Goal: Contribute content: Contribute content

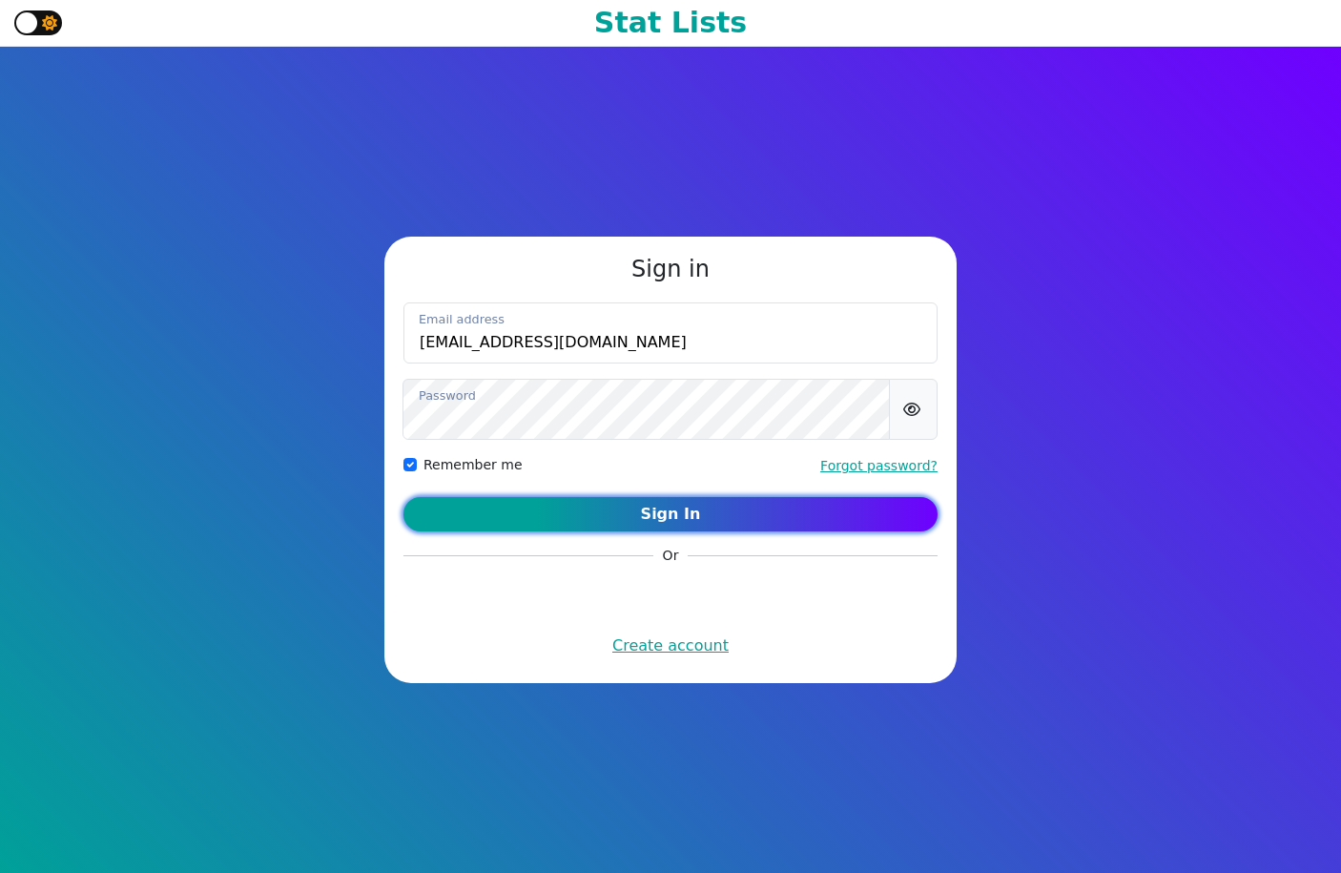
click at [702, 508] on button "Sign In" at bounding box center [671, 514] width 534 height 34
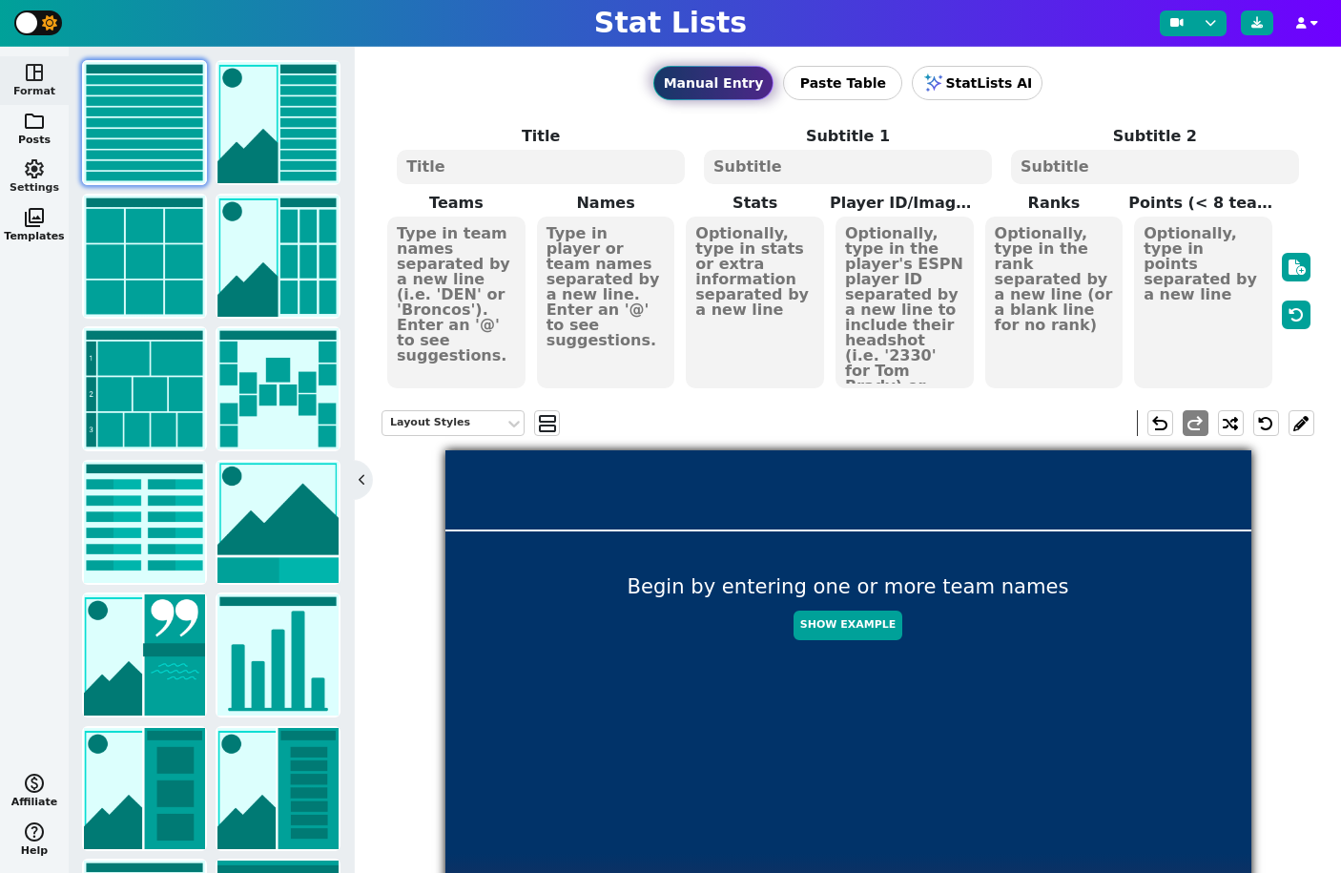
click at [32, 175] on span "settings" at bounding box center [34, 168] width 23 height 23
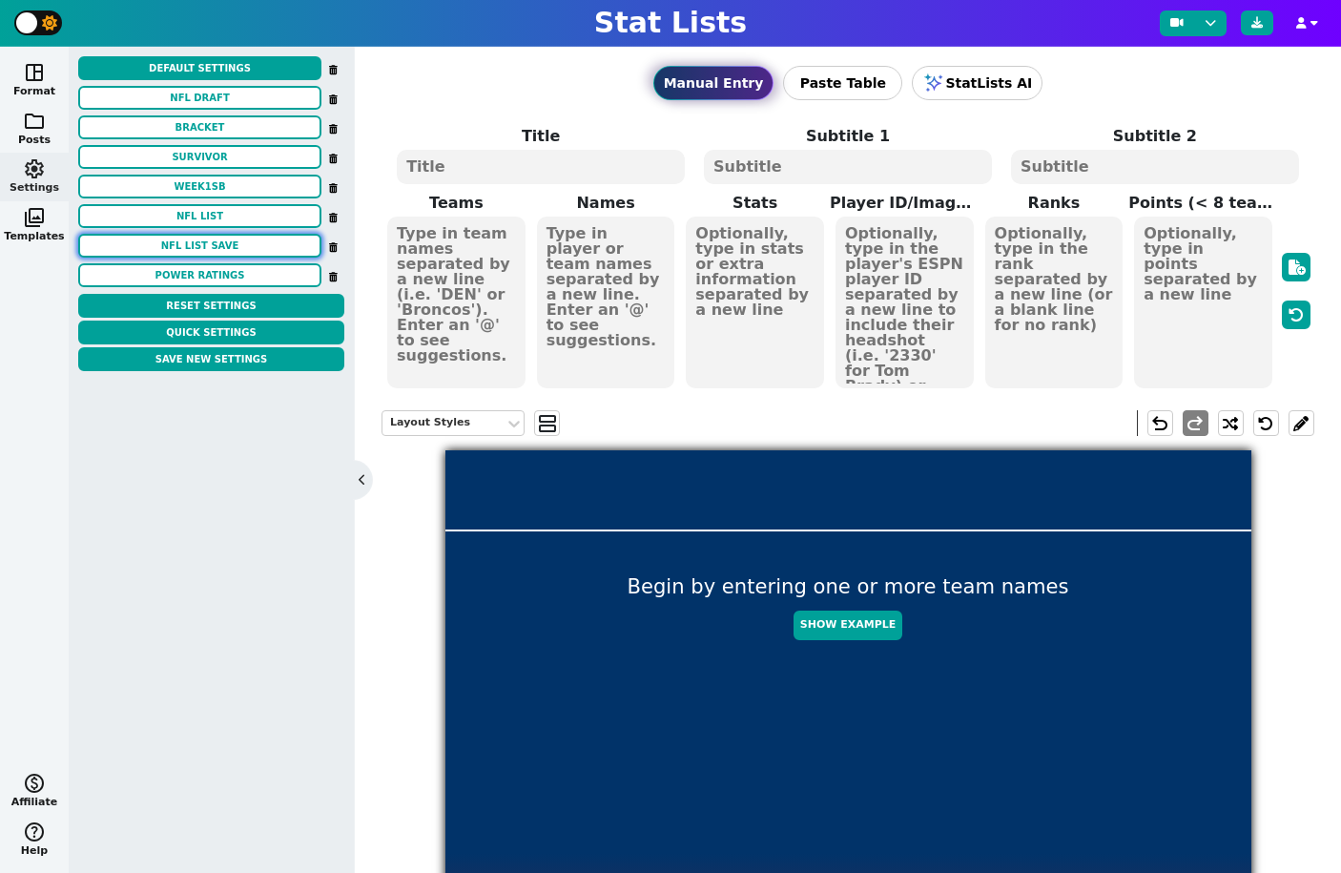
click at [206, 243] on button "NFL LIST SAVE" at bounding box center [199, 246] width 243 height 24
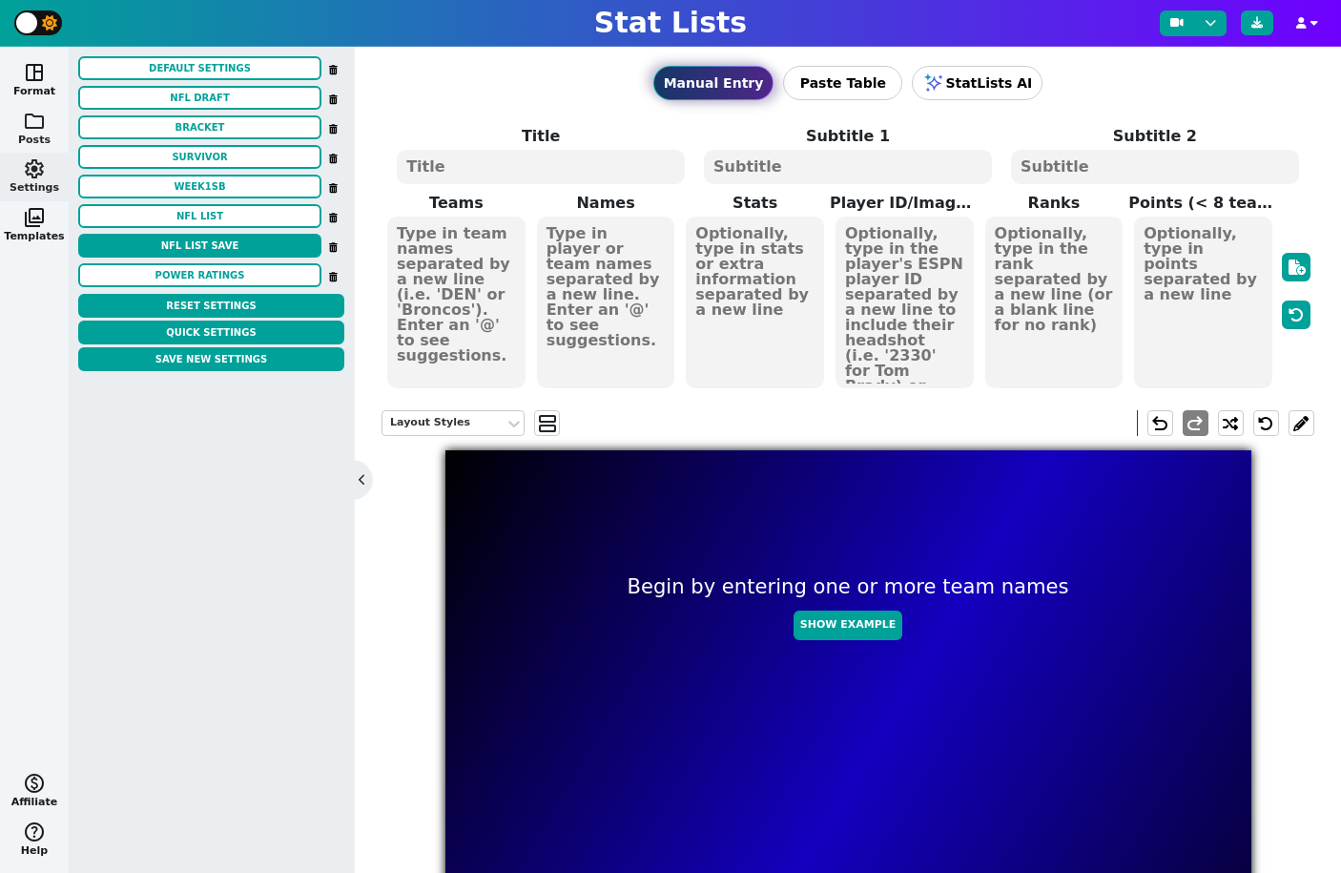
click at [39, 131] on span "folder" at bounding box center [34, 121] width 23 height 23
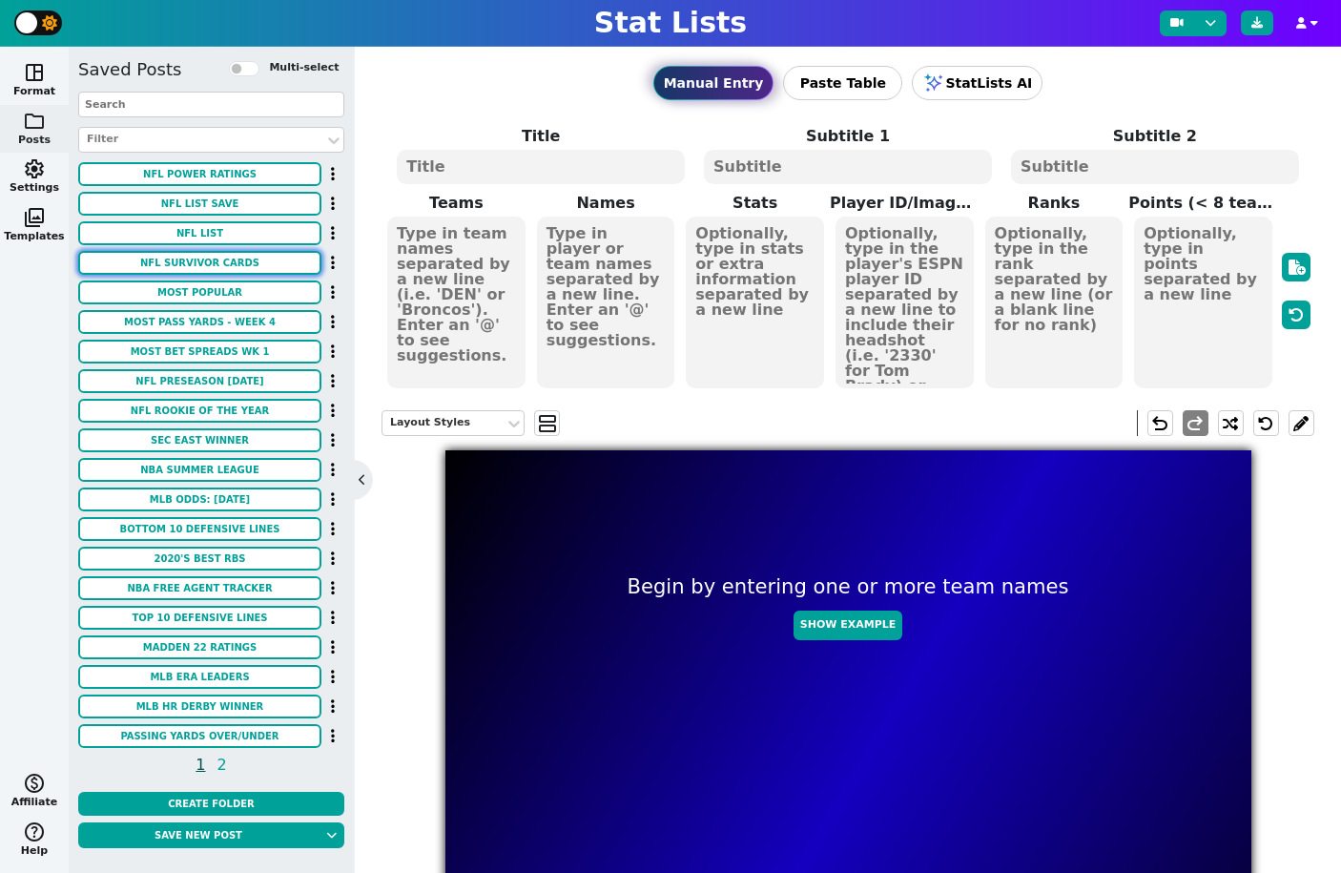
click at [205, 260] on button "NFL Survivor Cards" at bounding box center [199, 263] width 243 height 24
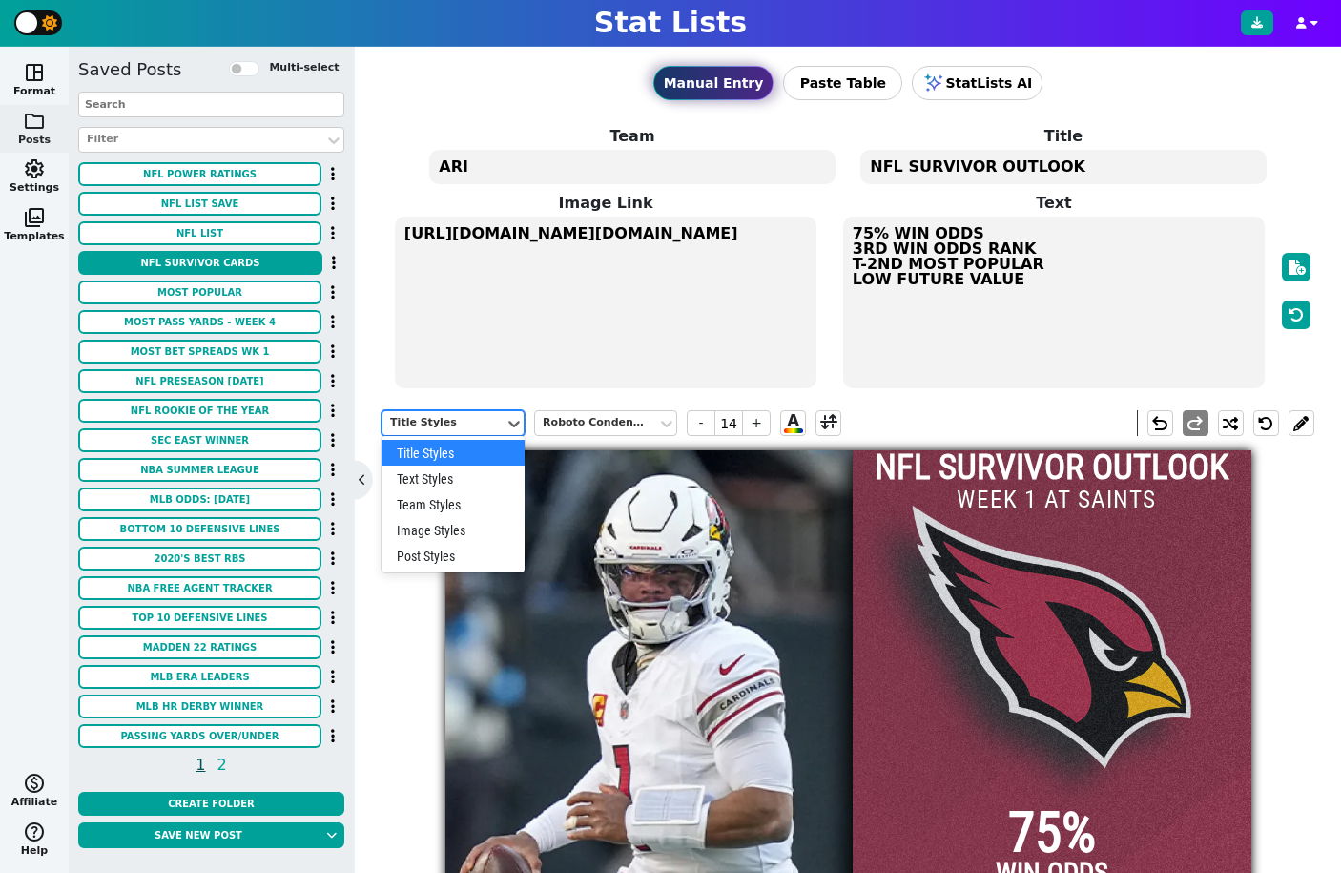
click at [463, 423] on div "Title Styles" at bounding box center [443, 423] width 107 height 16
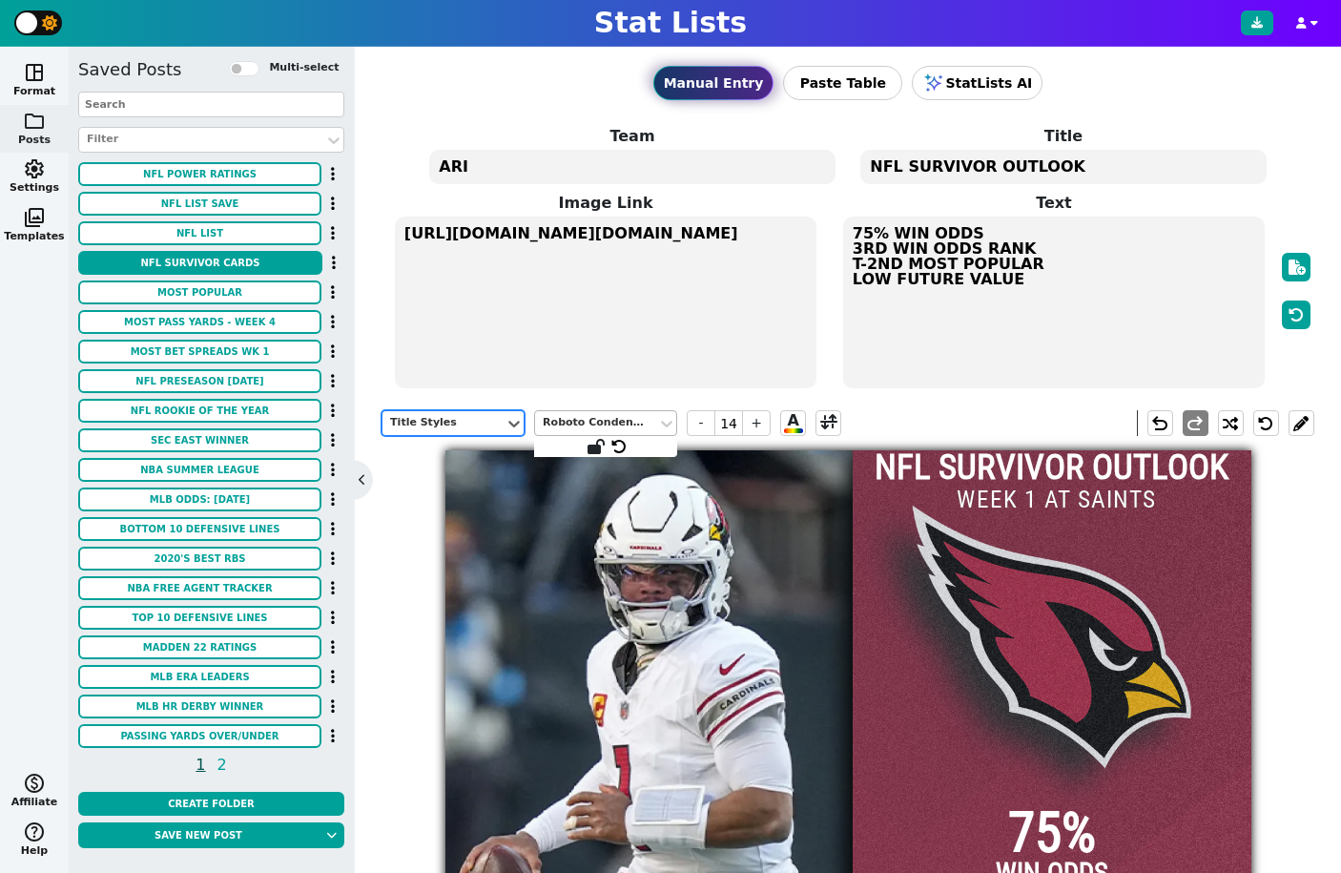
click at [632, 434] on div "Roboto Condensed" at bounding box center [596, 423] width 122 height 26
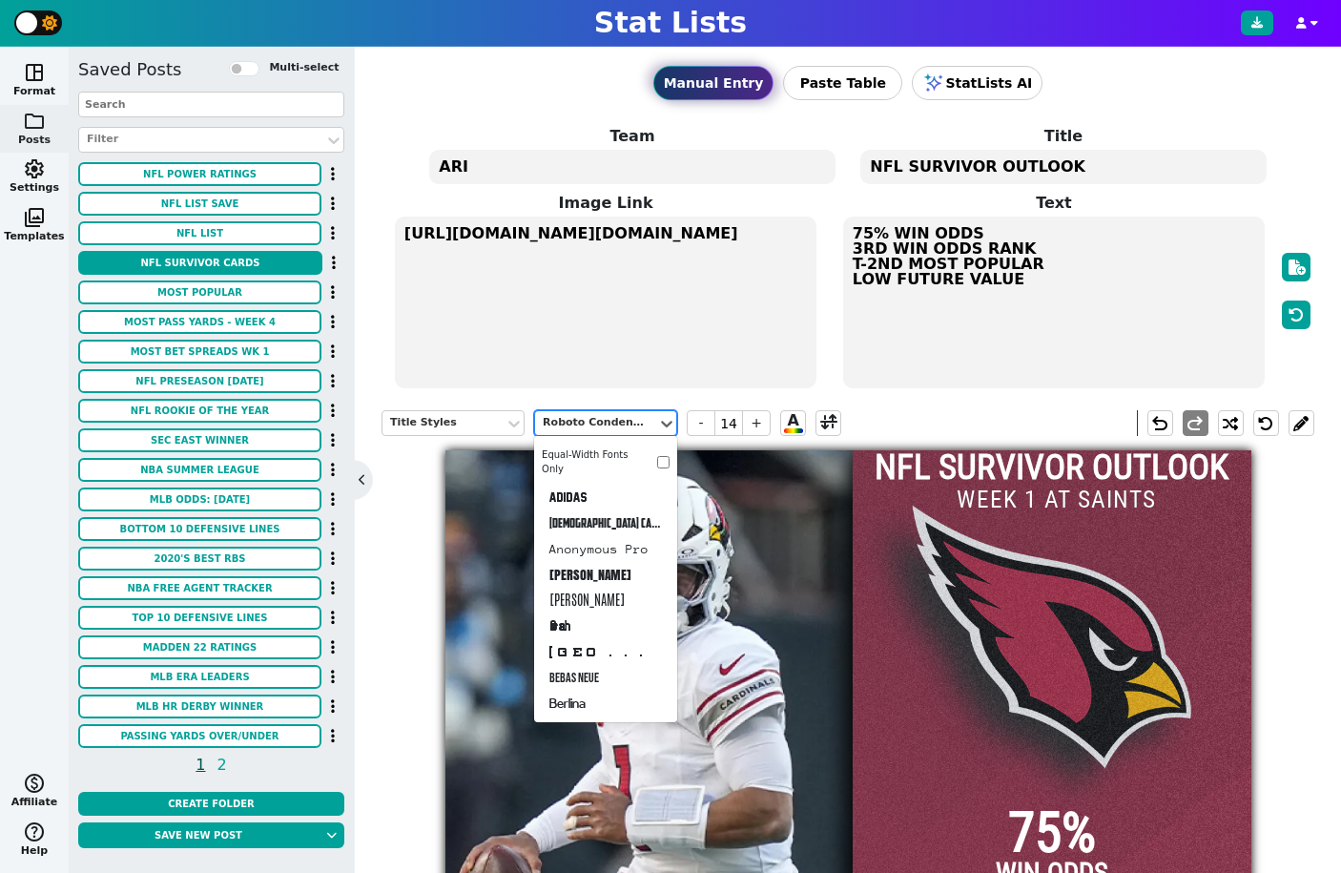
click at [610, 425] on div "Roboto Condensed" at bounding box center [596, 423] width 107 height 16
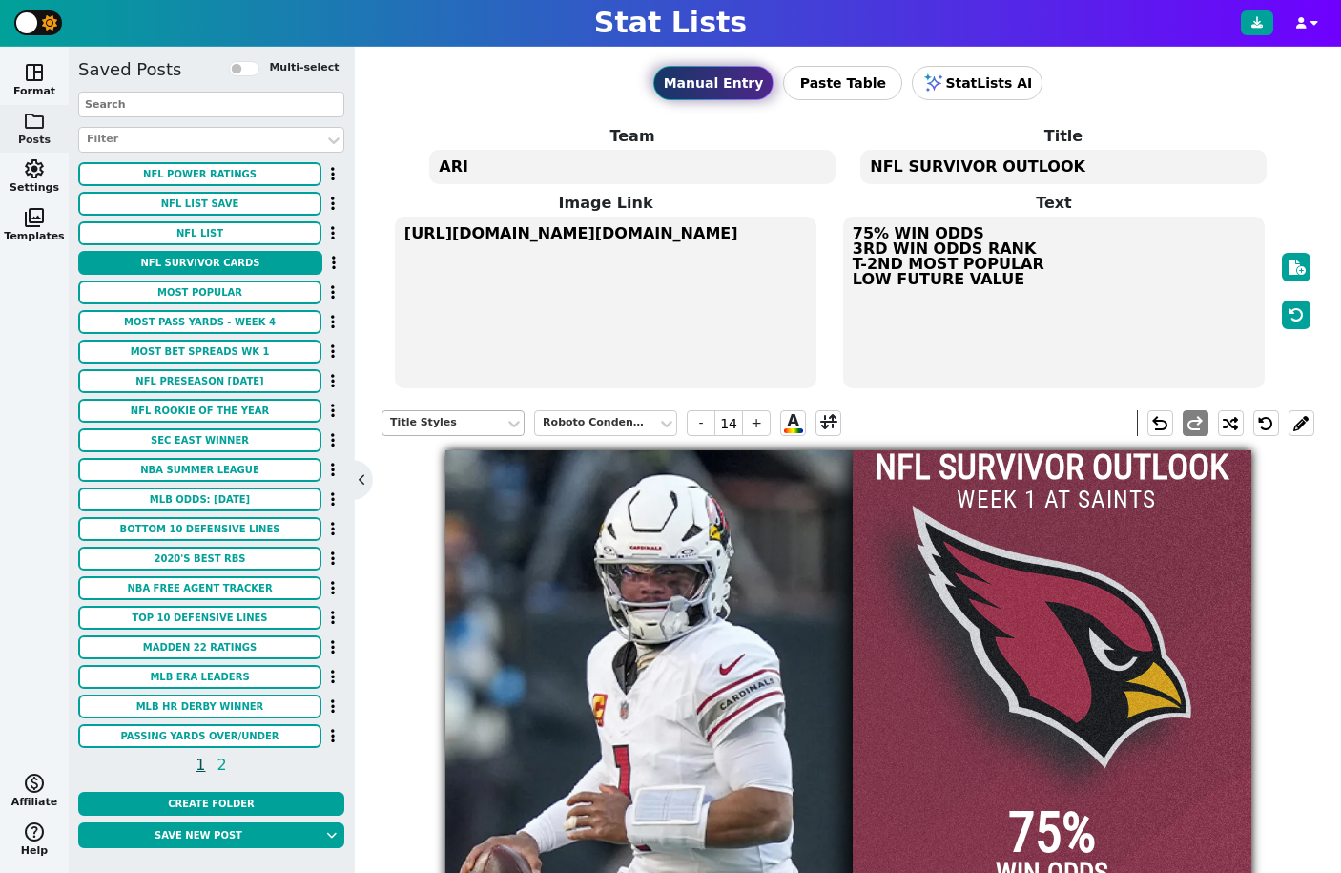
drag, startPoint x: 452, startPoint y: 438, endPoint x: 440, endPoint y: 426, distance: 16.9
click at [445, 432] on div "Title Styles Roboto Condensed - 14 + A undo redo" at bounding box center [848, 423] width 933 height 54
click at [440, 424] on div "Title Styles" at bounding box center [443, 423] width 107 height 16
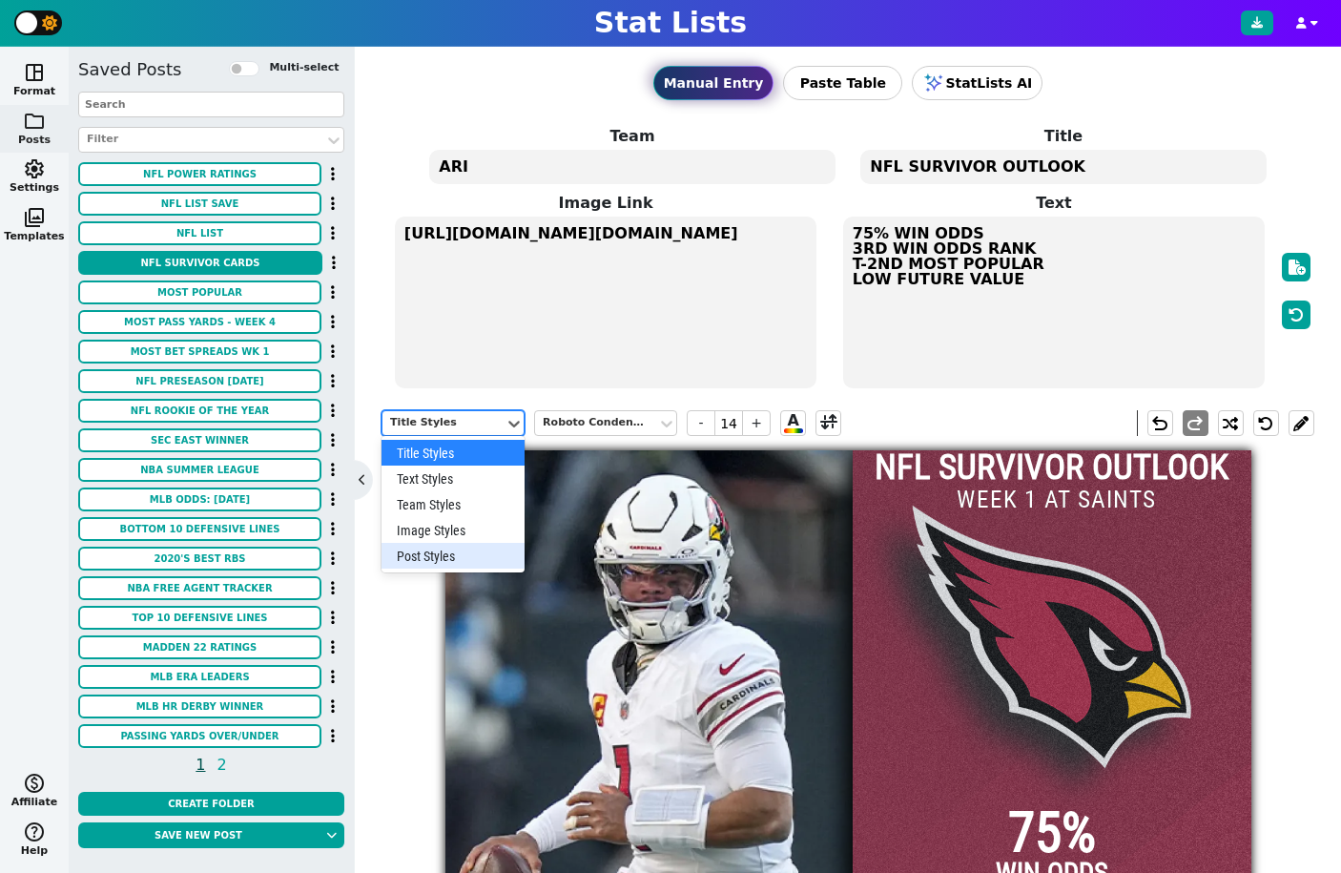
click at [448, 546] on div "Post Styles" at bounding box center [453, 556] width 143 height 26
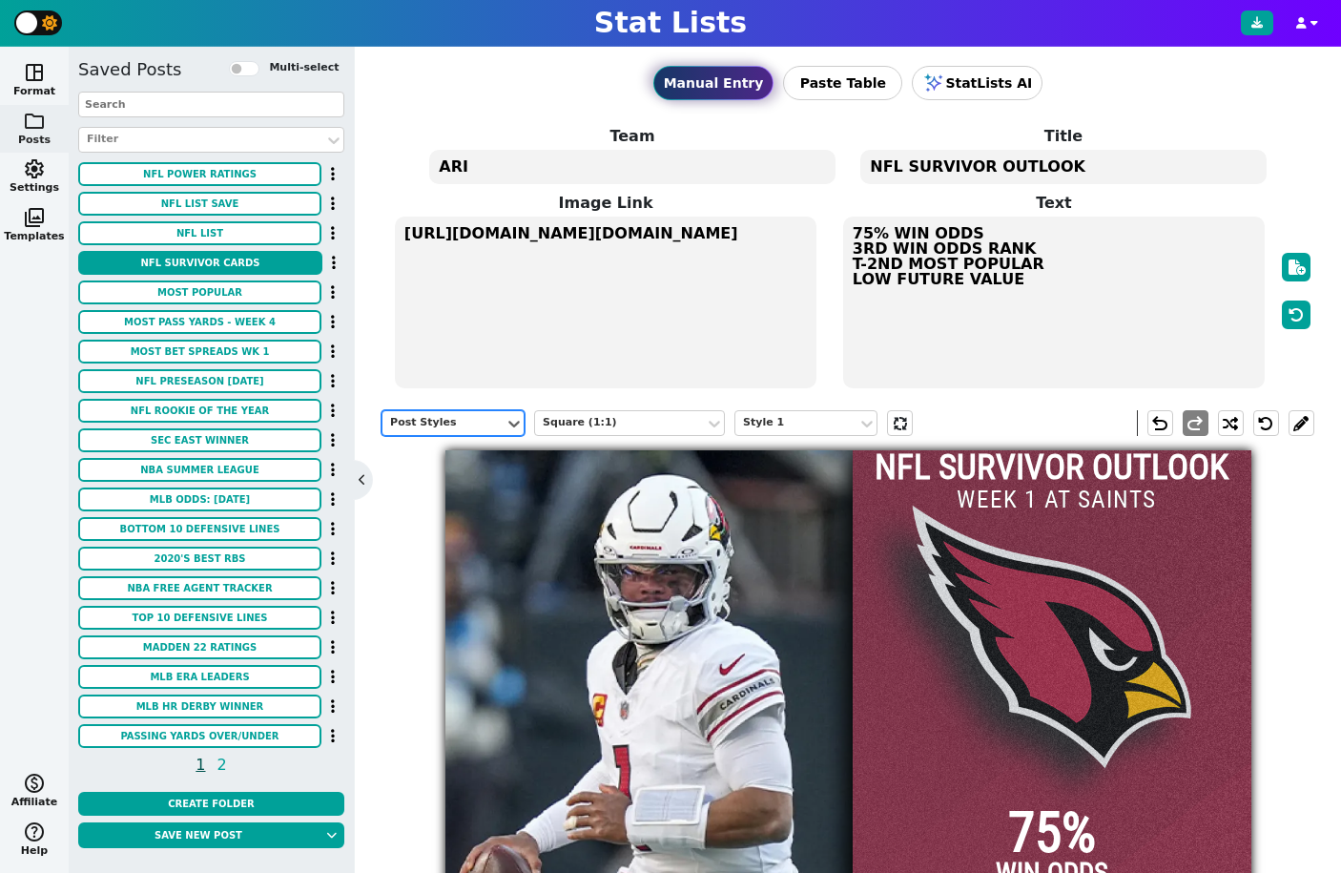
click at [809, 408] on div "option Post Styles, selected. Post Styles Square (1:1) Style 1 undo redo" at bounding box center [848, 423] width 933 height 54
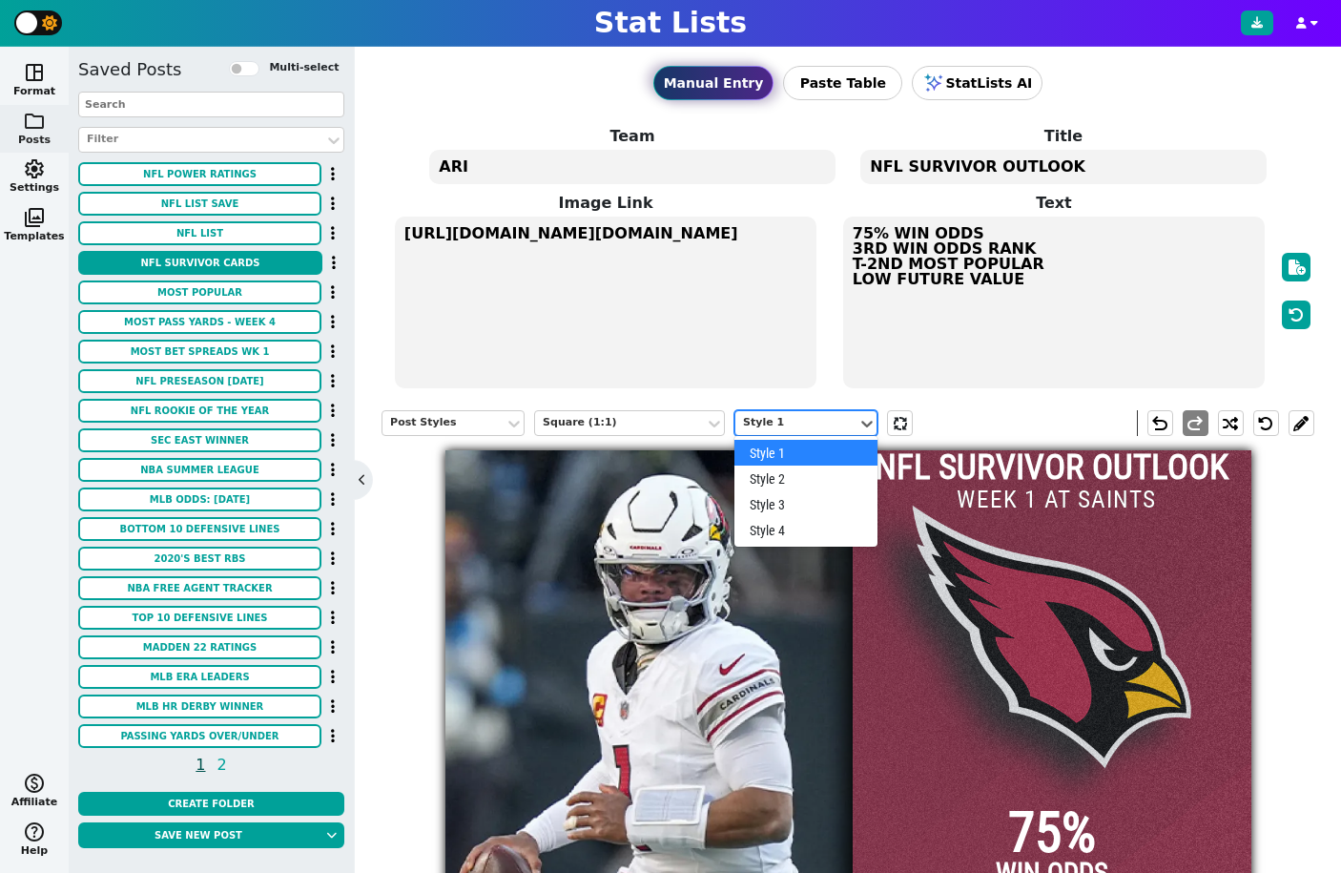
click at [794, 429] on div "Style 1" at bounding box center [796, 423] width 107 height 16
click at [799, 425] on div "Style 1" at bounding box center [796, 423] width 107 height 16
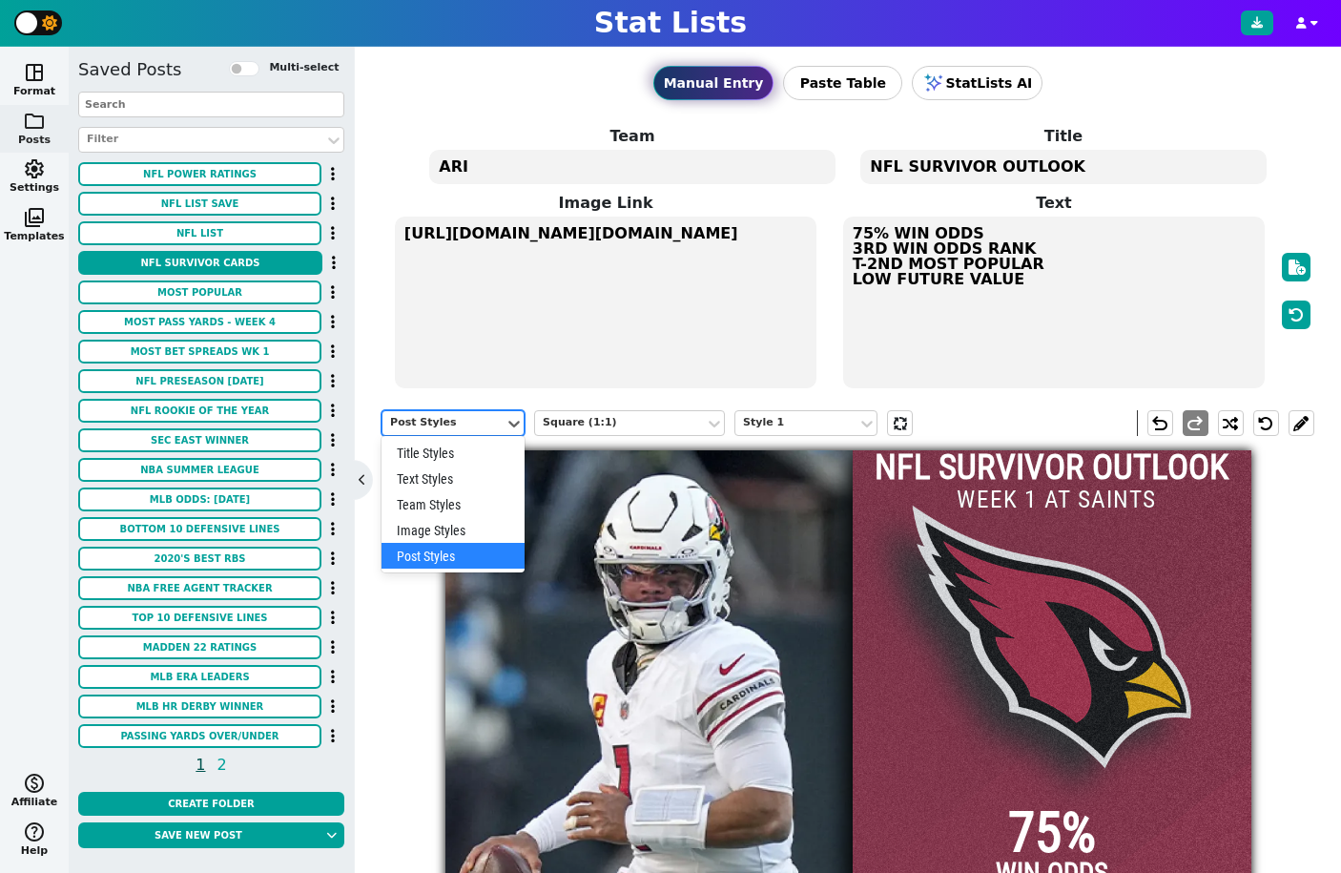
click at [441, 425] on div "Post Styles" at bounding box center [443, 423] width 107 height 16
click at [444, 489] on div "Text Styles" at bounding box center [453, 479] width 143 height 26
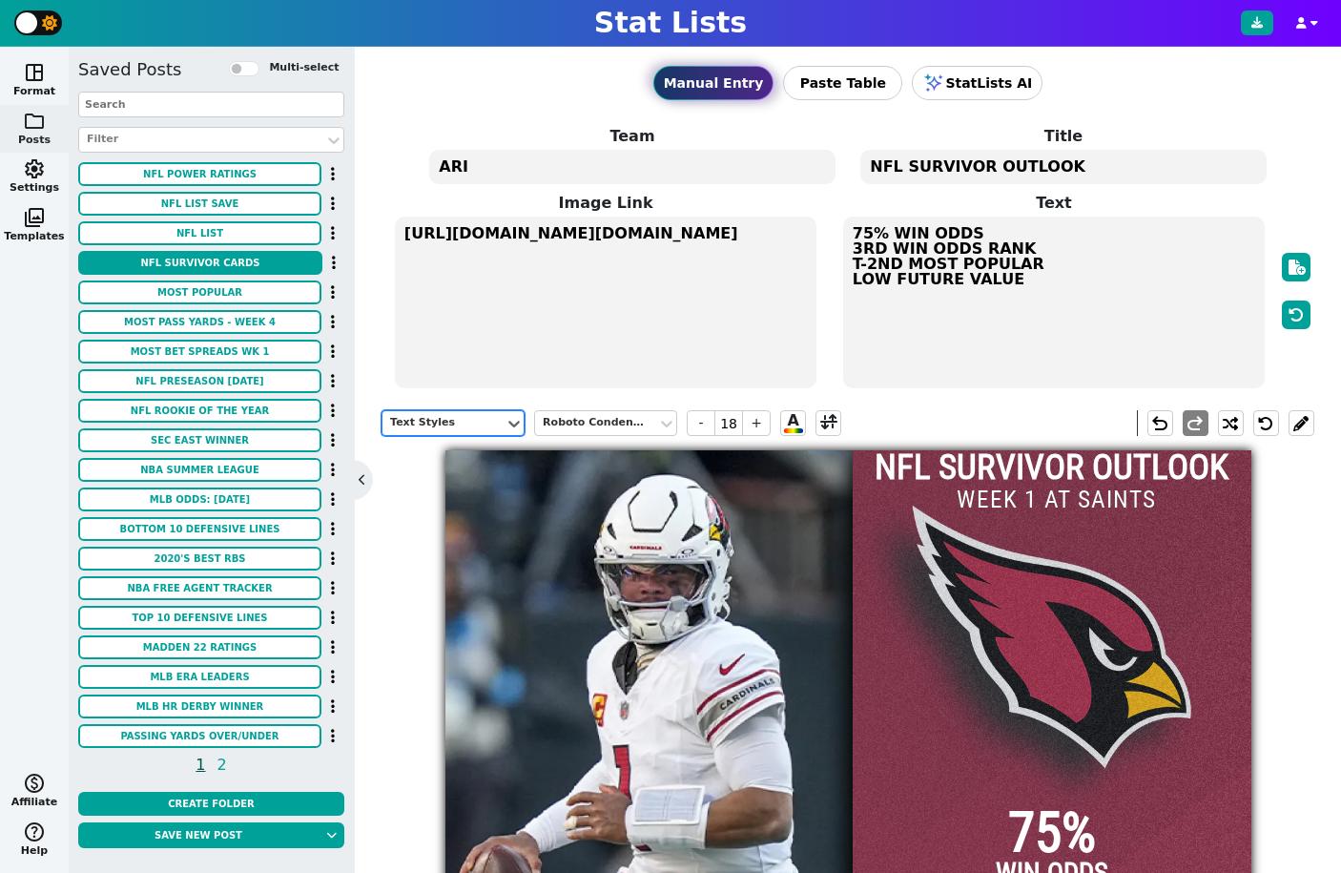
click at [437, 429] on div "Text Styles" at bounding box center [443, 423] width 107 height 16
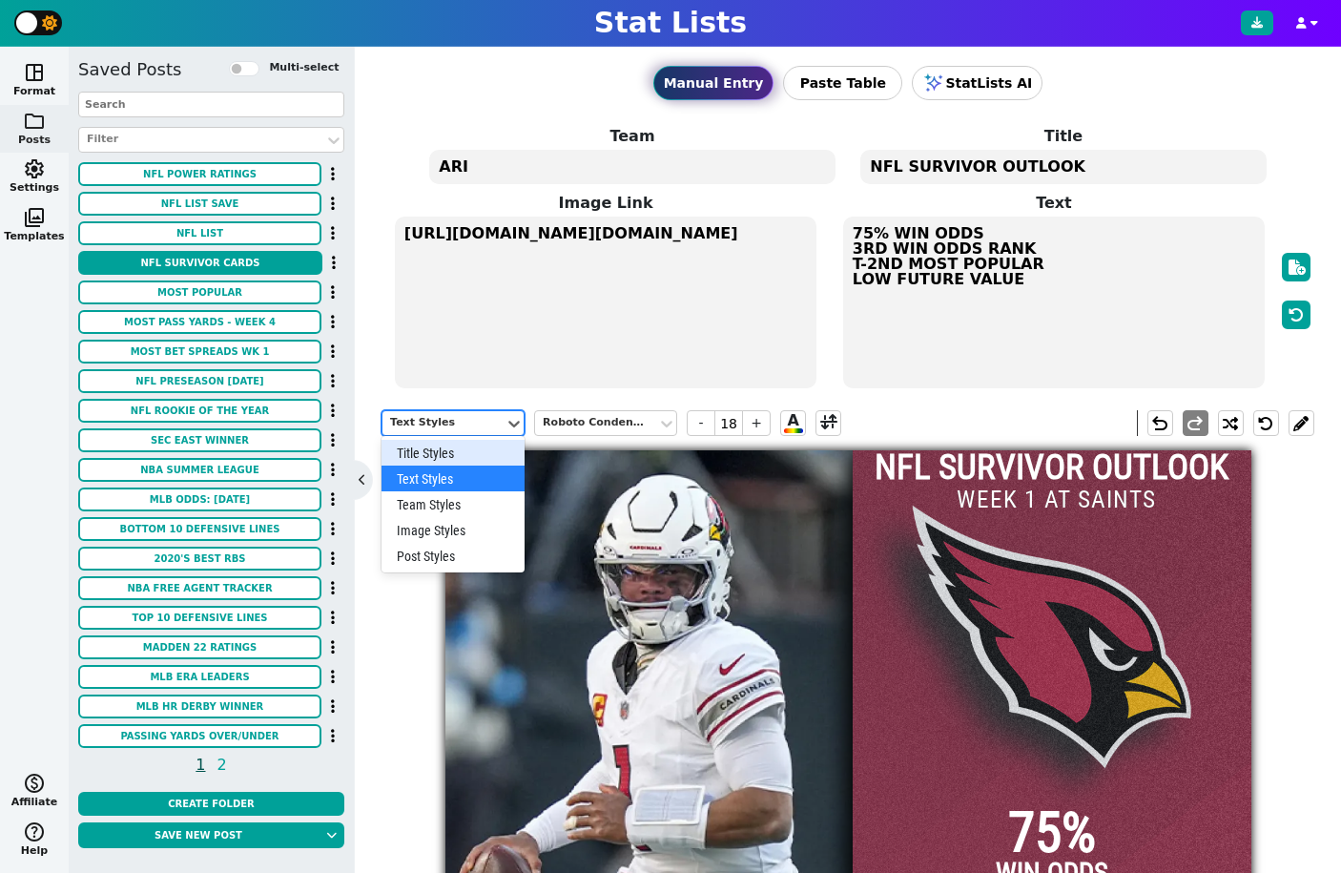
click at [446, 457] on div "Title Styles" at bounding box center [453, 453] width 143 height 26
type input "14"
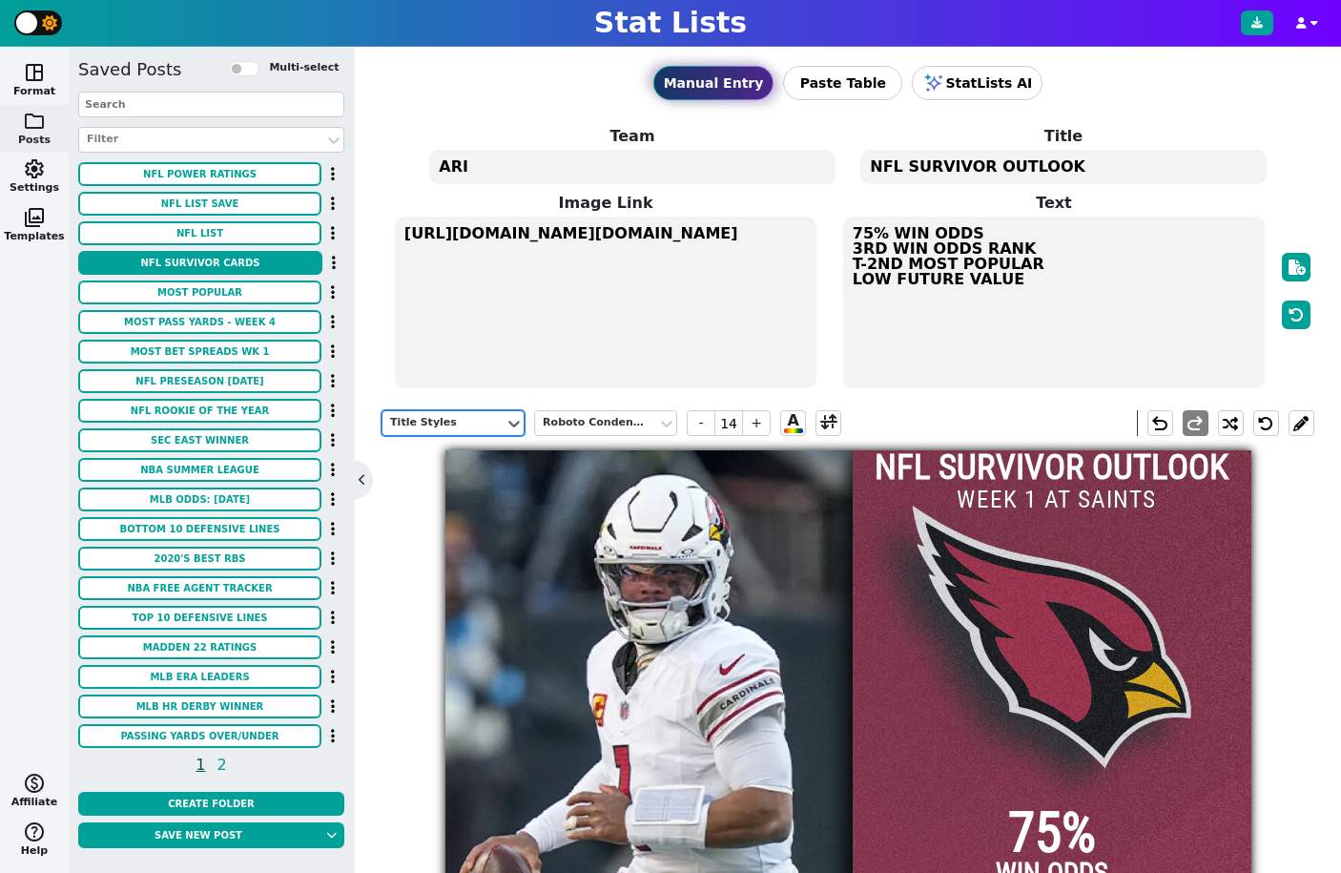
drag, startPoint x: 437, startPoint y: 418, endPoint x: 439, endPoint y: 434, distance: 16.3
click at [437, 418] on div "Title Styles" at bounding box center [443, 423] width 107 height 16
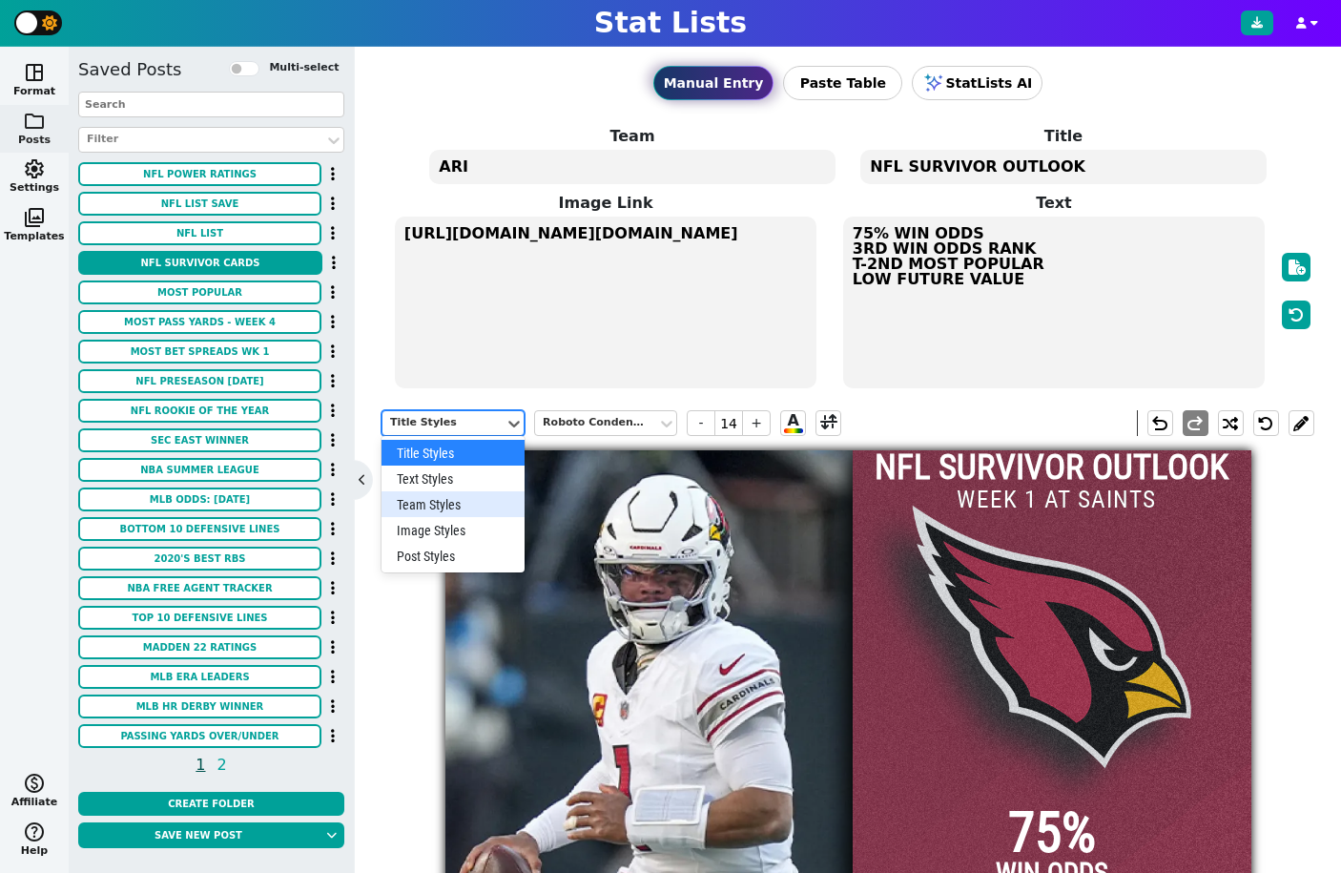
click at [443, 508] on div "Team Styles" at bounding box center [453, 504] width 143 height 26
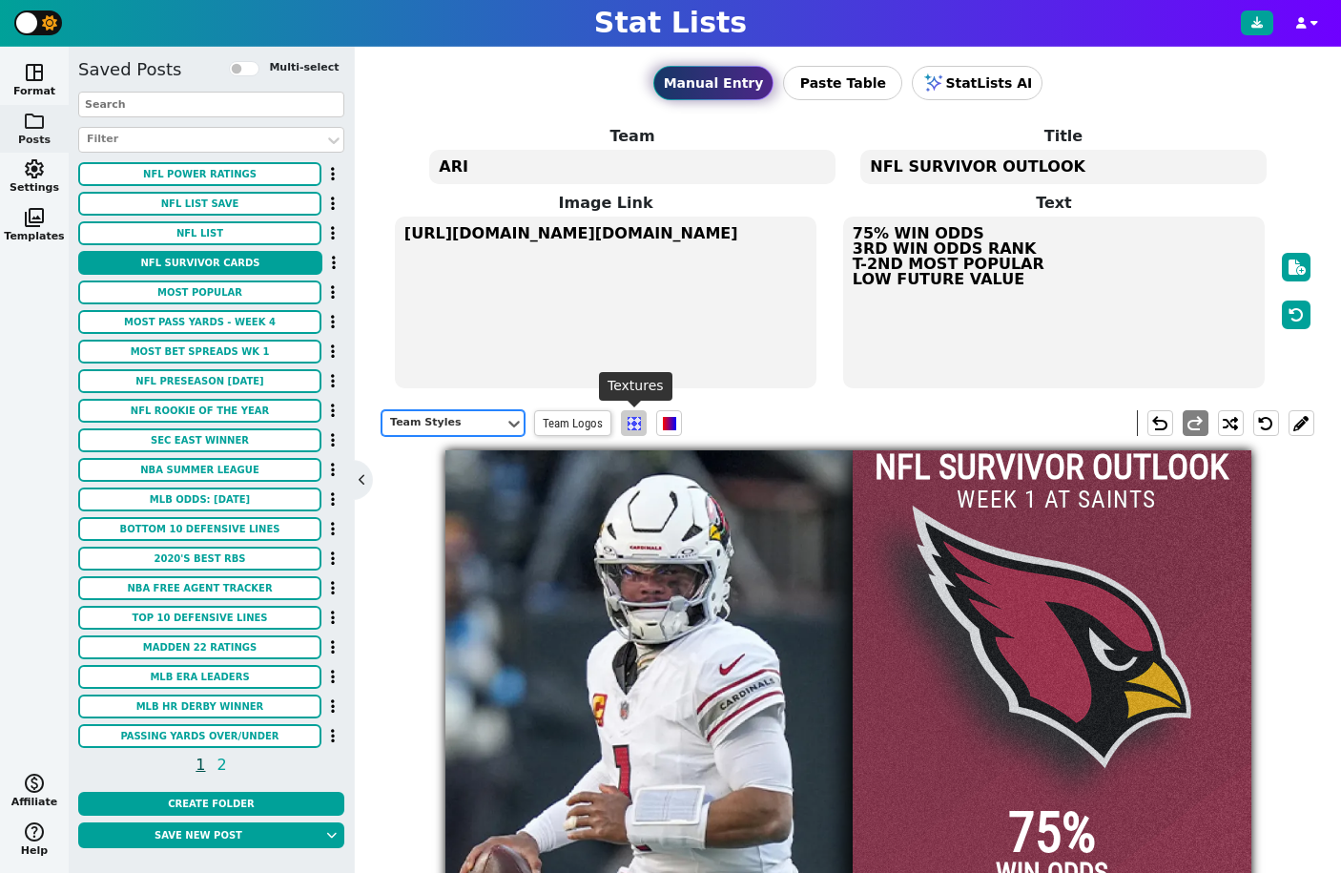
click at [628, 423] on span at bounding box center [634, 423] width 13 height 13
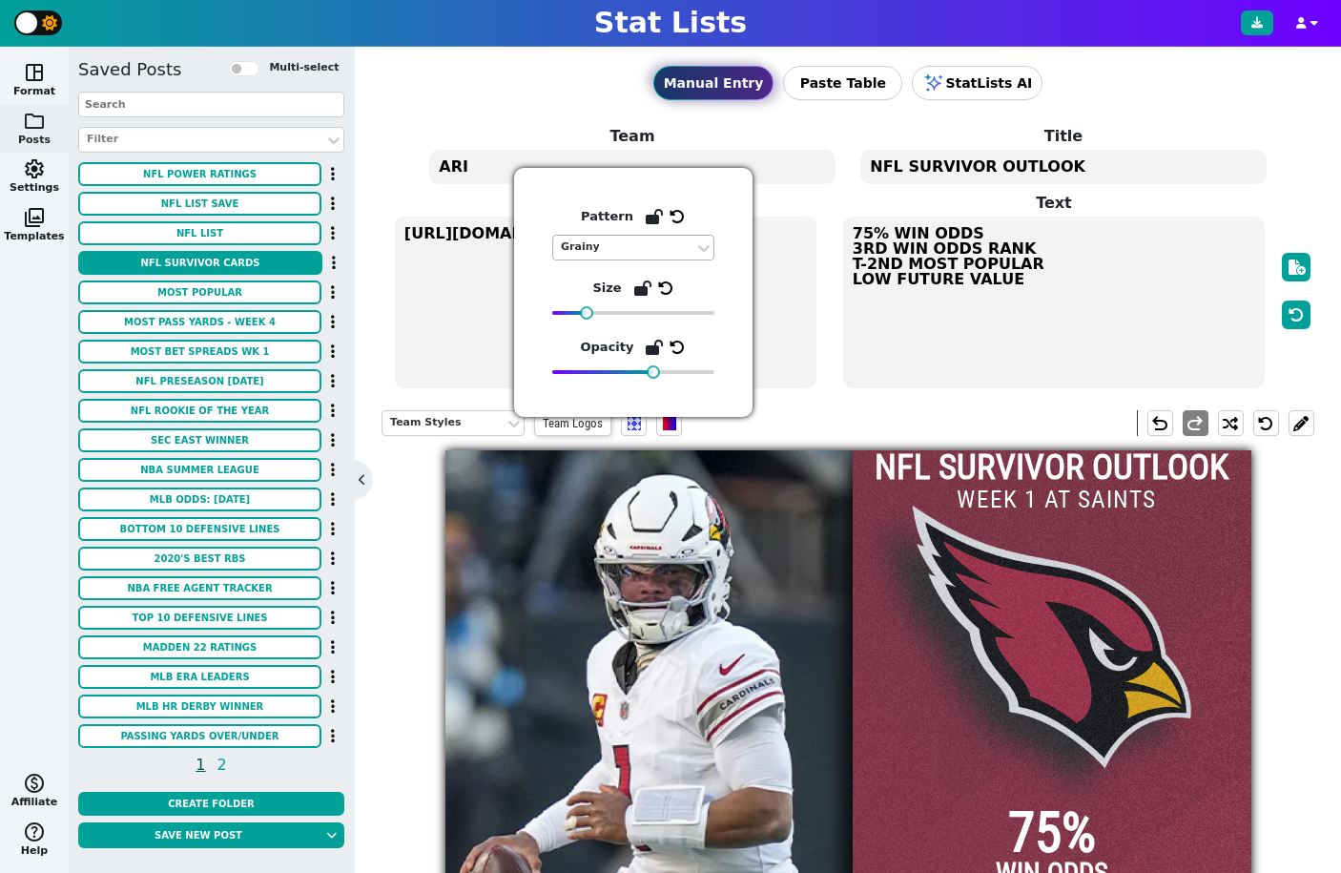
click at [678, 255] on div "Grainy" at bounding box center [624, 247] width 126 height 16
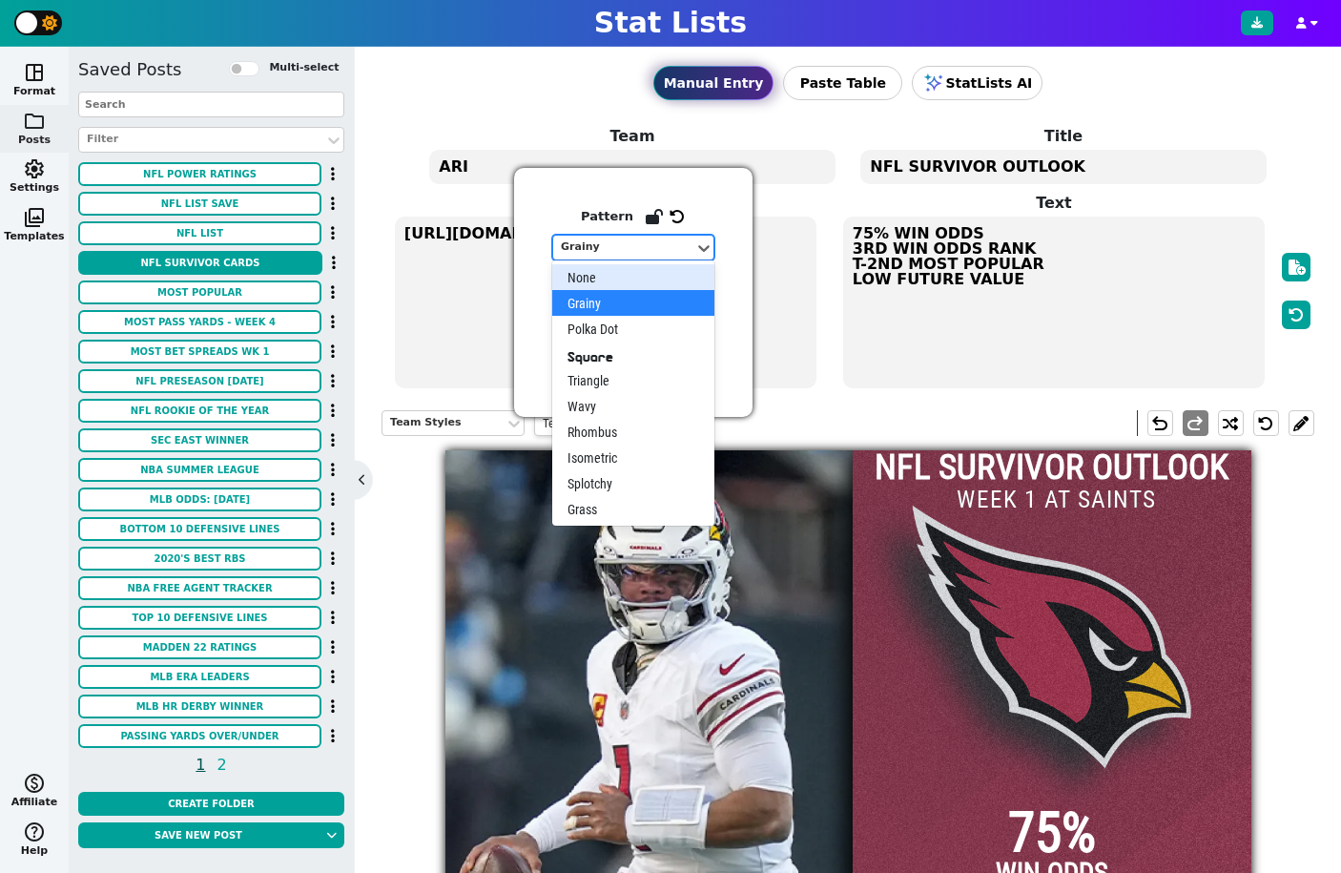
click at [631, 272] on div "None" at bounding box center [633, 277] width 162 height 26
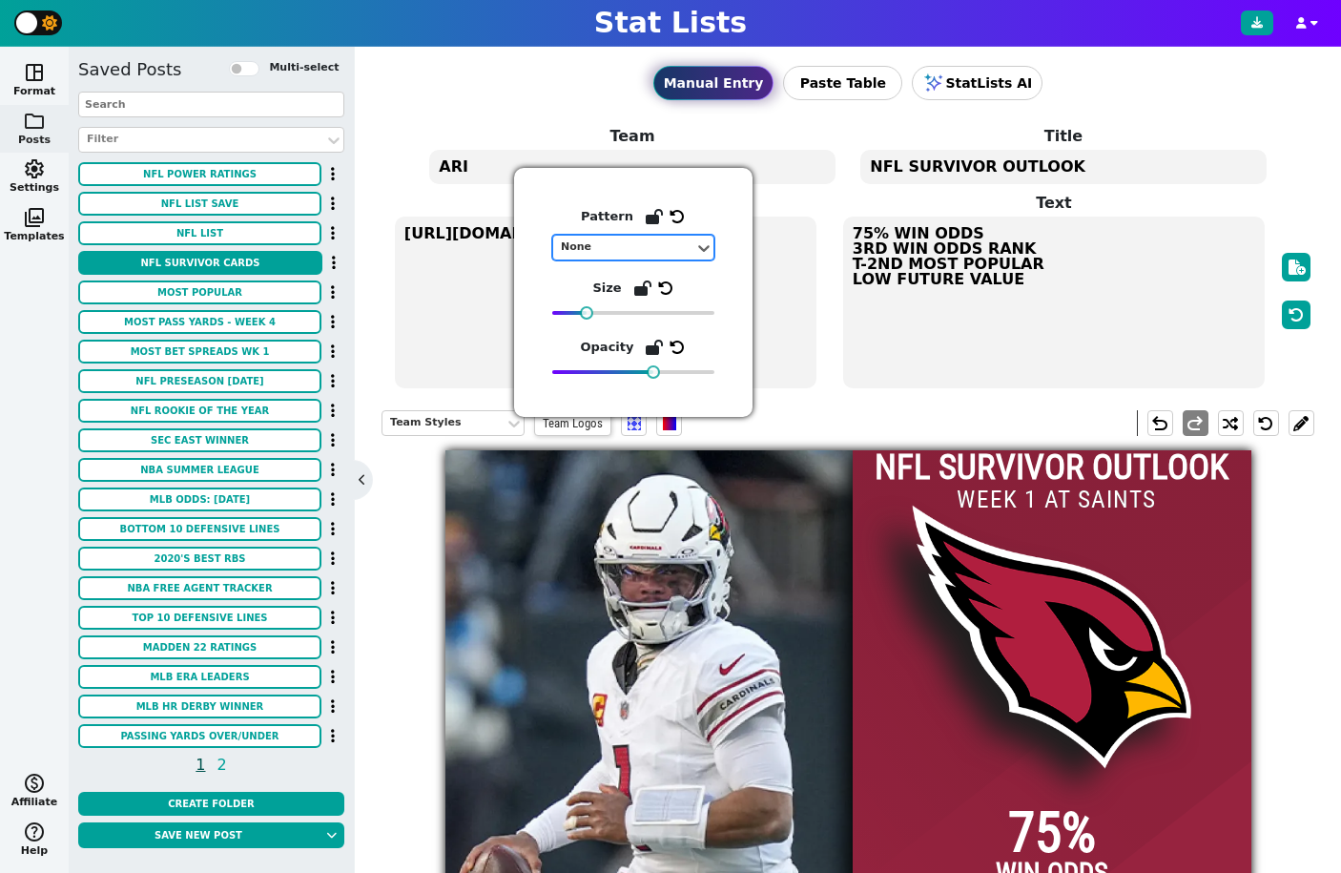
click at [855, 412] on div "Team Styles Team Logos undo redo" at bounding box center [848, 423] width 933 height 54
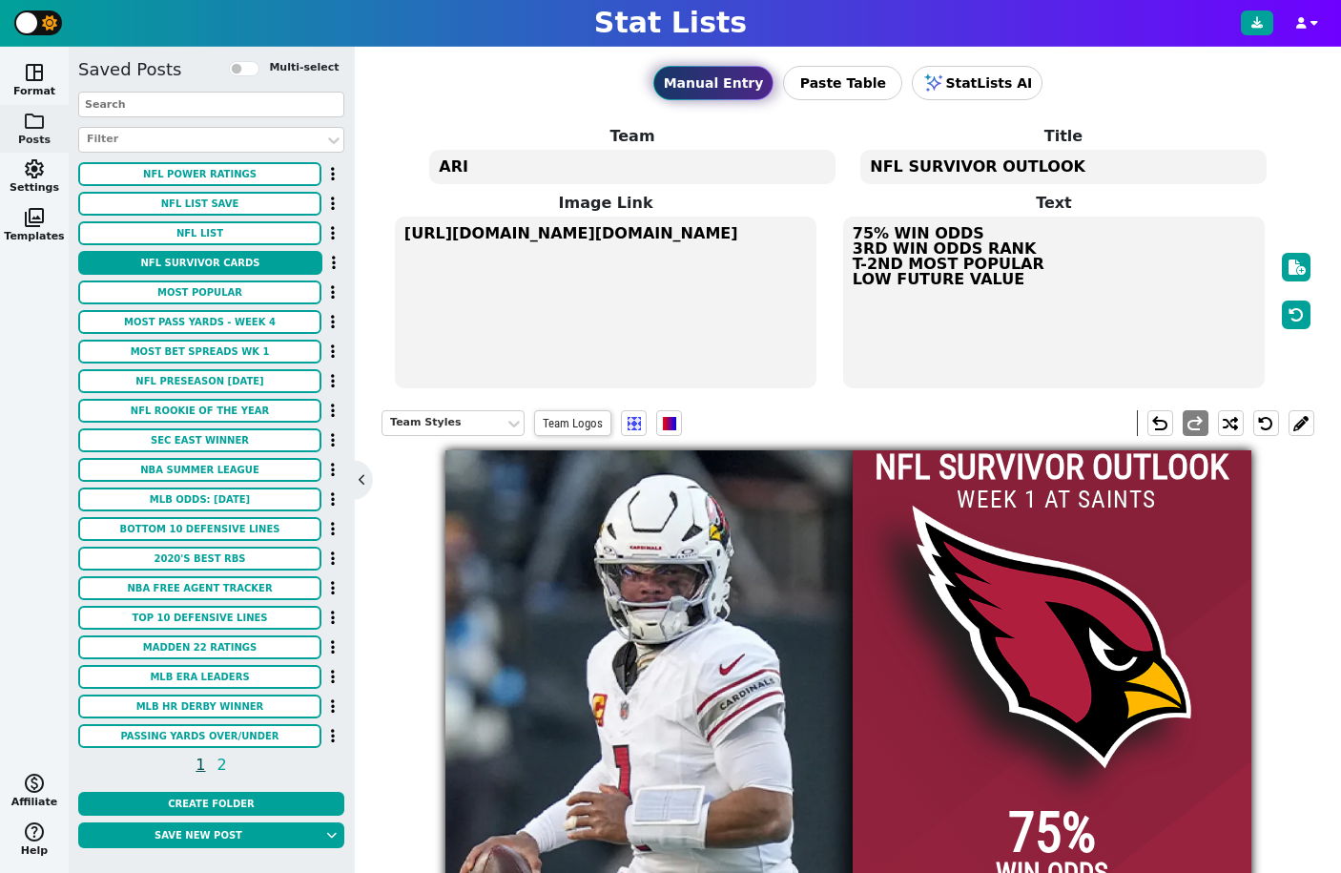
click at [486, 167] on textarea "ARI" at bounding box center [631, 167] width 405 height 34
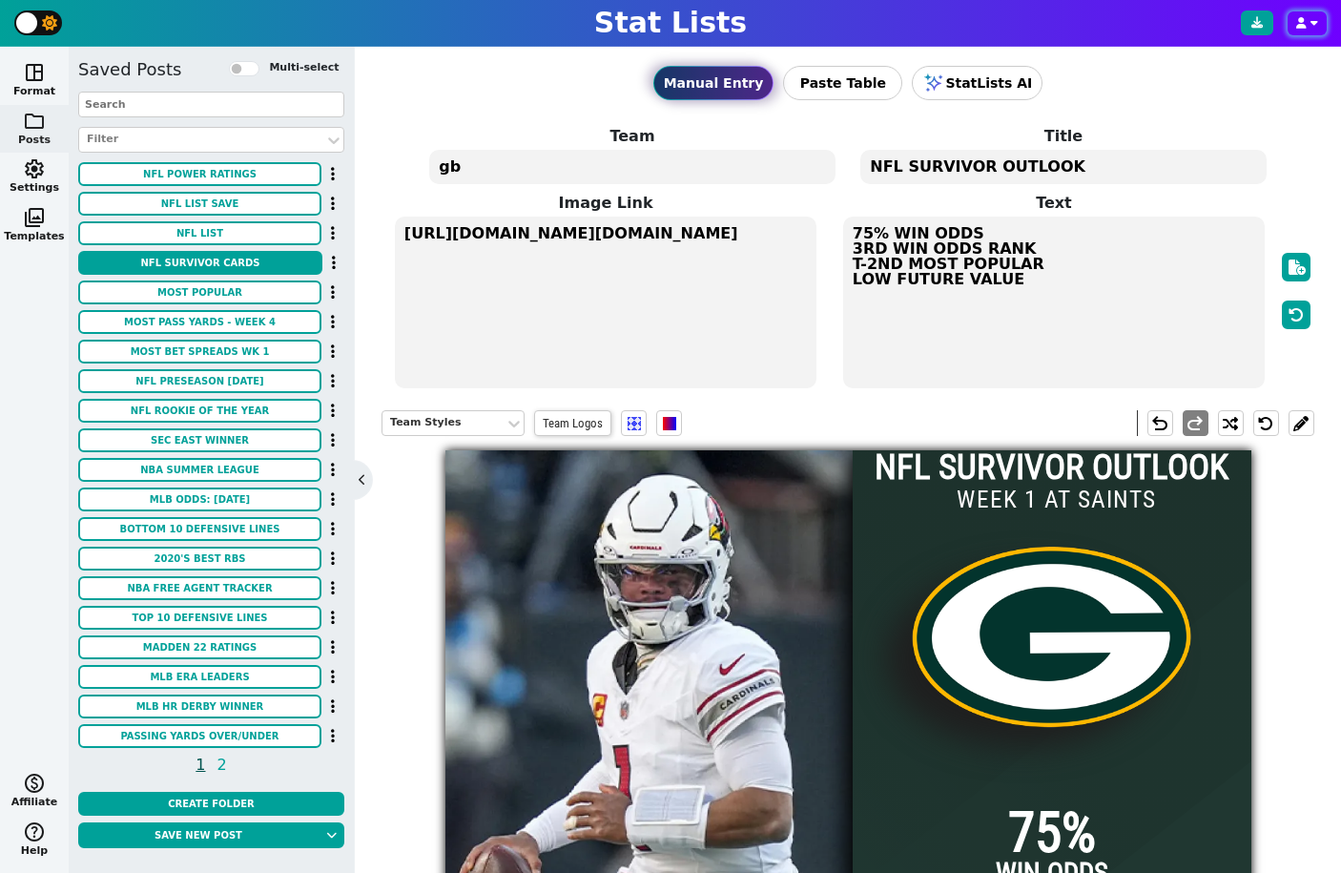
type textarea "gb"
click at [473, 233] on textarea "https://firebasestorage.googleapis.com/v0/b/statlist-images.appspot.com/o/image…" at bounding box center [606, 303] width 422 height 172
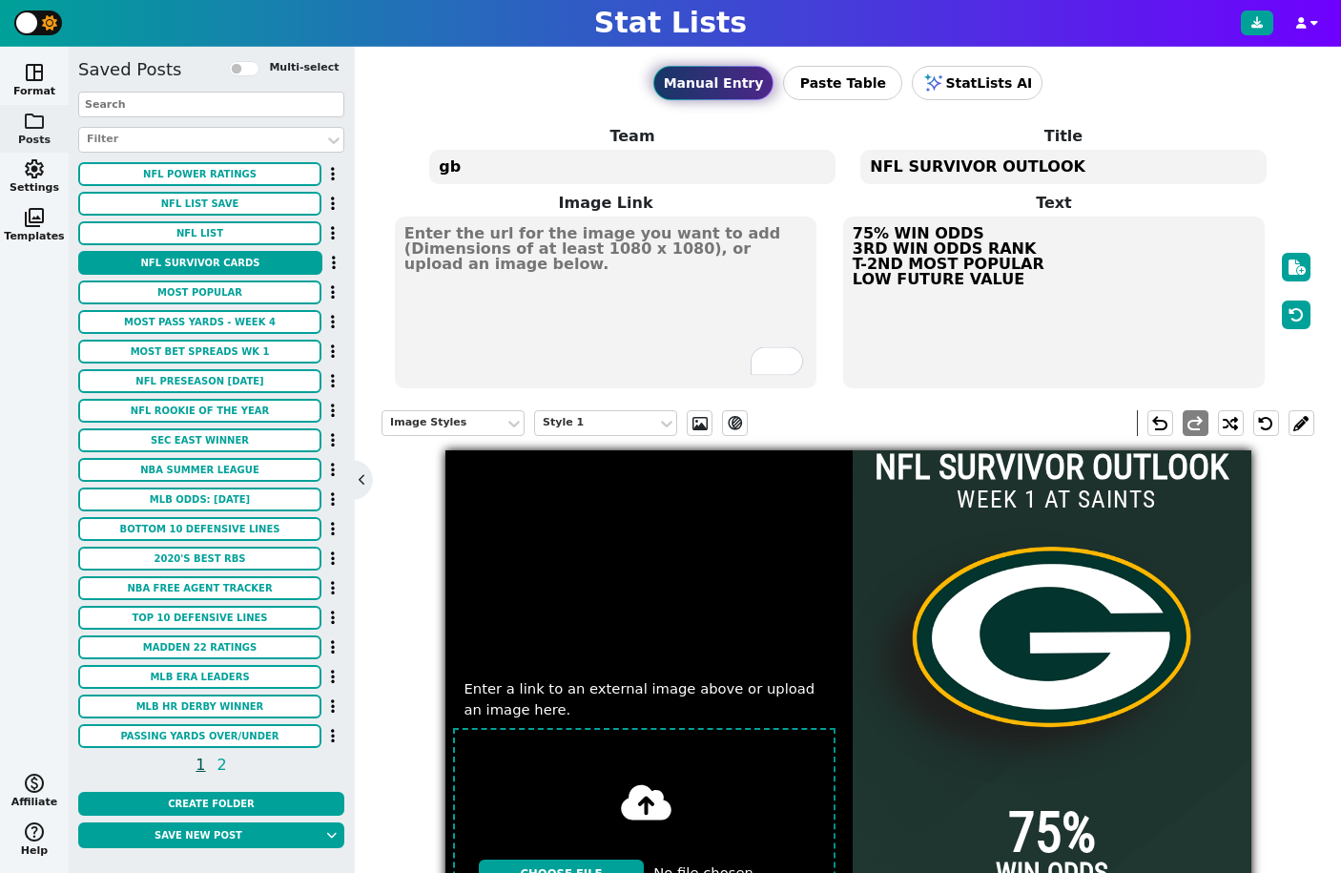
type input "C:\fakepath\gettyimages-2235681295.webp"
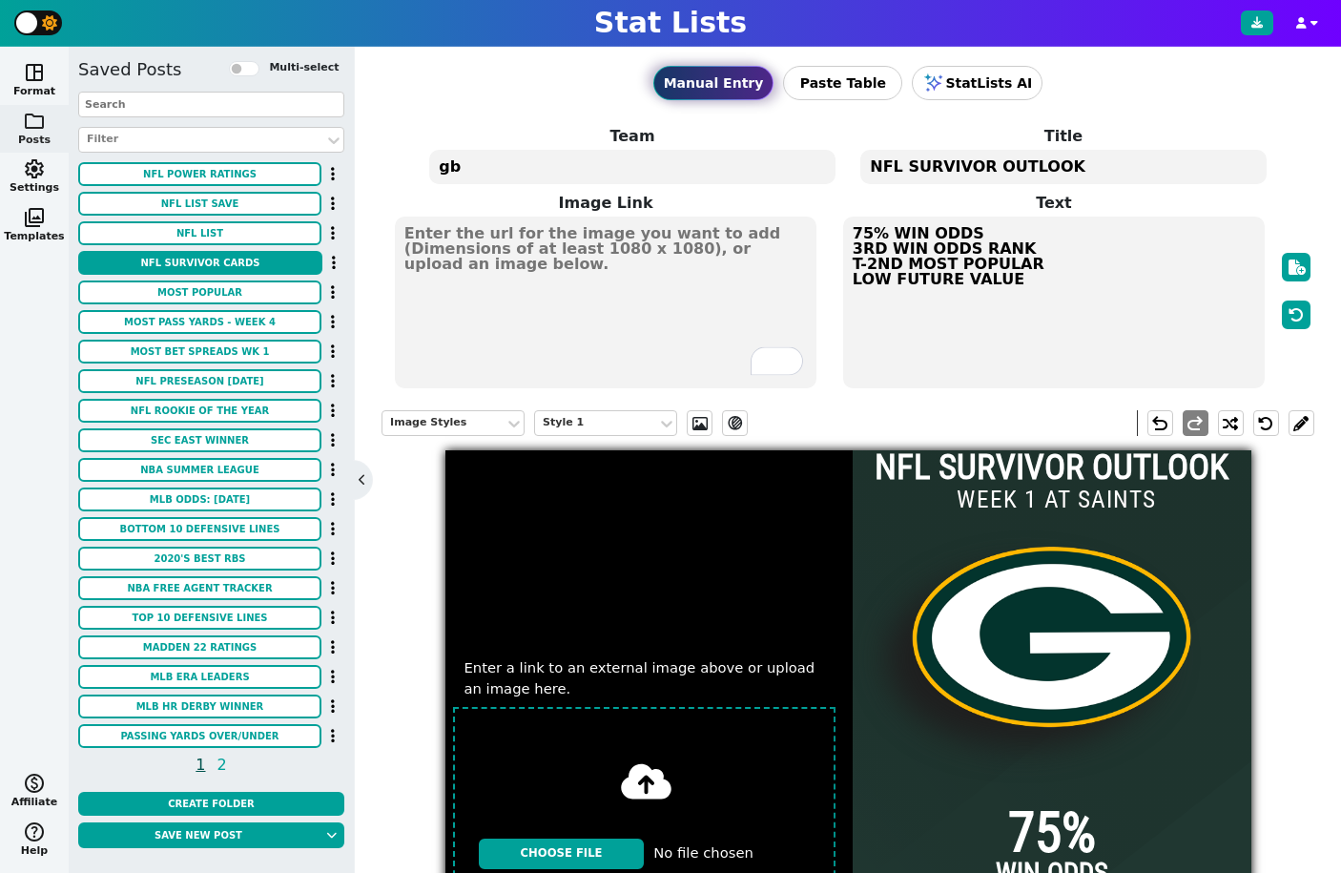
click at [1050, 496] on input "WEEK 1 AT SAINTS" at bounding box center [1056, 499] width 223 height 36
click at [1027, 505] on input "WEEK 1 AT SAINTS" at bounding box center [1056, 499] width 223 height 36
drag, startPoint x: 1151, startPoint y: 497, endPoint x: 1041, endPoint y: 505, distance: 110.0
click at [1041, 505] on input "WEEK 6 AT SAINTS" at bounding box center [1056, 499] width 223 height 36
type input "WEEK 6 VS TITANS"
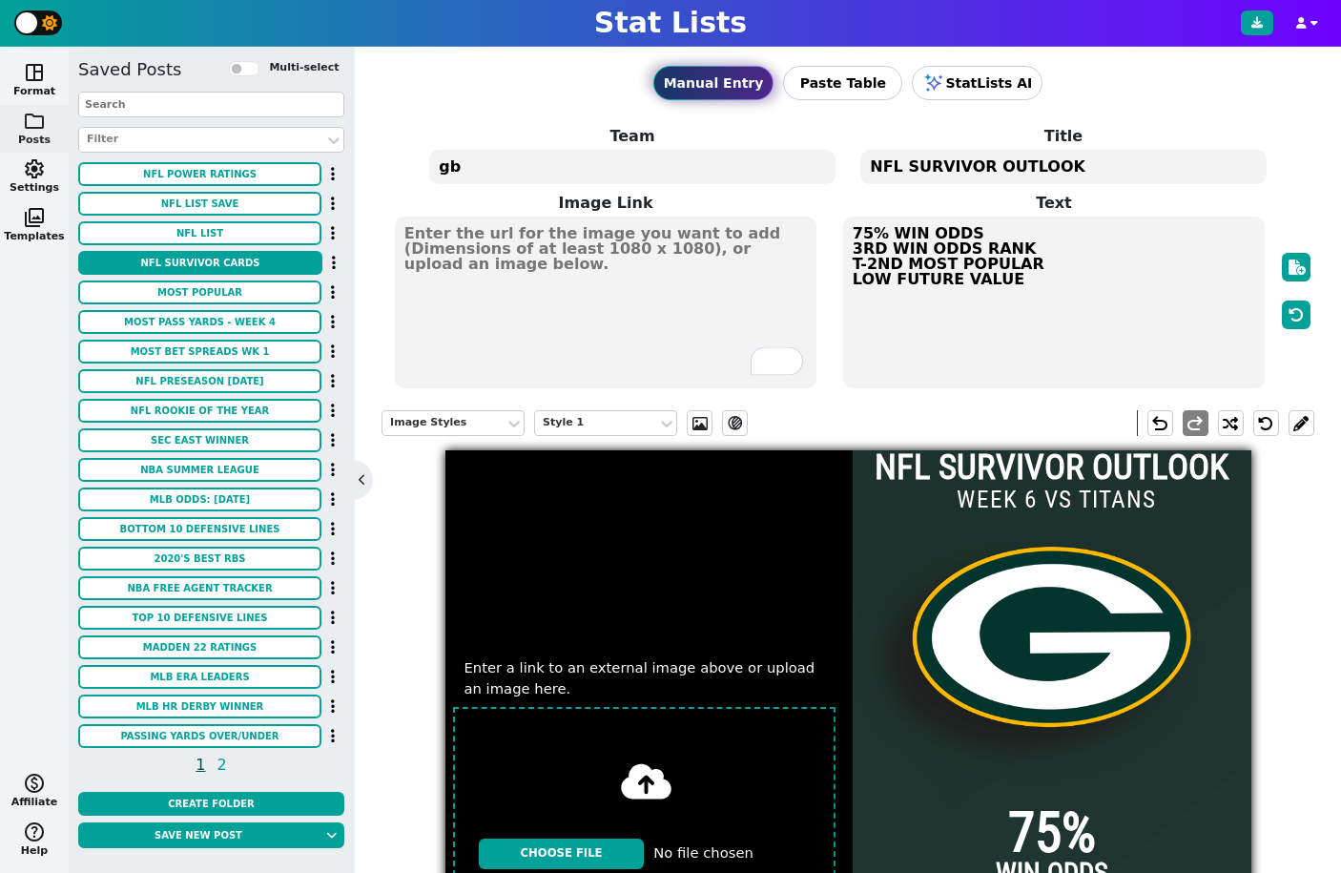
click at [467, 176] on textarea "gb" at bounding box center [631, 167] width 405 height 34
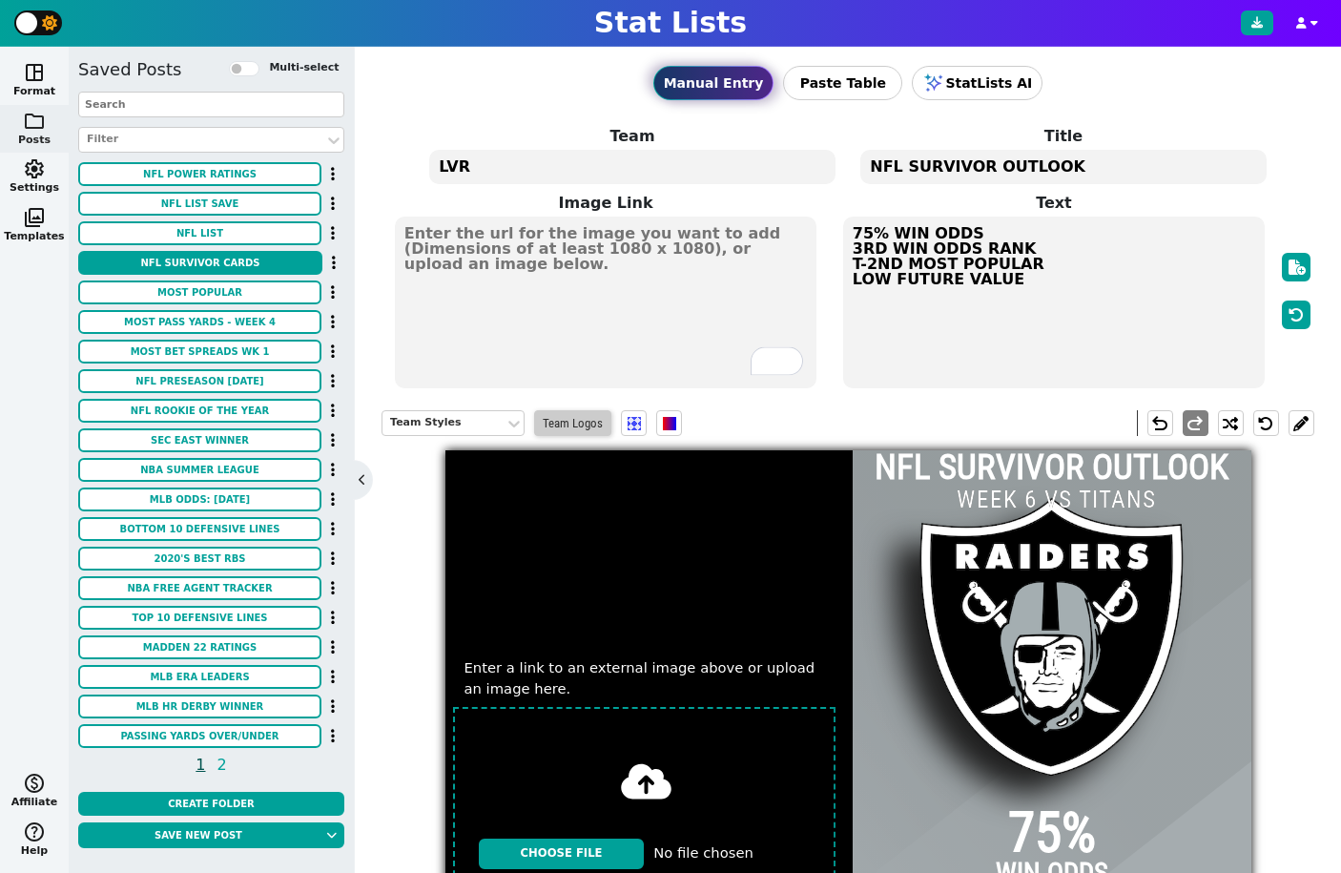
type textarea "LVR"
click at [582, 421] on span "Team Logos" at bounding box center [572, 423] width 77 height 26
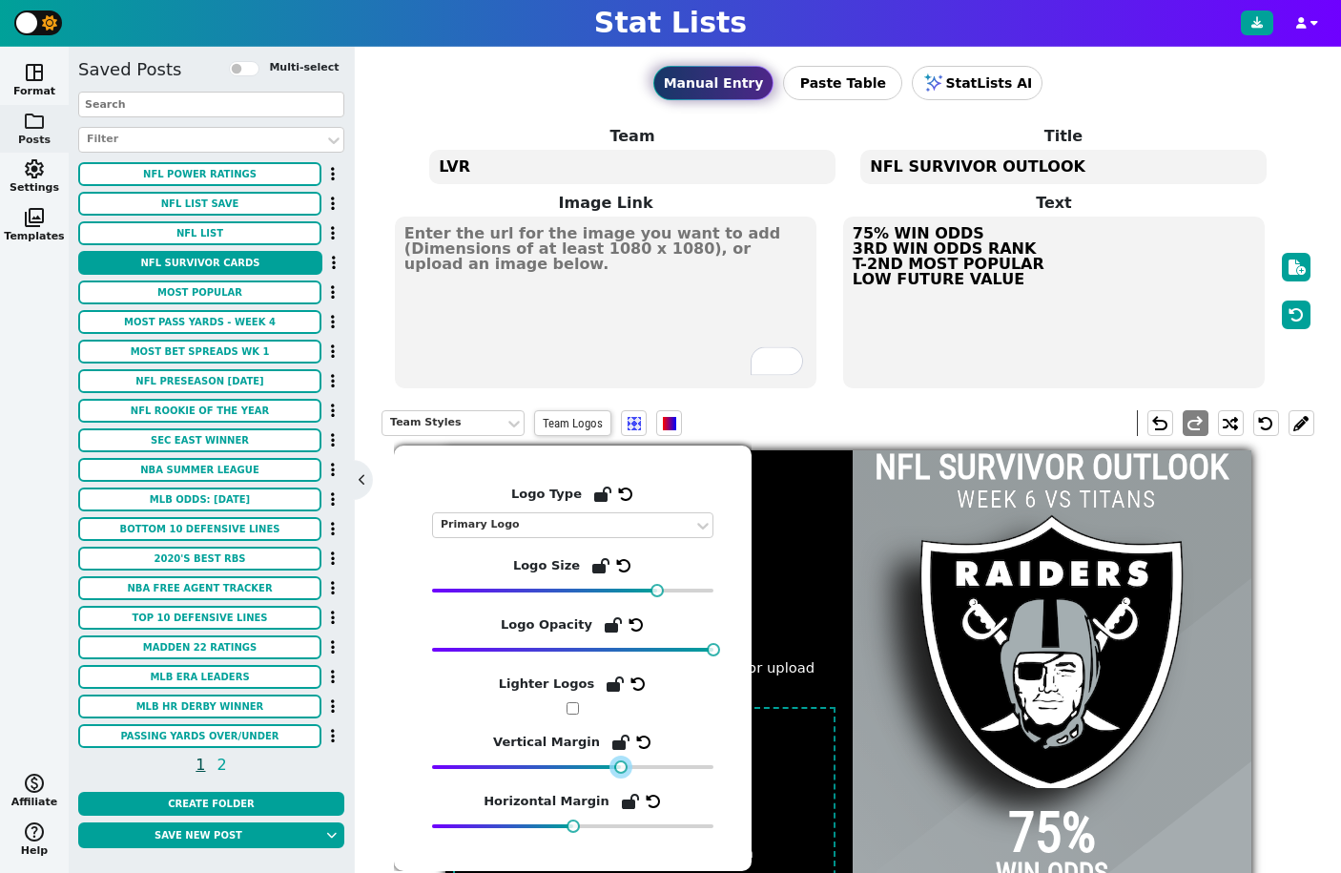
drag, startPoint x: 573, startPoint y: 766, endPoint x: 621, endPoint y: 765, distance: 47.7
click at [621, 765] on div at bounding box center [620, 766] width 13 height 13
drag, startPoint x: 870, startPoint y: 237, endPoint x: 854, endPoint y: 237, distance: 16.2
click at [854, 237] on textarea "75% WIN ODDS 3RD WIN ODDS RANK T-2ND MOST POPULAR LOW FUTURE VALUE" at bounding box center [1054, 303] width 422 height 172
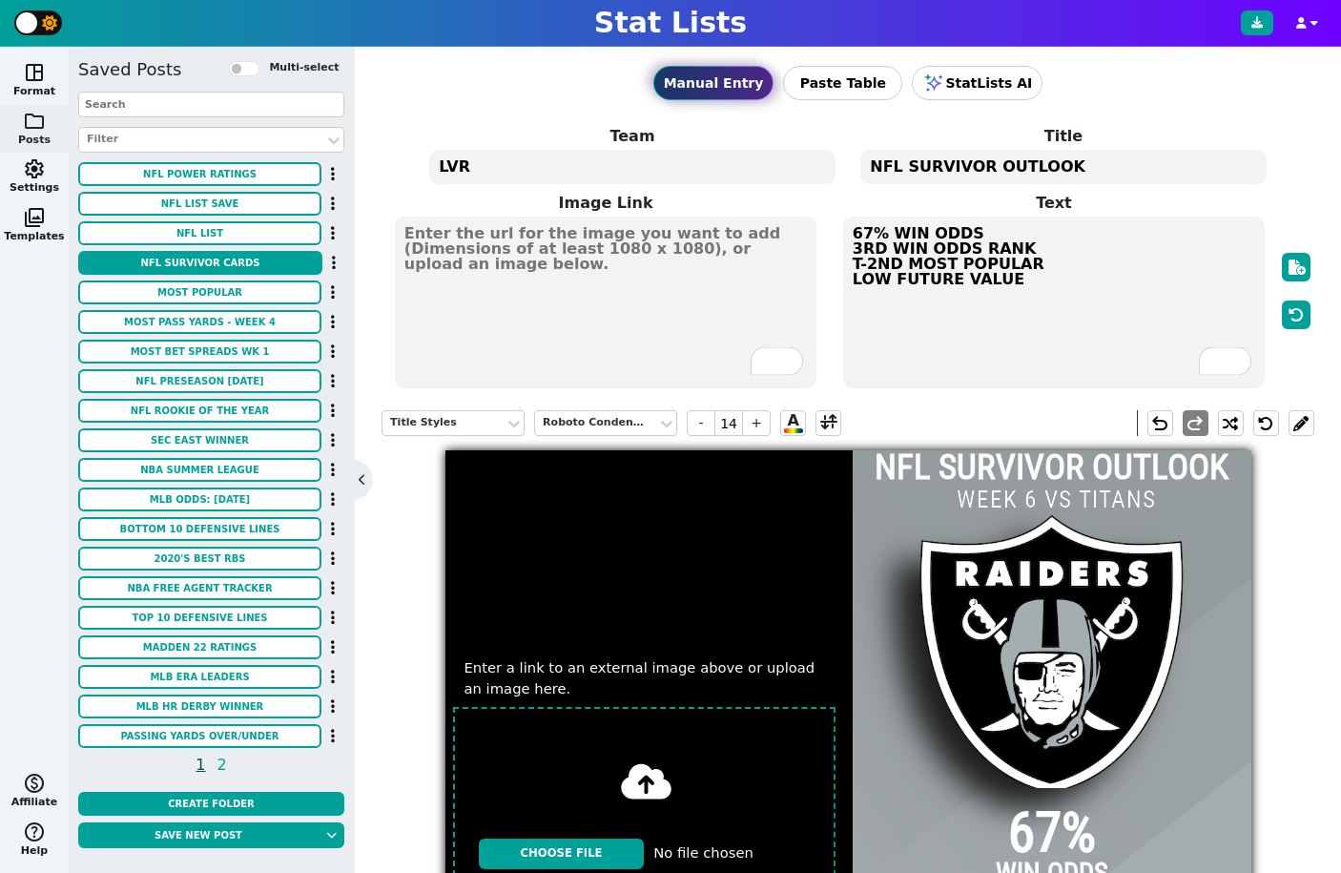
click at [1033, 253] on textarea "67% WIN ODDS 3RD WIN ODDS RANK T-2ND MOST POPULAR LOW FUTURE VALUE" at bounding box center [1054, 303] width 422 height 172
drag, startPoint x: 881, startPoint y: 249, endPoint x: 840, endPoint y: 250, distance: 40.1
click at [841, 250] on span "67% WIN ODDS 3RD WIN ODDS RANK T-2ND MOST POPULAR LOW FUTURE VALUE" at bounding box center [1053, 303] width 425 height 176
click at [924, 255] on textarea "67% WIN ODDS 7TH WIN ODDS RANK T-2ND MOST POPULAR LOW FUTURE VALUE" at bounding box center [1054, 303] width 422 height 172
drag, startPoint x: 899, startPoint y: 264, endPoint x: 825, endPoint y: 265, distance: 73.5
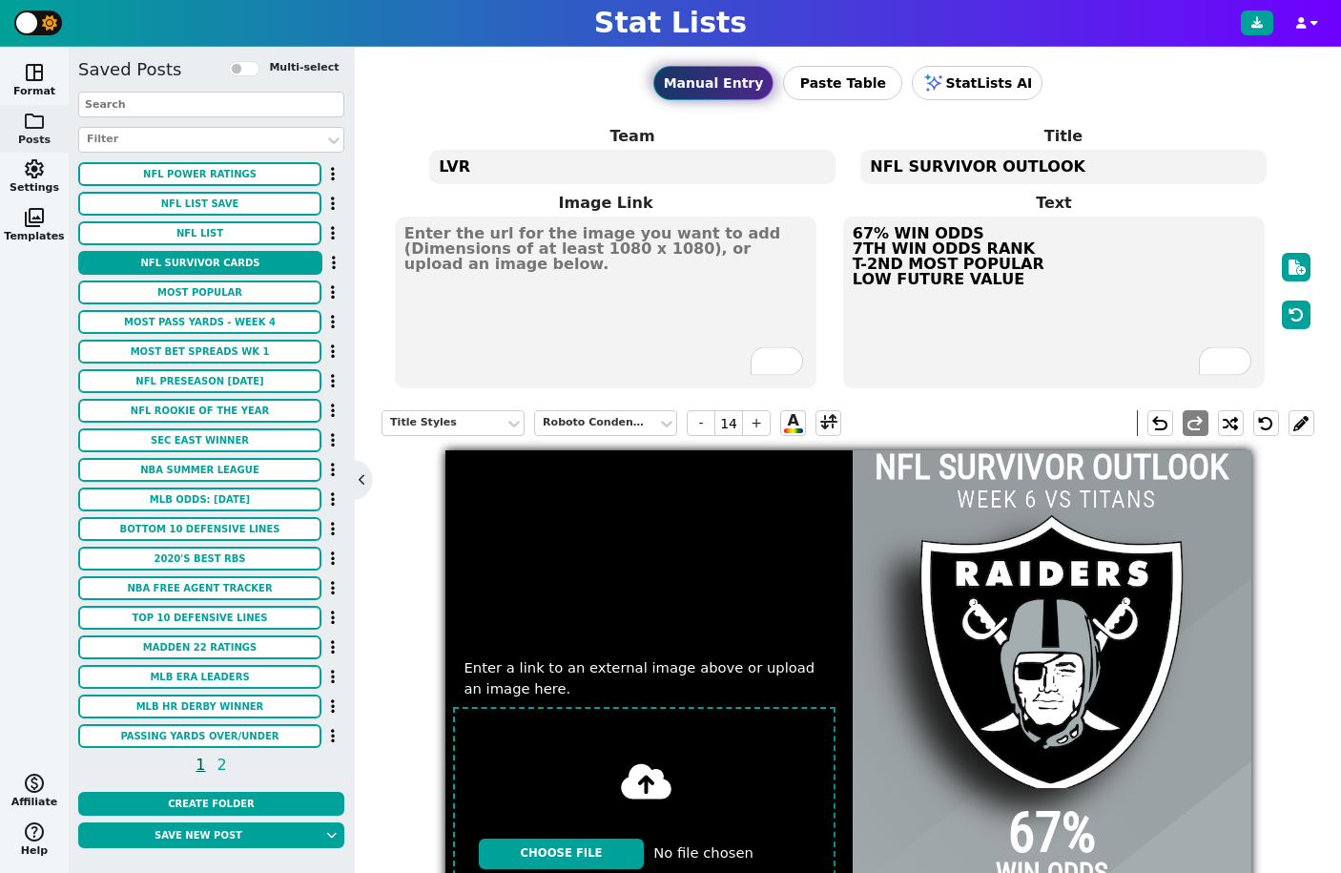
click at [825, 265] on span "Image Link Text 67% WIN ODDS 7TH WIN ODDS RANK T-2ND MOST POPULAR LOW FUTURE VA…" at bounding box center [848, 291] width 933 height 198
click at [850, 282] on textarea "67% WIN ODDS 7TH WIN ODDS RANK 7TH MOST POPULAR LOW FUTURE VALUE" at bounding box center [1054, 303] width 422 height 172
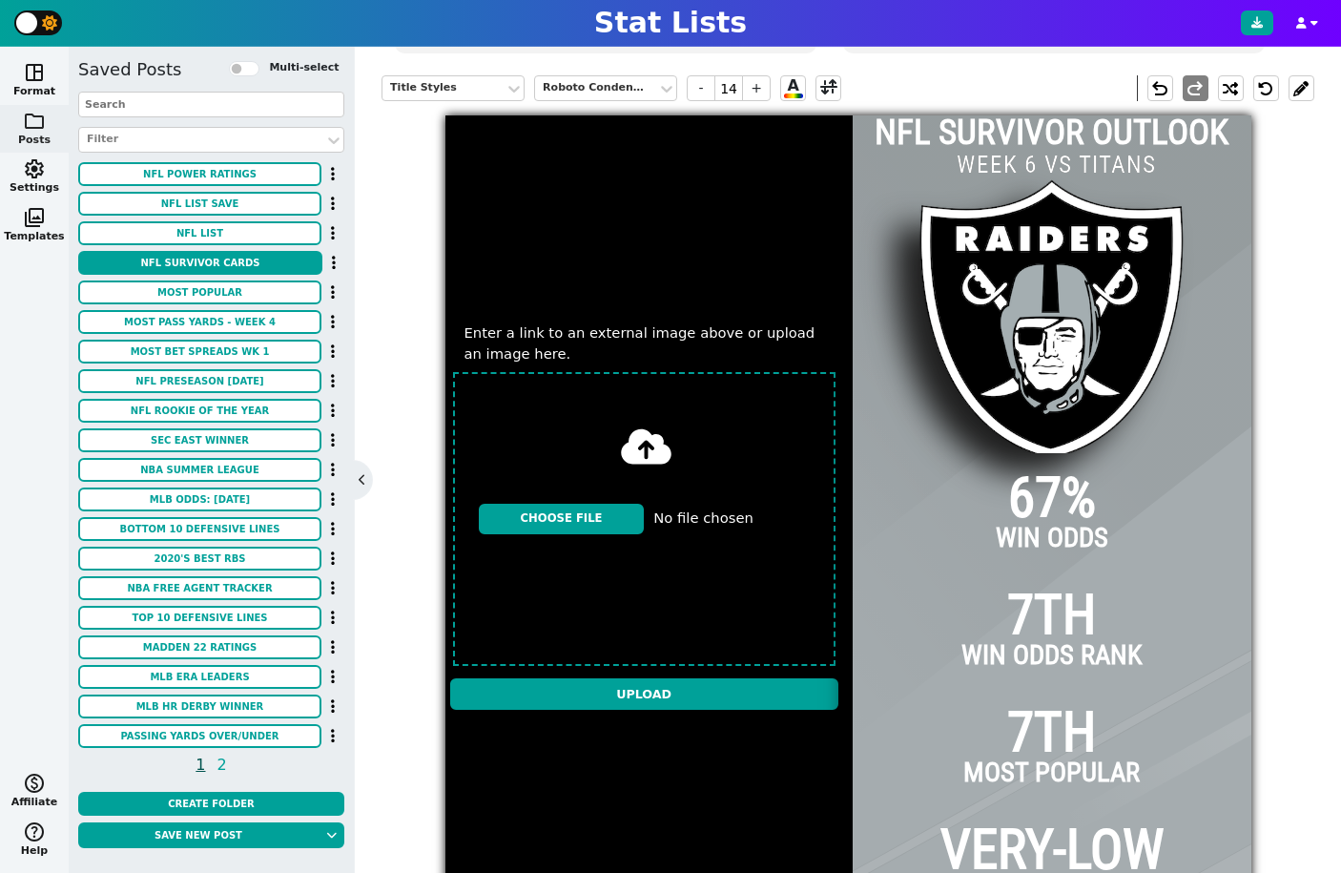
scroll to position [335, 0]
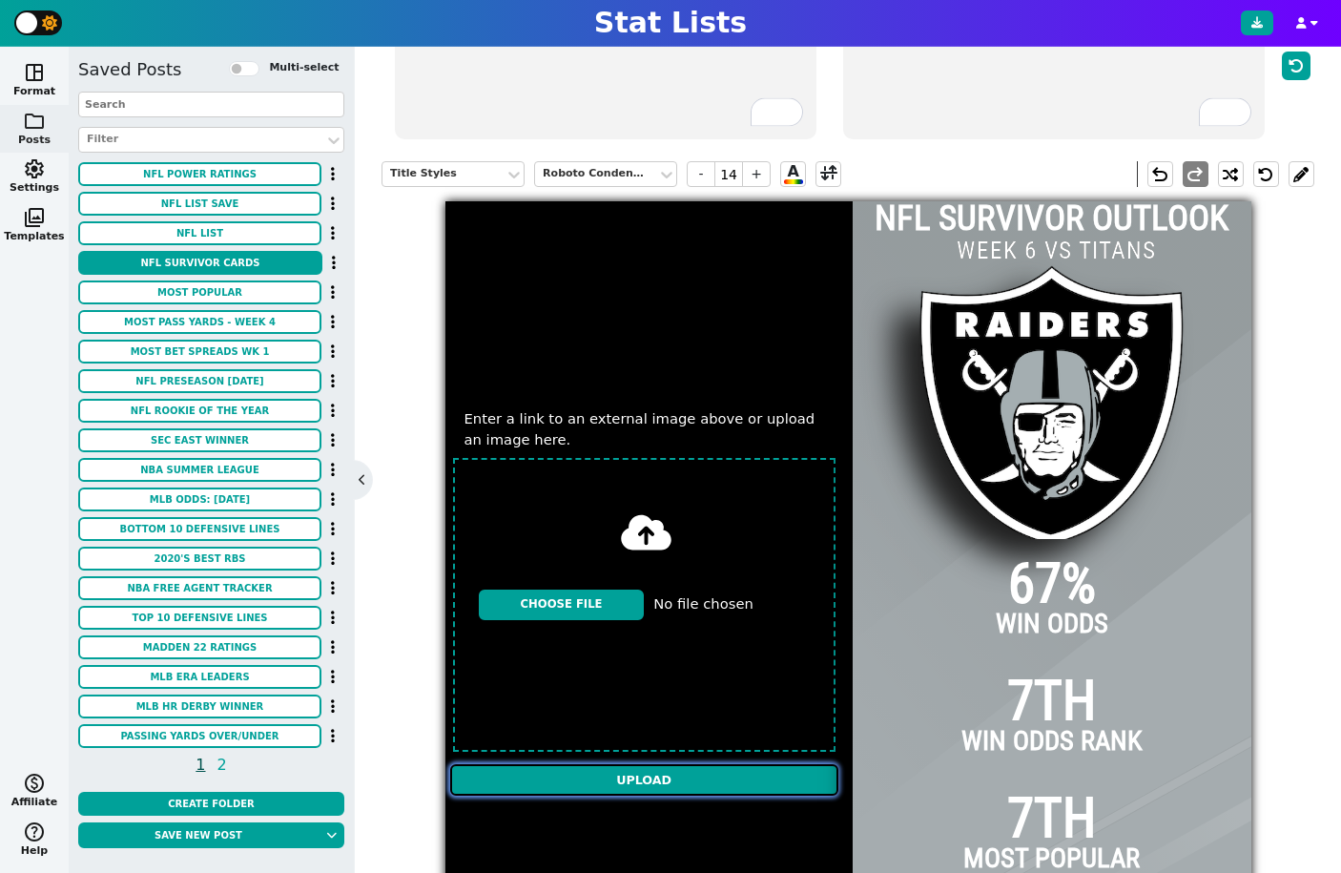
type textarea "67% WIN ODDS 7TH WIN ODDS RANK 7TH MOST POPULAR VERY-LOW FUTURE VALUE"
click at [621, 778] on input "Upload" at bounding box center [644, 779] width 388 height 31
type textarea "https://firebasestorage.googleapis.com/v0/b/statlist-images.appspot.com/o/image…"
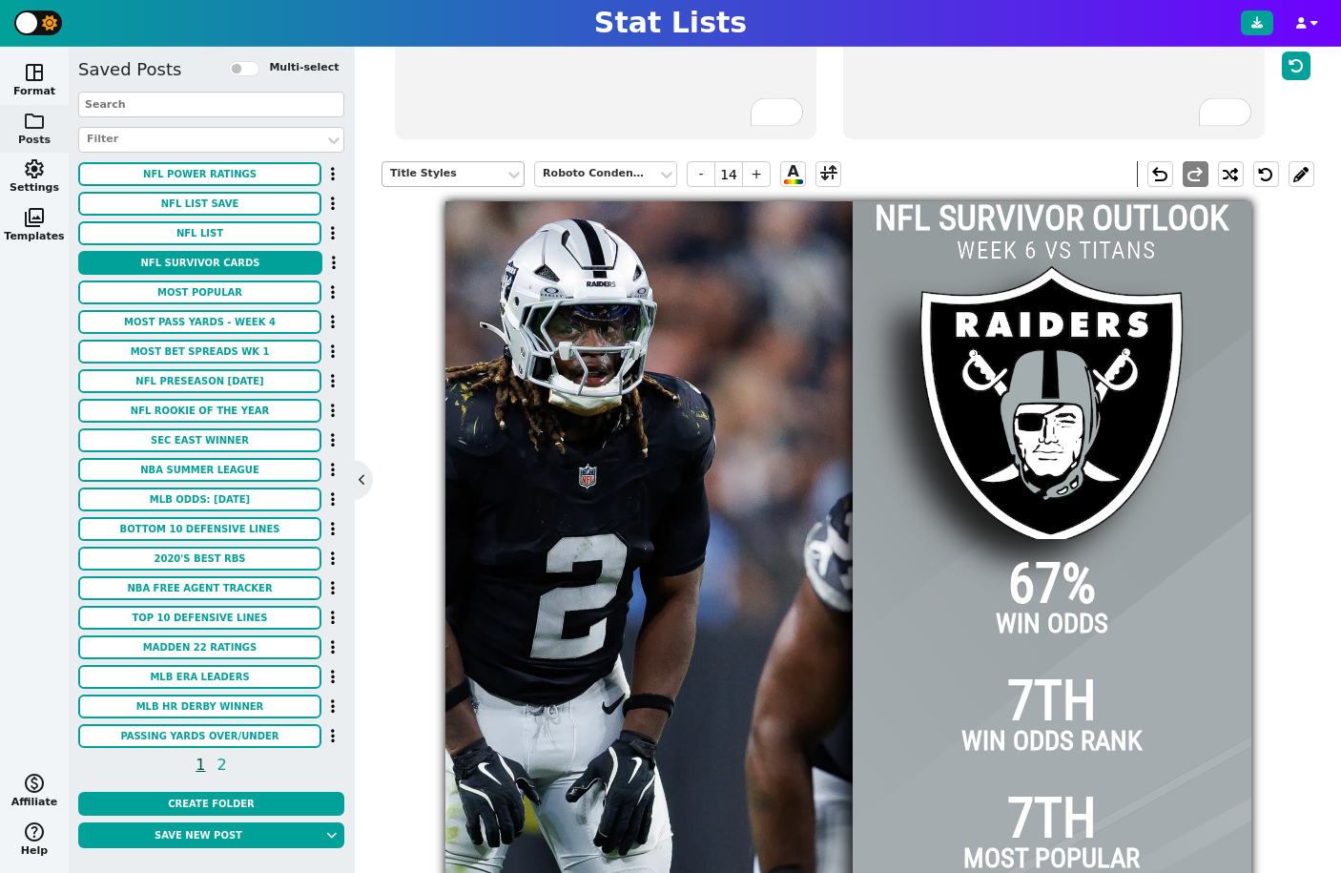
click at [462, 173] on div "Title Styles" at bounding box center [443, 174] width 107 height 16
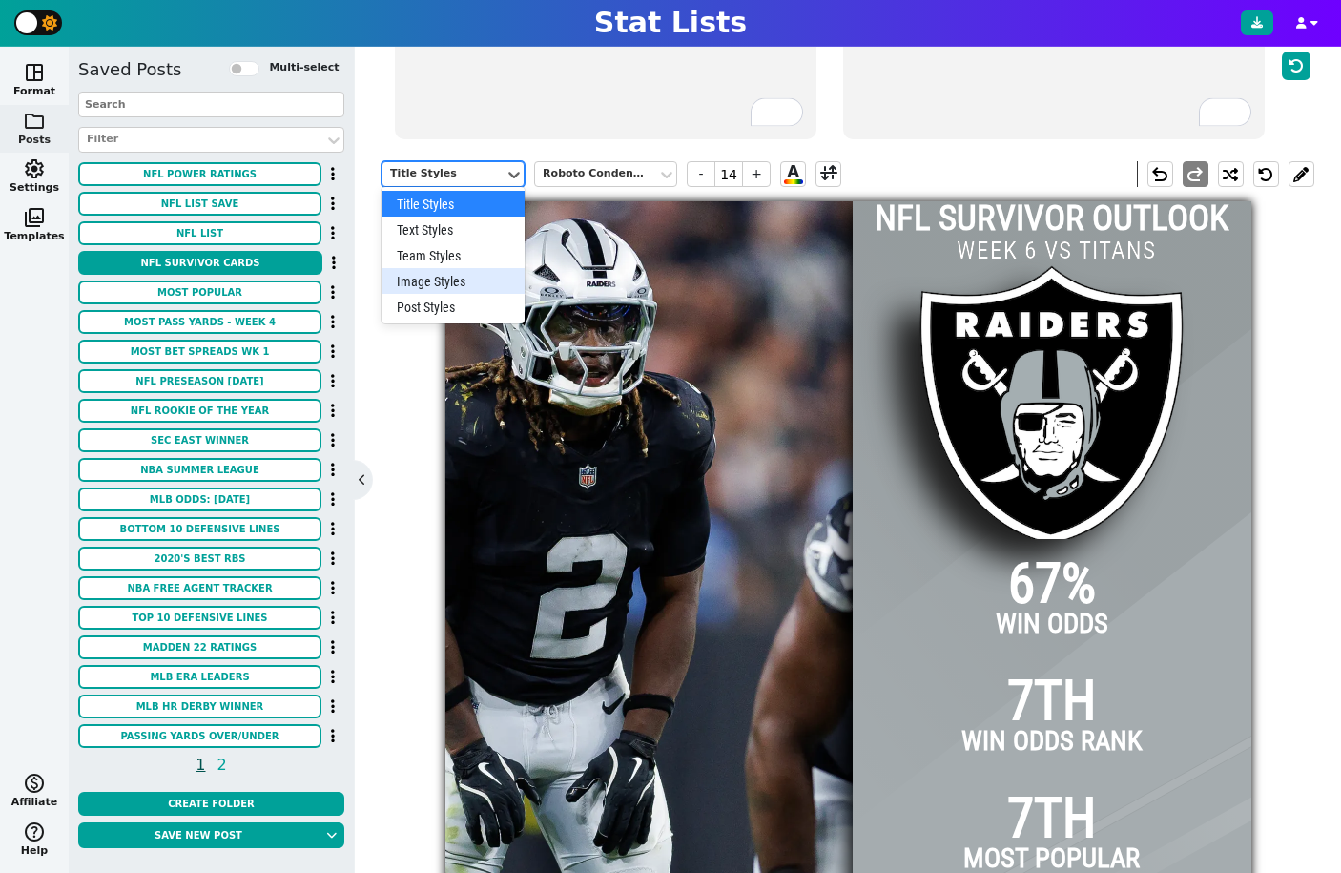
click at [445, 276] on div "Image Styles" at bounding box center [453, 281] width 143 height 26
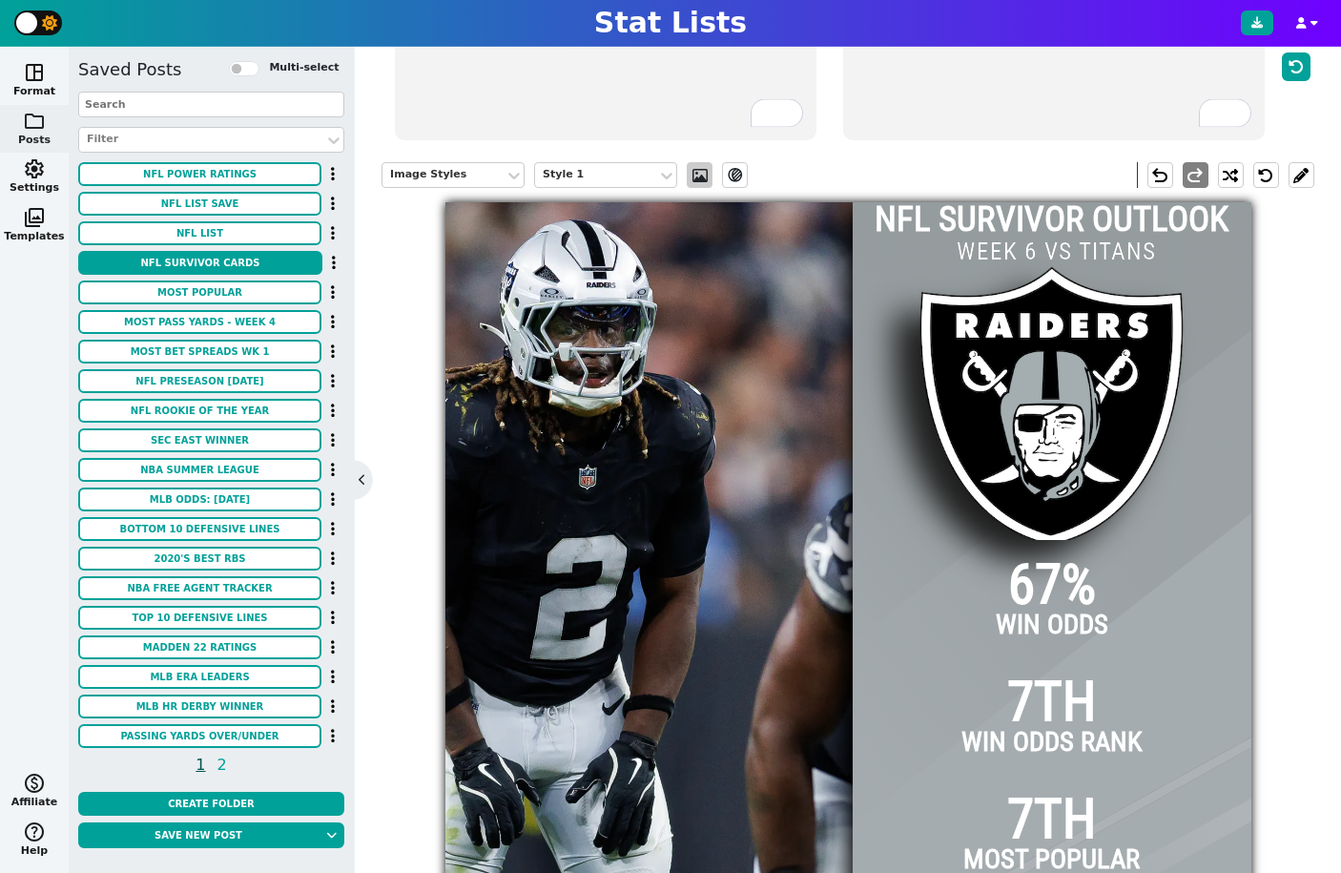
click at [704, 181] on span at bounding box center [700, 175] width 19 height 15
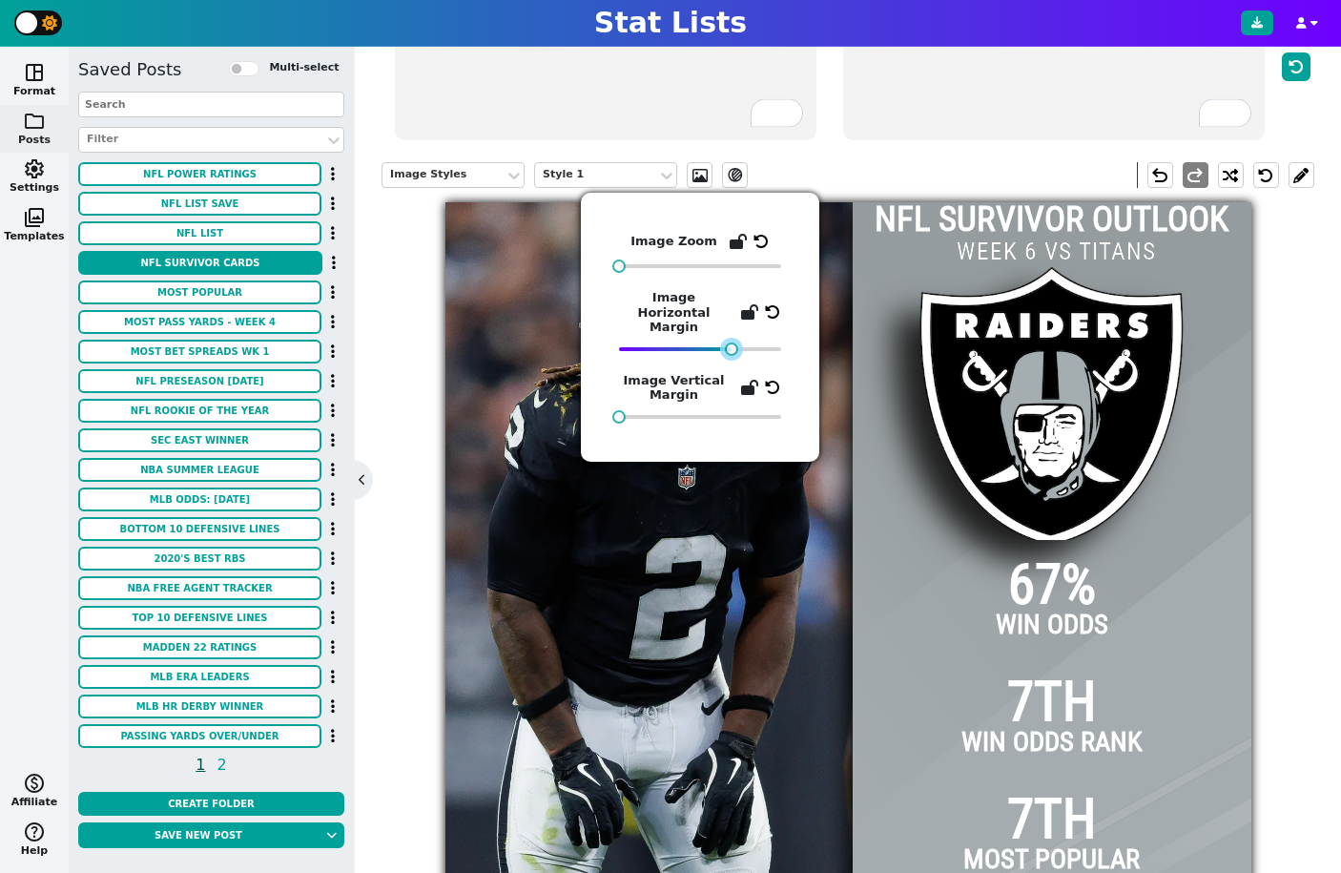
drag, startPoint x: 713, startPoint y: 334, endPoint x: 729, endPoint y: 334, distance: 16.2
click at [729, 342] on div at bounding box center [731, 348] width 13 height 13
click at [914, 163] on div "Image Styles Style 1 ev_shadow undo redo" at bounding box center [848, 175] width 933 height 54
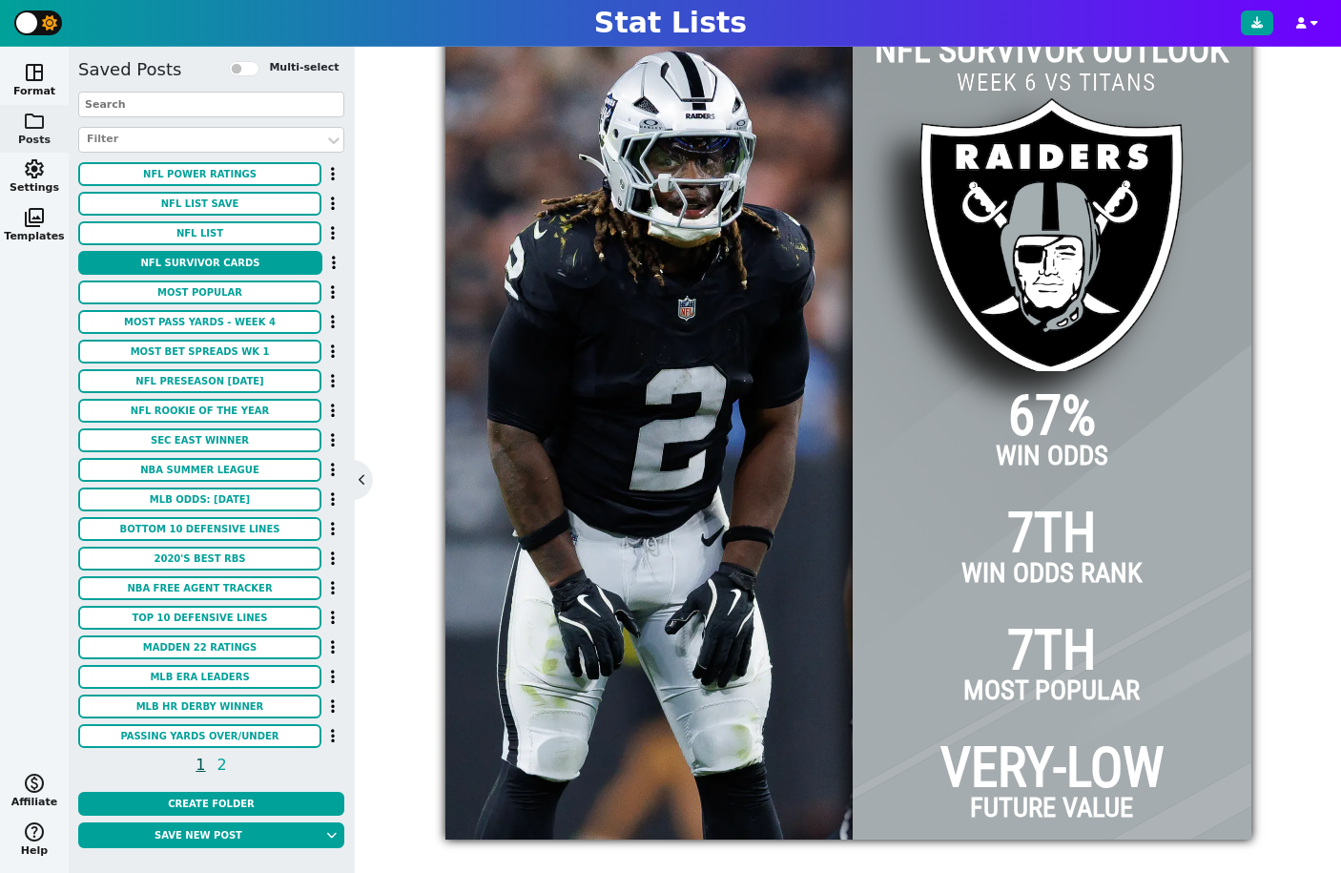
scroll to position [323, 0]
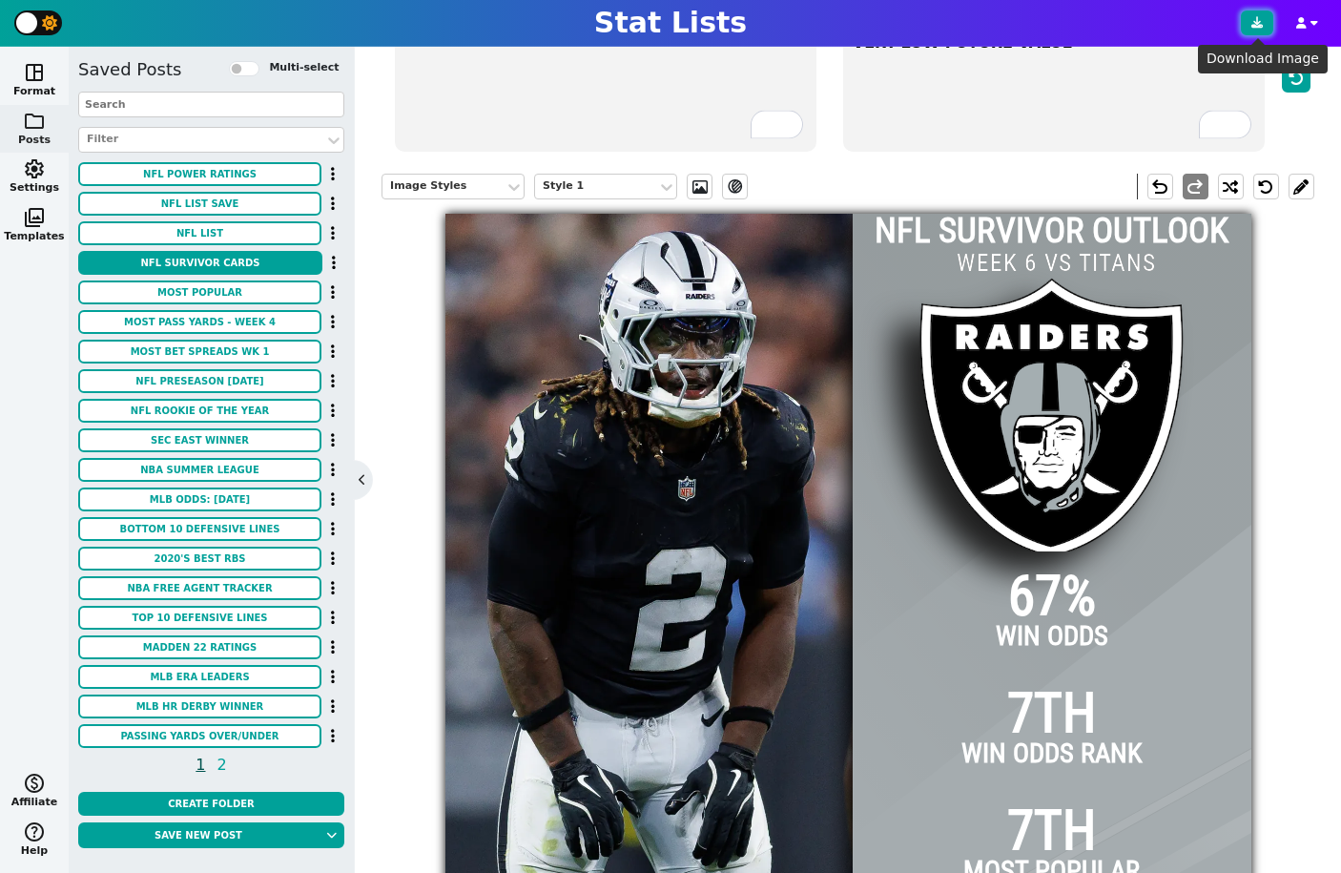
click at [1265, 28] on button at bounding box center [1257, 22] width 32 height 25
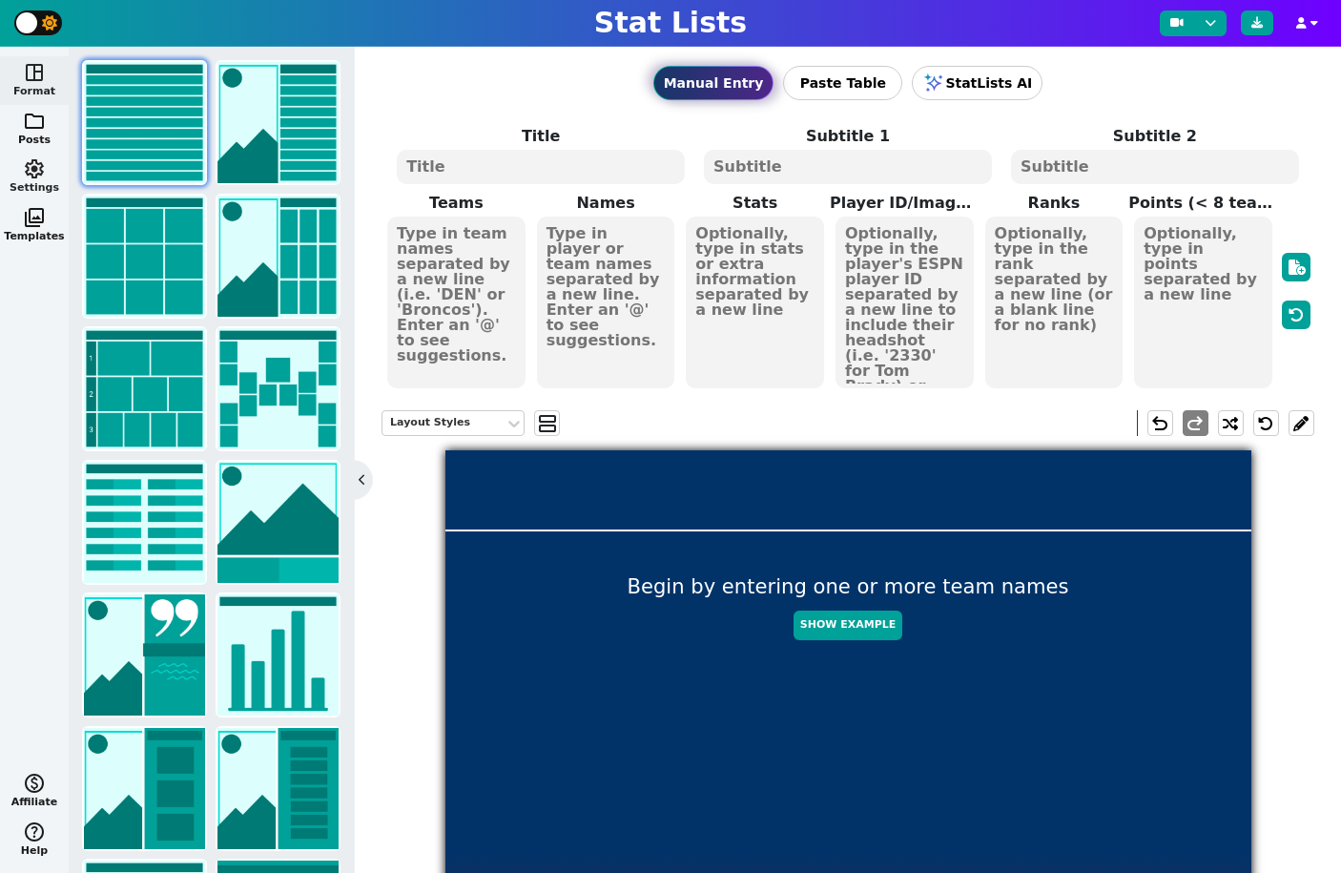
click at [36, 169] on span "settings" at bounding box center [34, 168] width 23 height 23
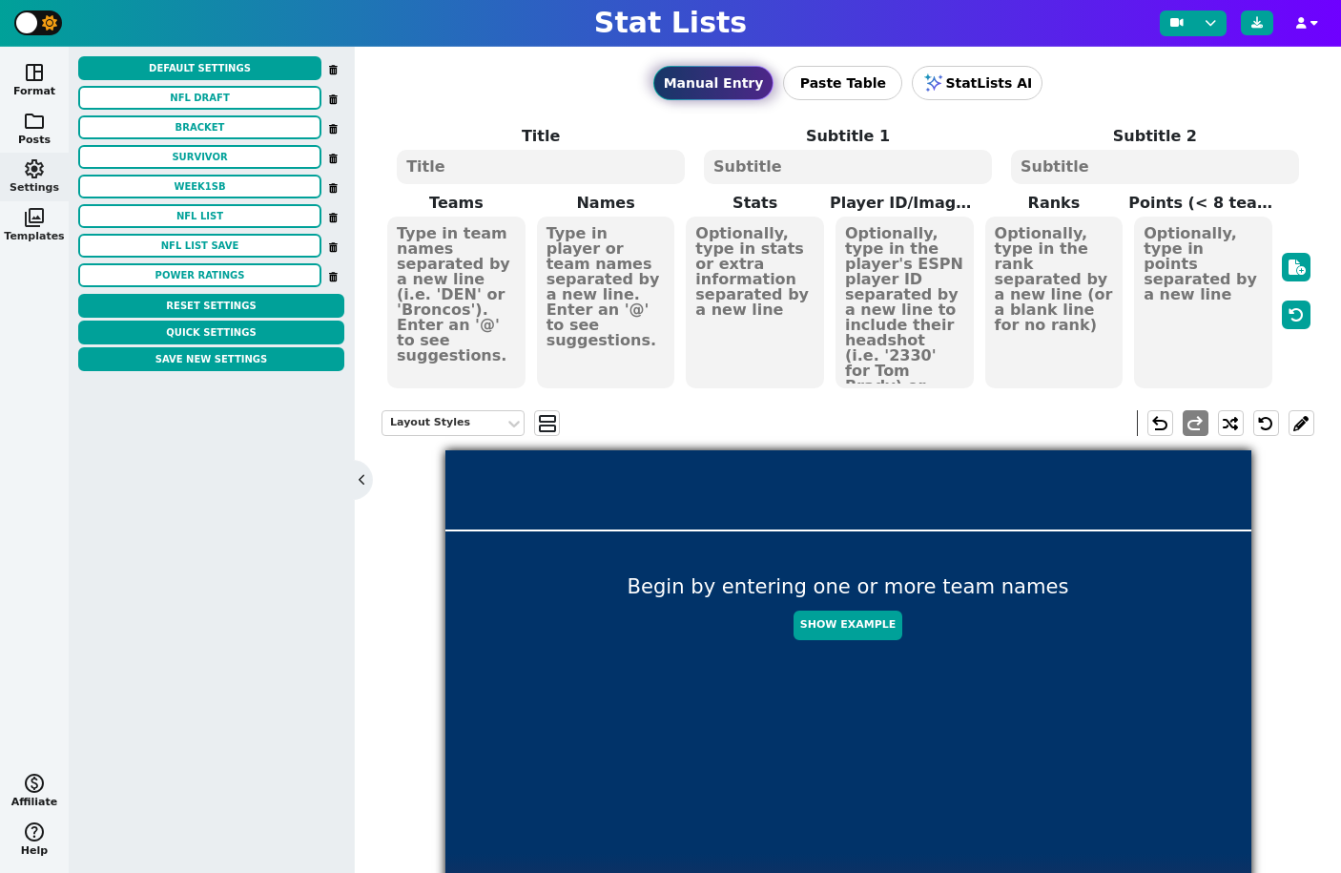
click at [41, 223] on span "photo_library" at bounding box center [34, 217] width 23 height 23
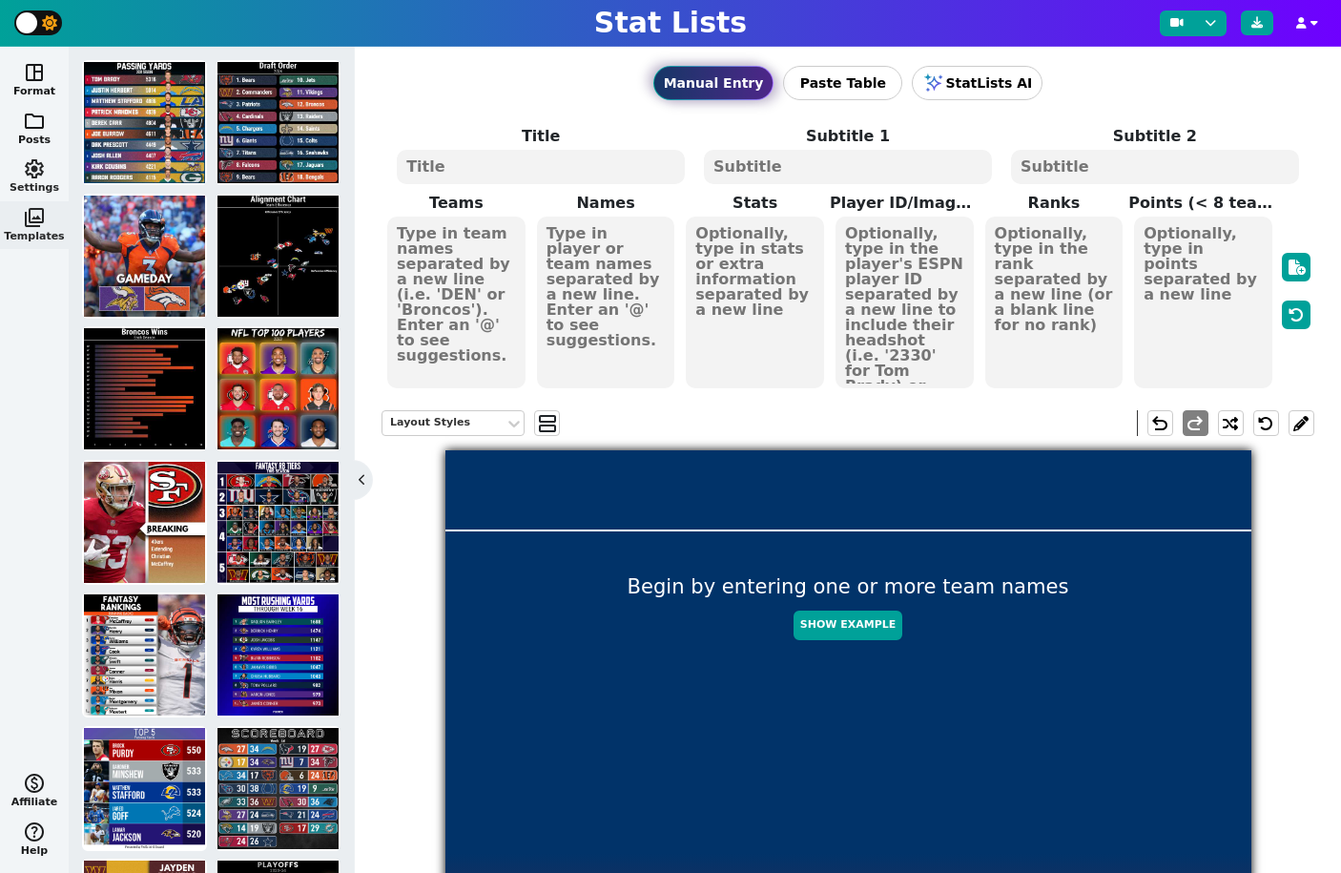
click at [26, 191] on button "settings Settings" at bounding box center [34, 177] width 69 height 49
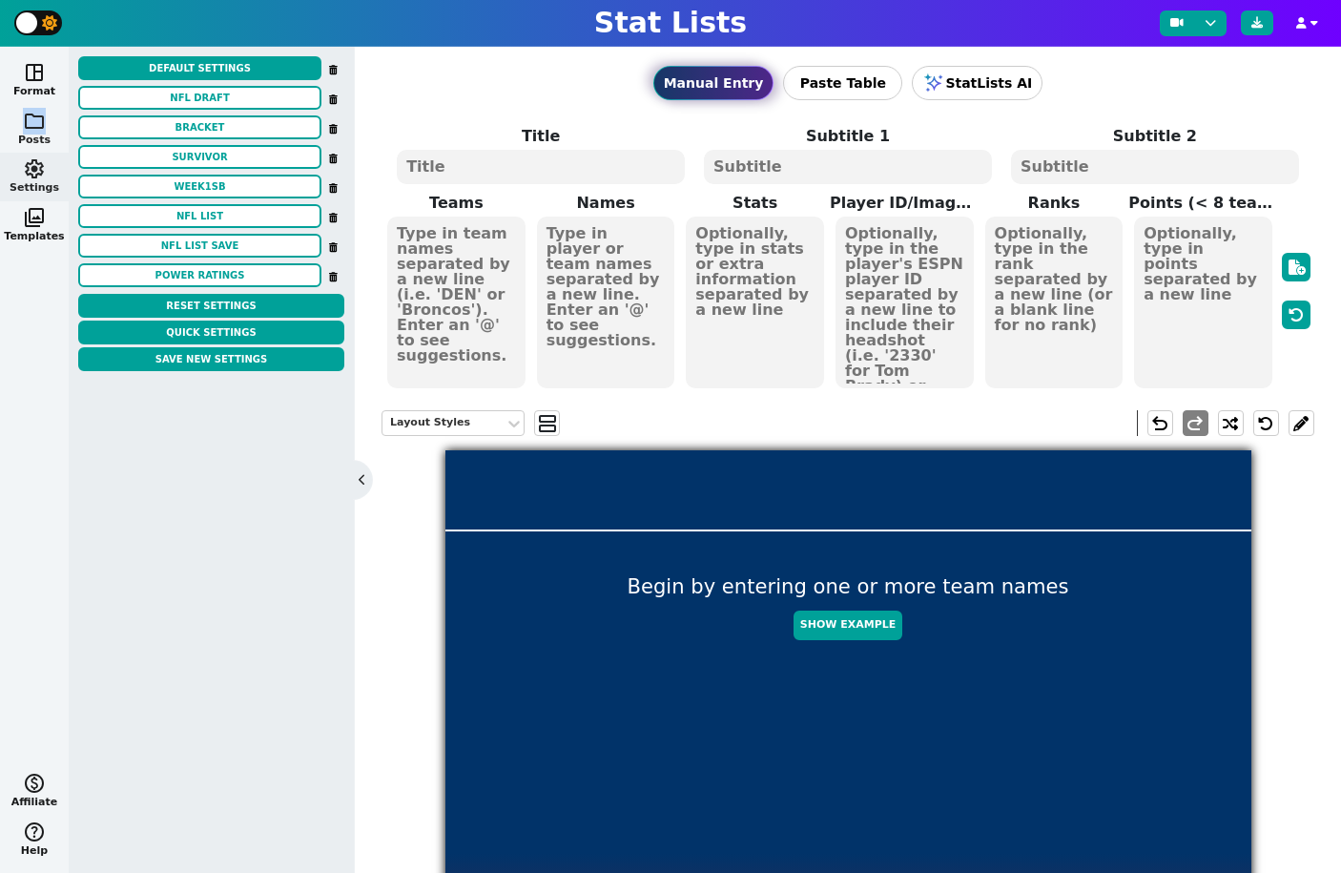
click at [40, 117] on span "folder" at bounding box center [34, 121] width 23 height 23
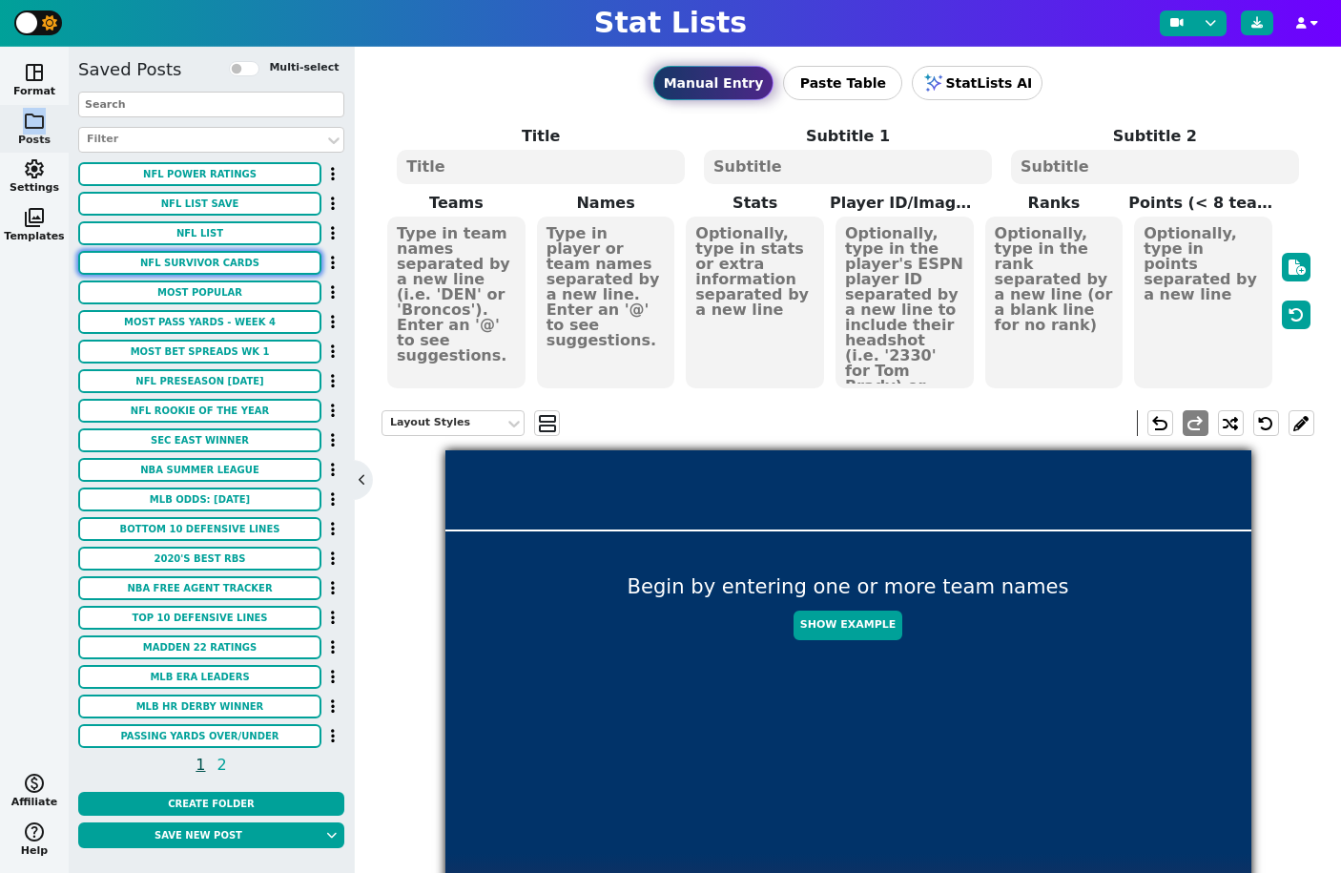
click at [187, 258] on button "NFL Survivor Cards" at bounding box center [199, 263] width 243 height 24
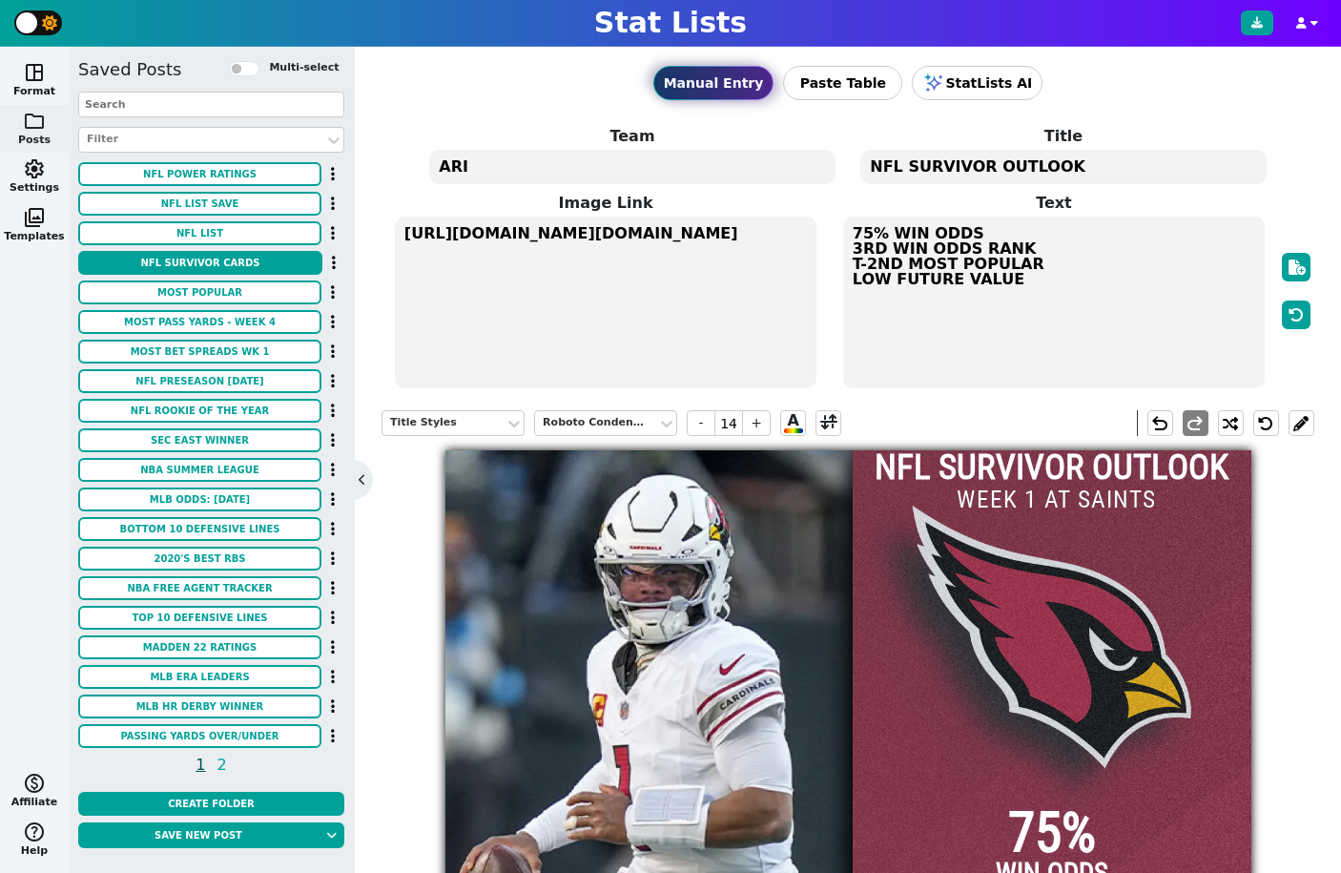
click at [1065, 591] on div at bounding box center [1052, 853] width 398 height 806
click at [455, 418] on div "Title Styles" at bounding box center [443, 423] width 107 height 16
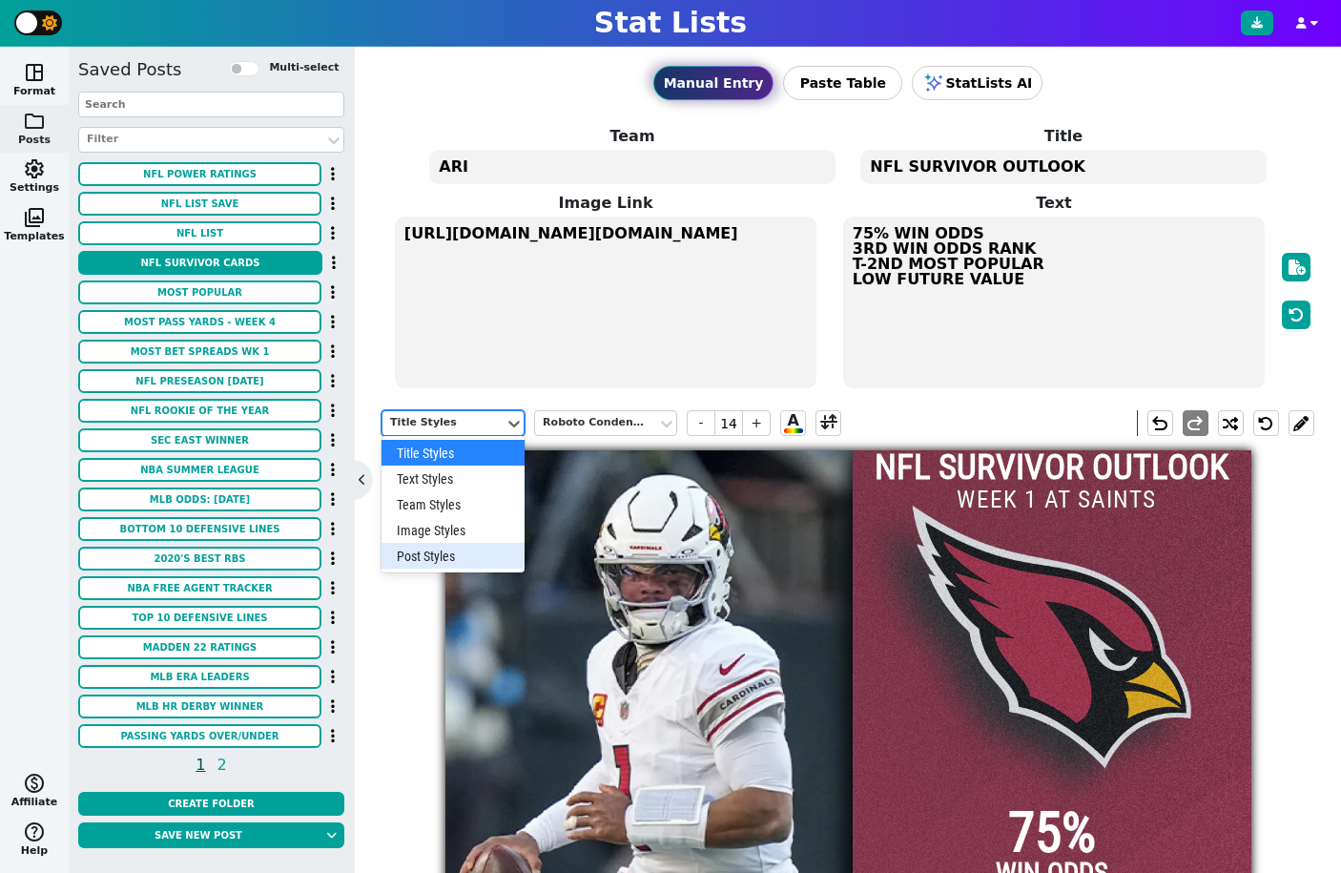
click at [446, 558] on div "Post Styles" at bounding box center [453, 556] width 143 height 26
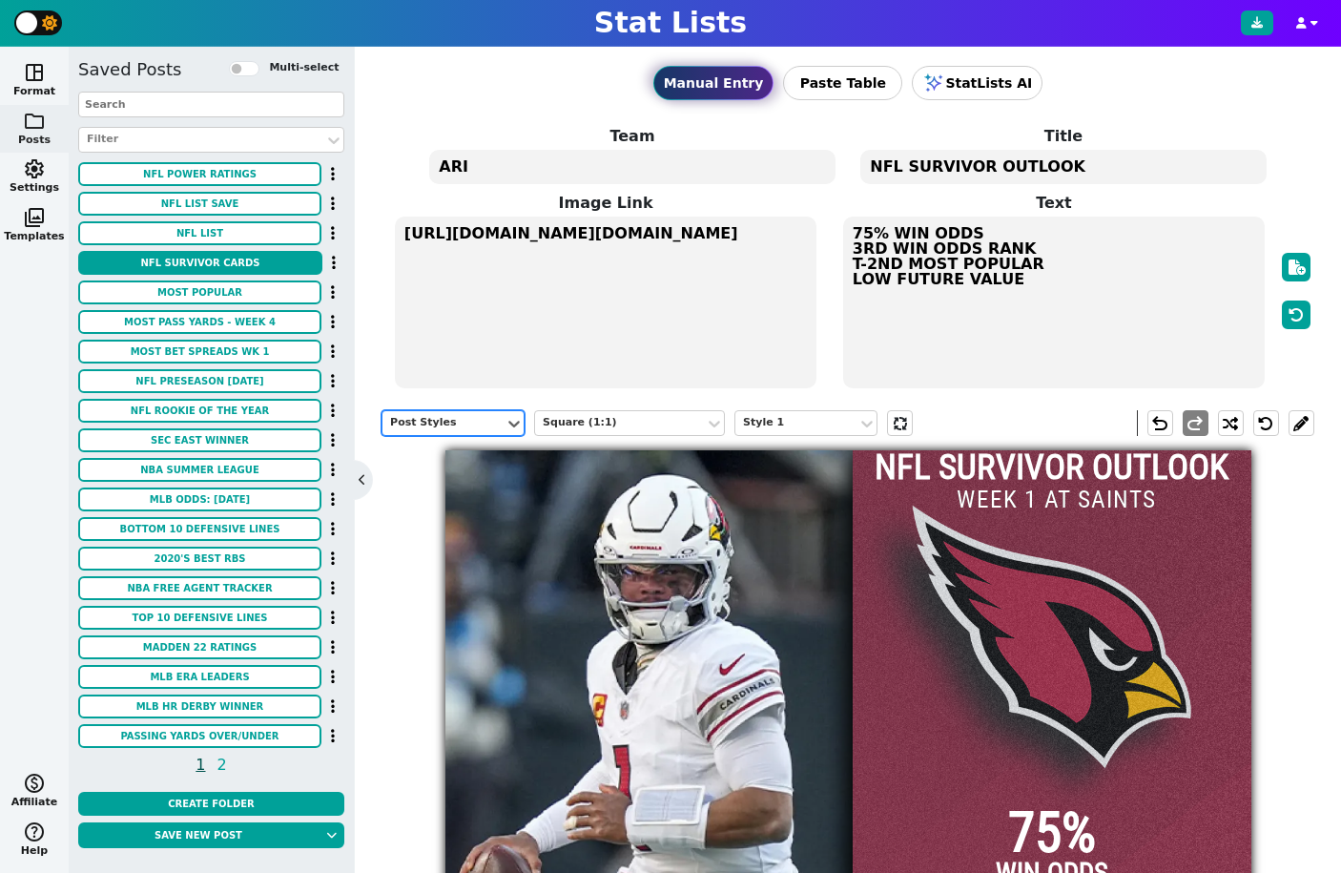
click at [422, 418] on div "Post Styles" at bounding box center [443, 423] width 107 height 16
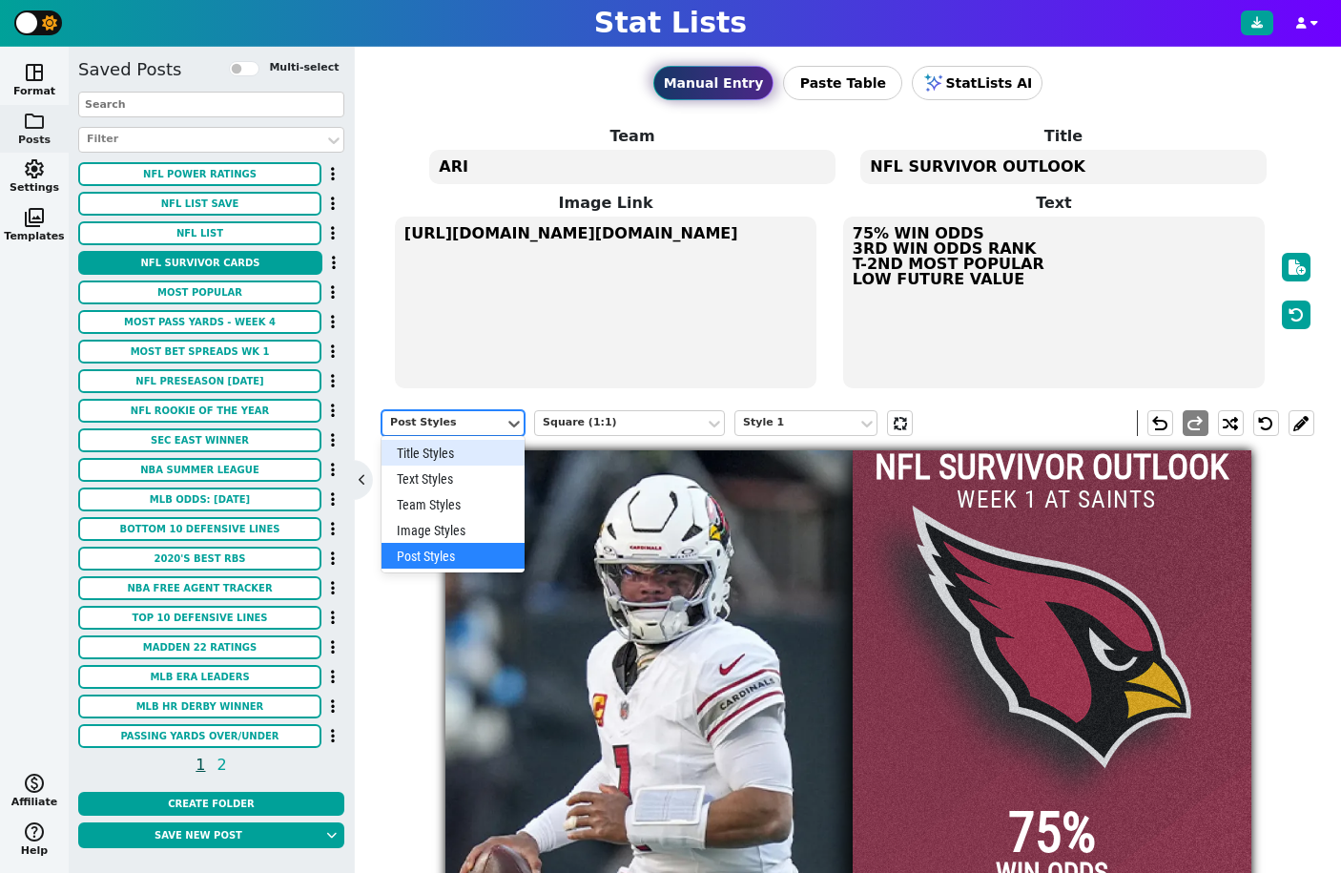
click at [428, 453] on div "Title Styles" at bounding box center [453, 453] width 143 height 26
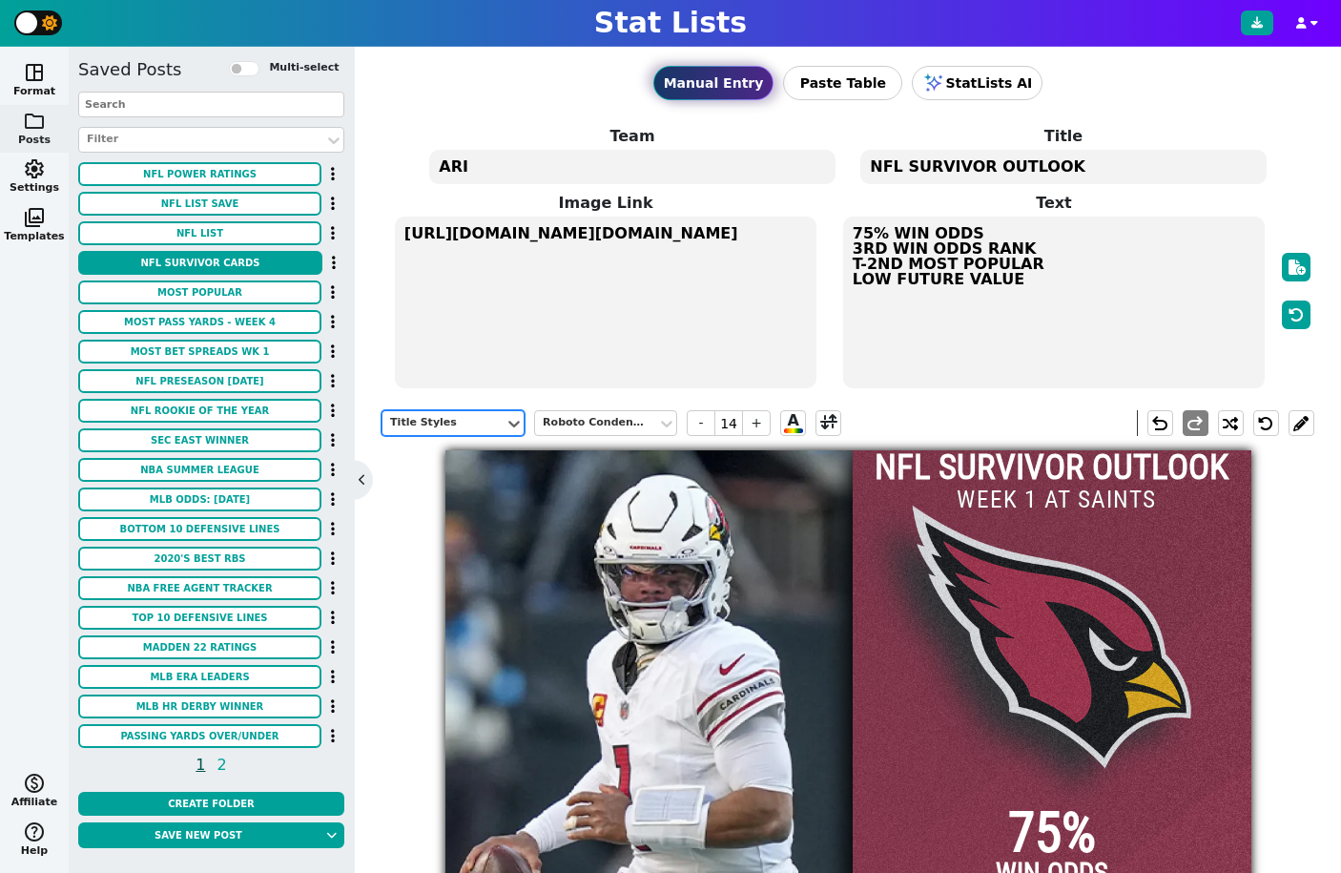
click at [422, 434] on div "Title Styles" at bounding box center [444, 423] width 122 height 26
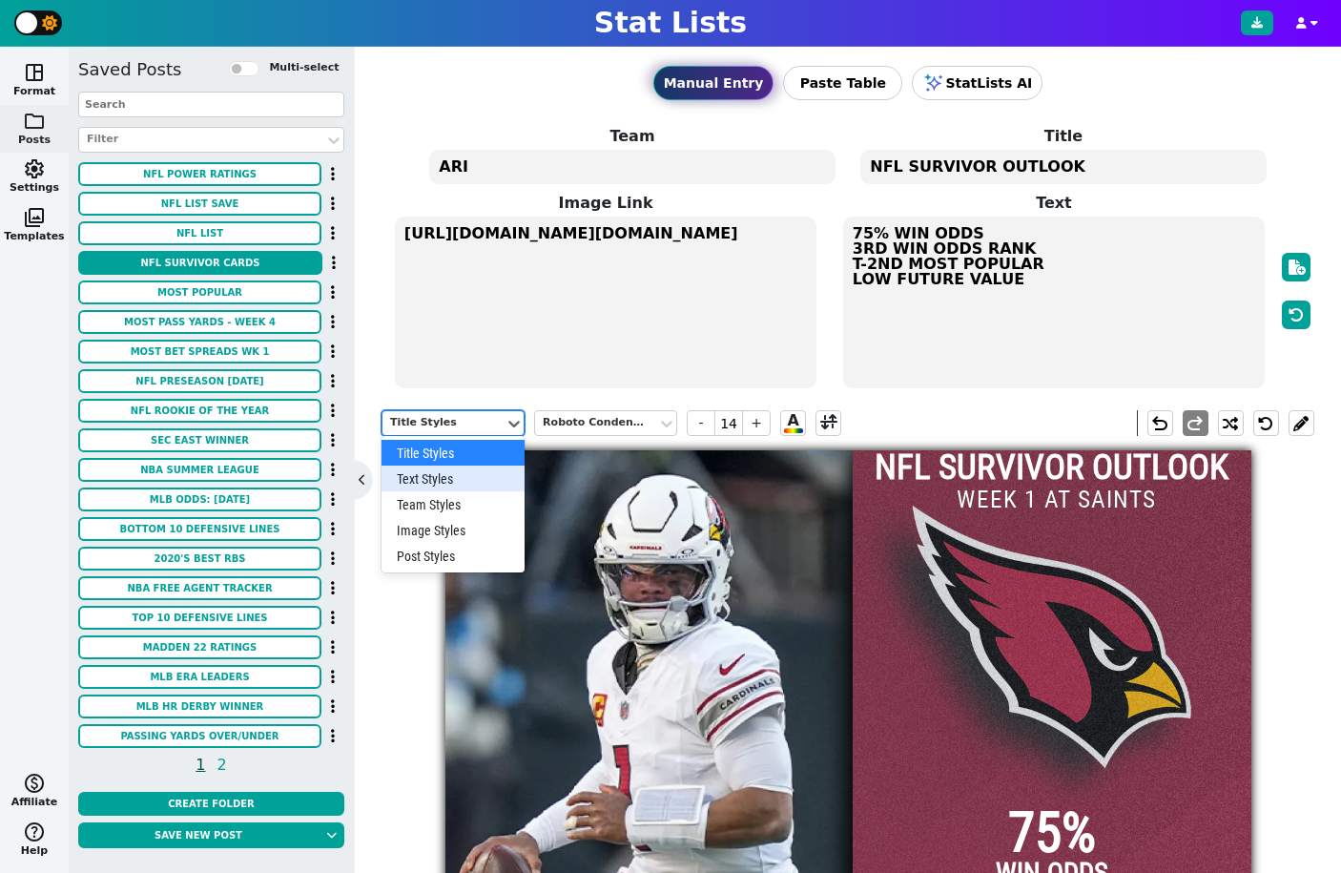
click at [424, 479] on div "Text Styles" at bounding box center [453, 479] width 143 height 26
type input "18"
click at [419, 428] on div "Text Styles" at bounding box center [443, 423] width 107 height 16
click at [426, 511] on div "Team Styles" at bounding box center [453, 504] width 143 height 26
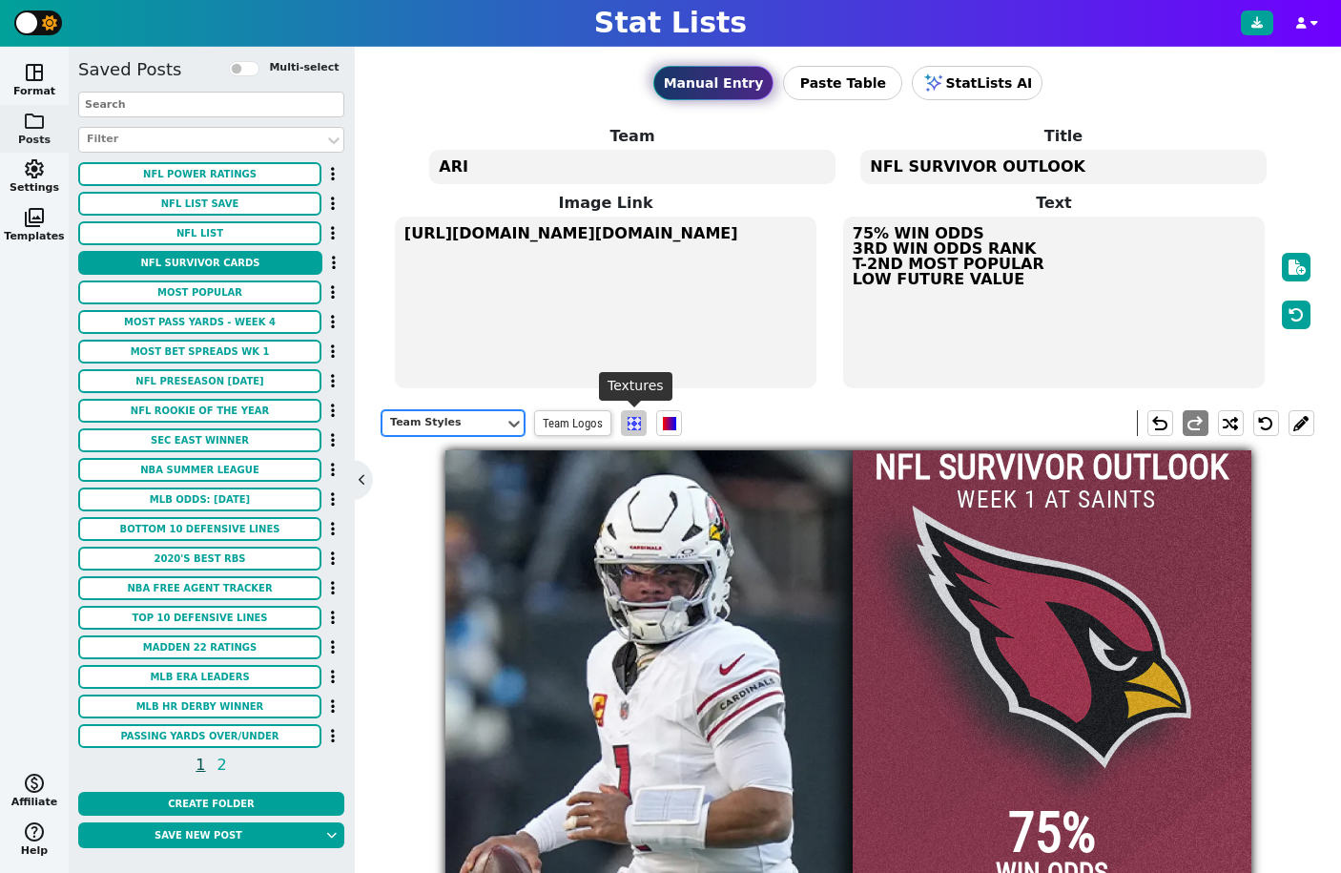
click at [640, 430] on span at bounding box center [634, 423] width 13 height 13
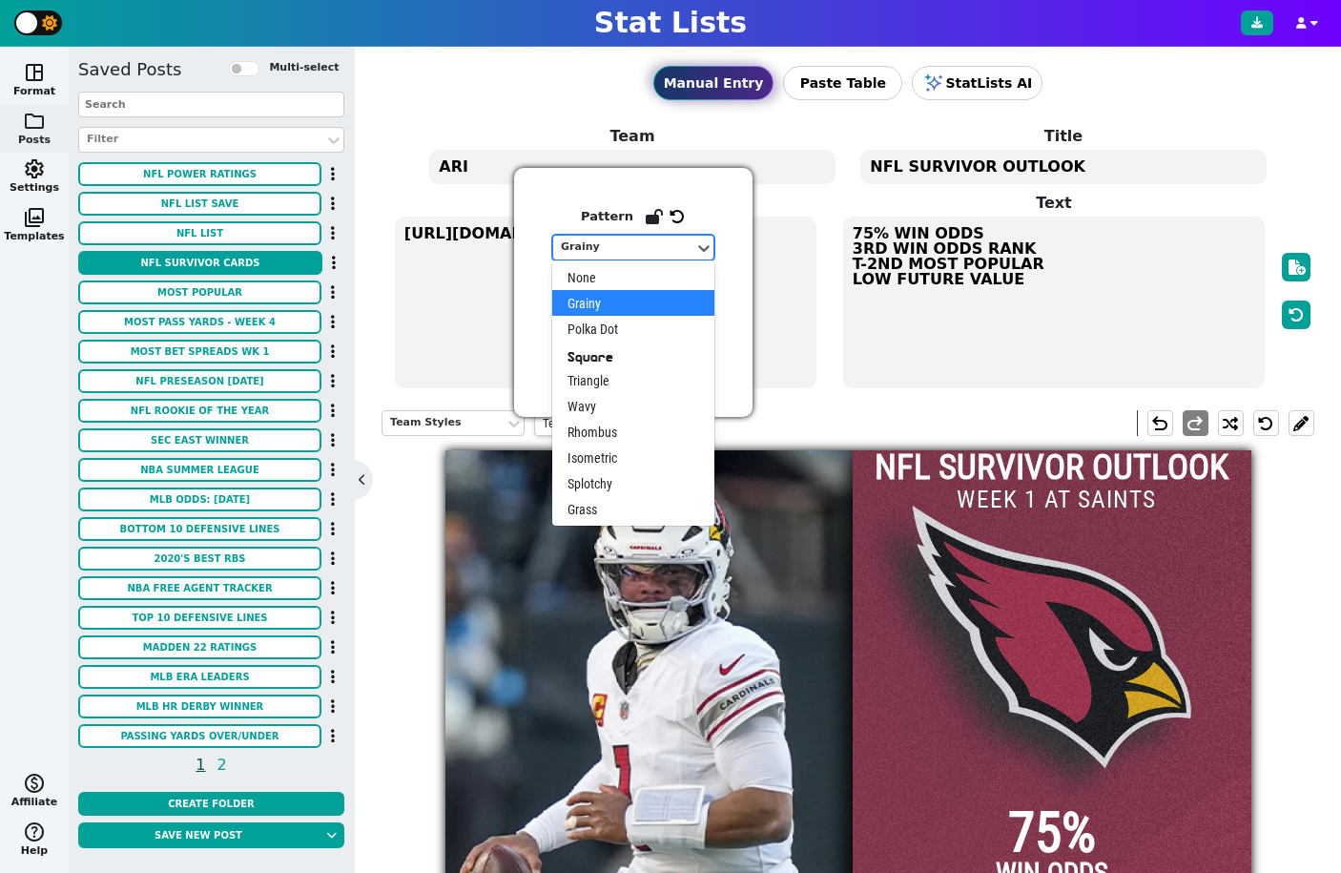
click at [624, 245] on div "Grainy" at bounding box center [624, 247] width 126 height 16
click at [593, 272] on div "None" at bounding box center [633, 277] width 162 height 26
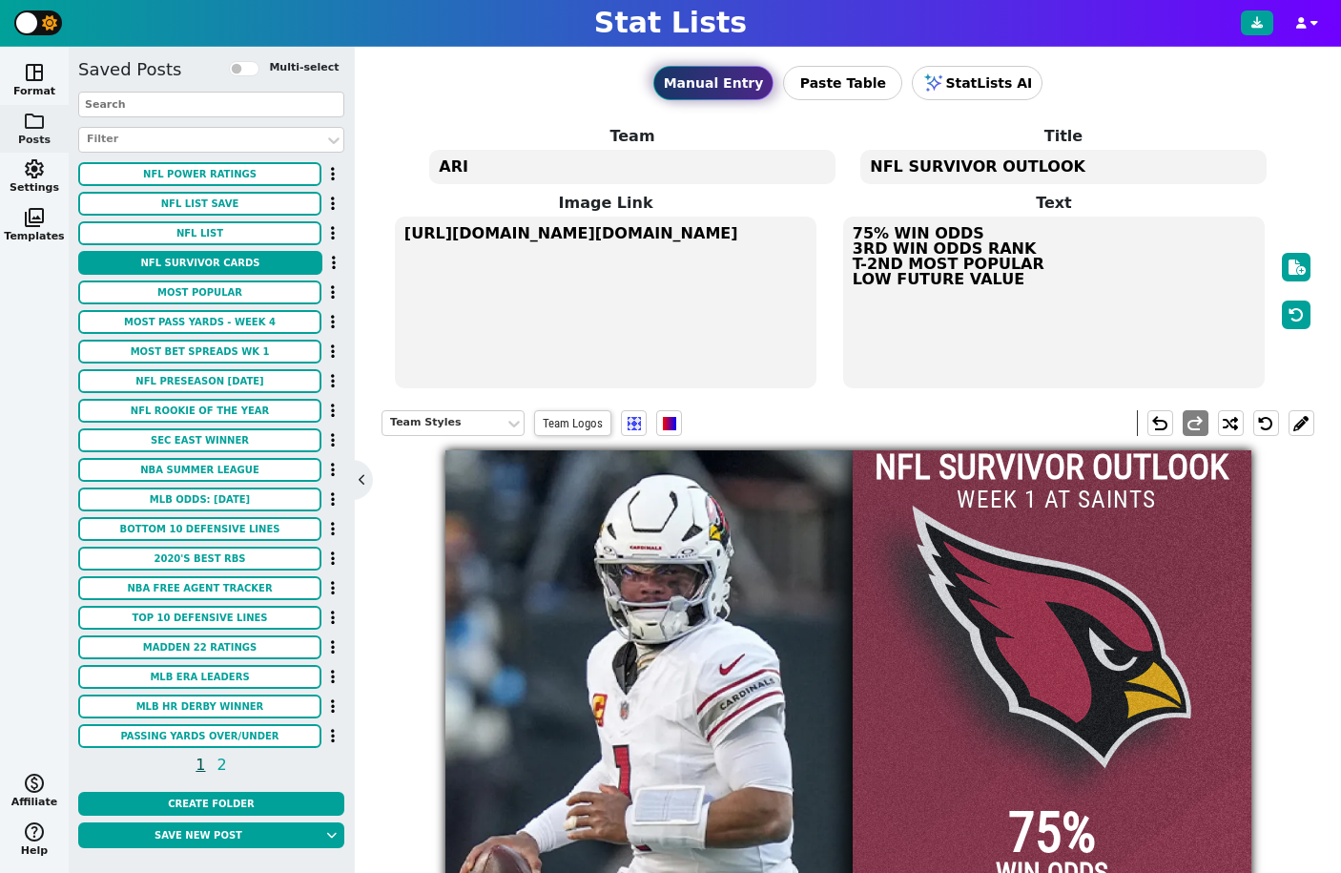
click at [527, 171] on textarea "ARI" at bounding box center [631, 167] width 405 height 34
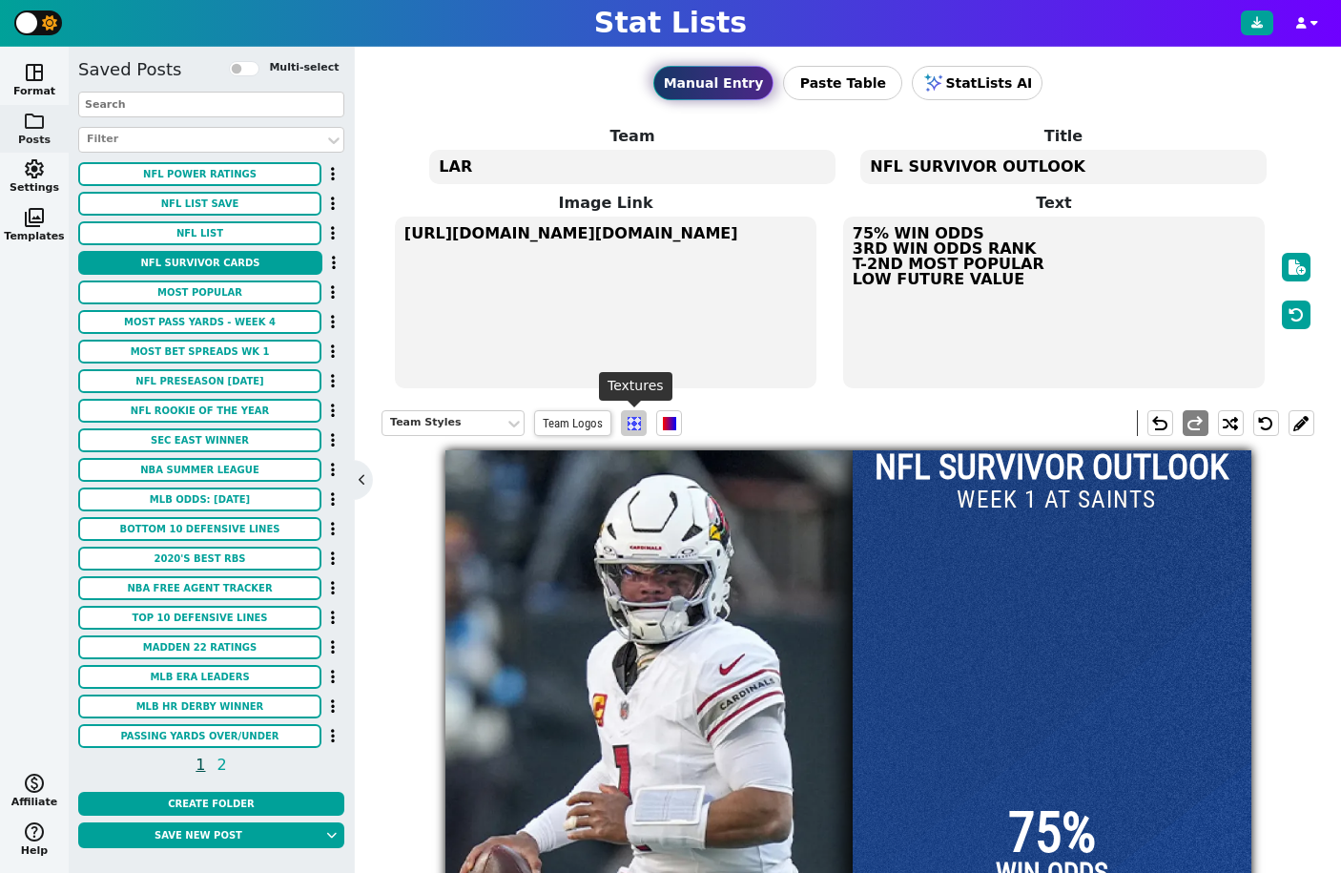
type textarea "LAR"
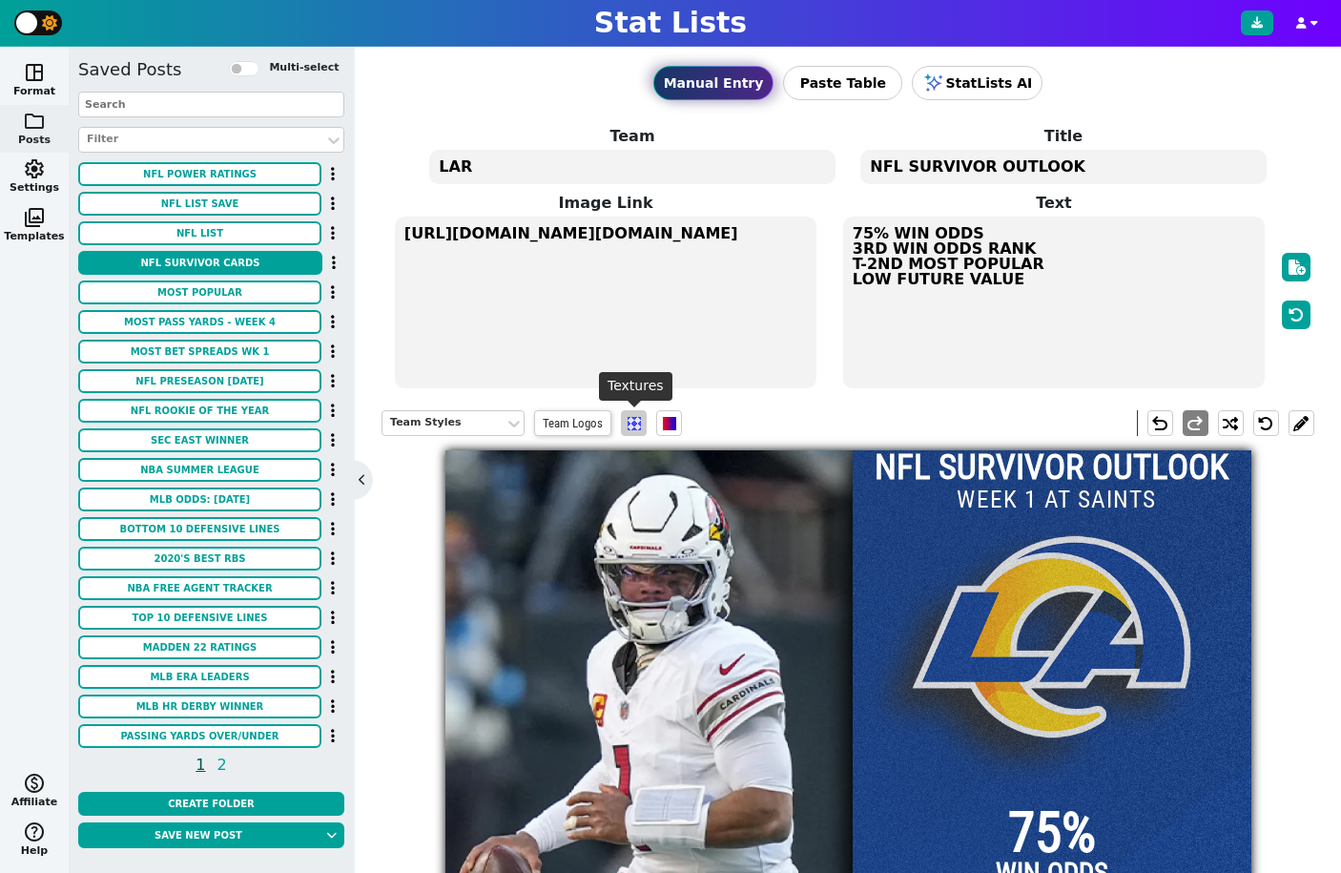
click at [635, 430] on span at bounding box center [634, 423] width 13 height 13
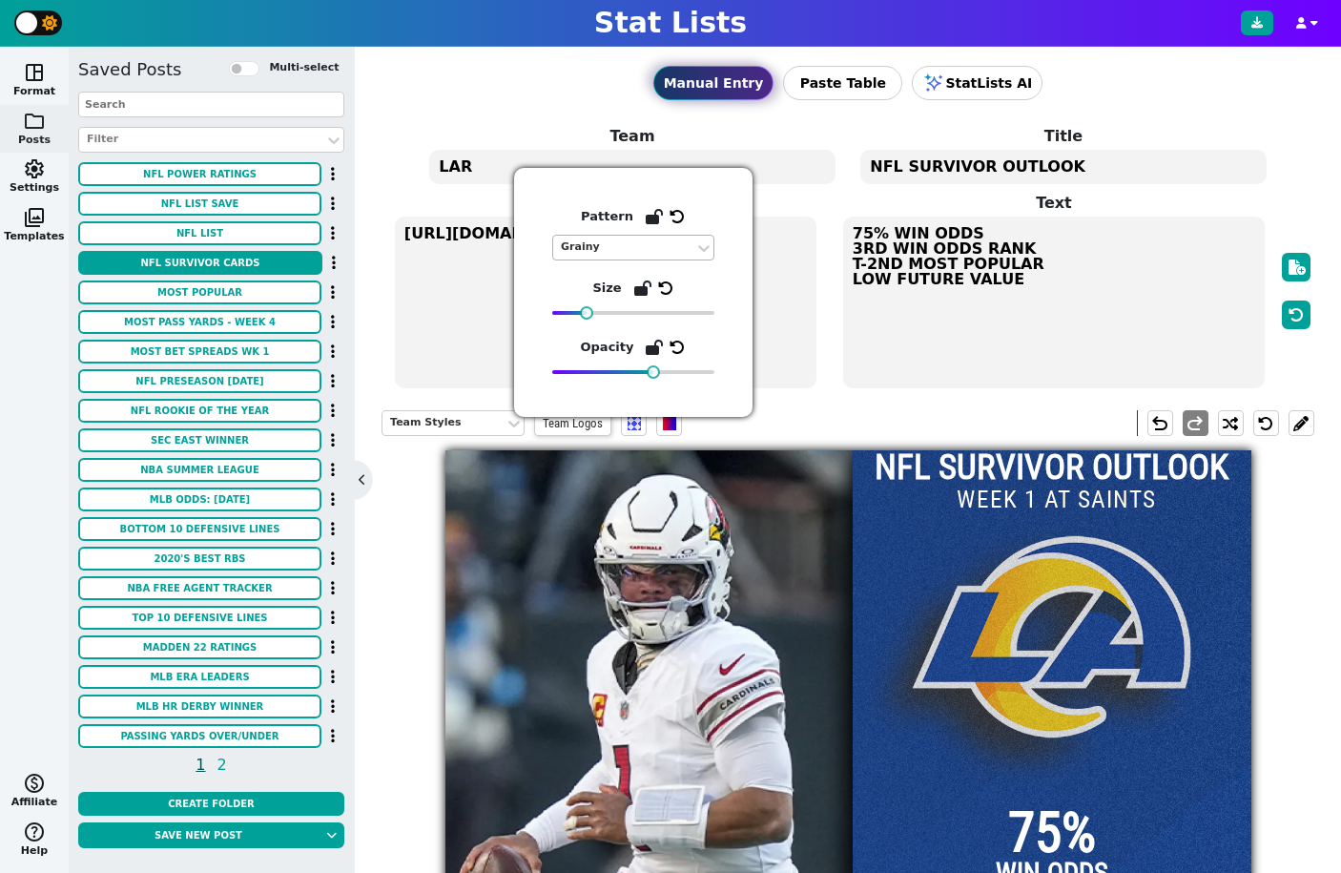
click at [607, 256] on div "Grainy" at bounding box center [623, 248] width 141 height 26
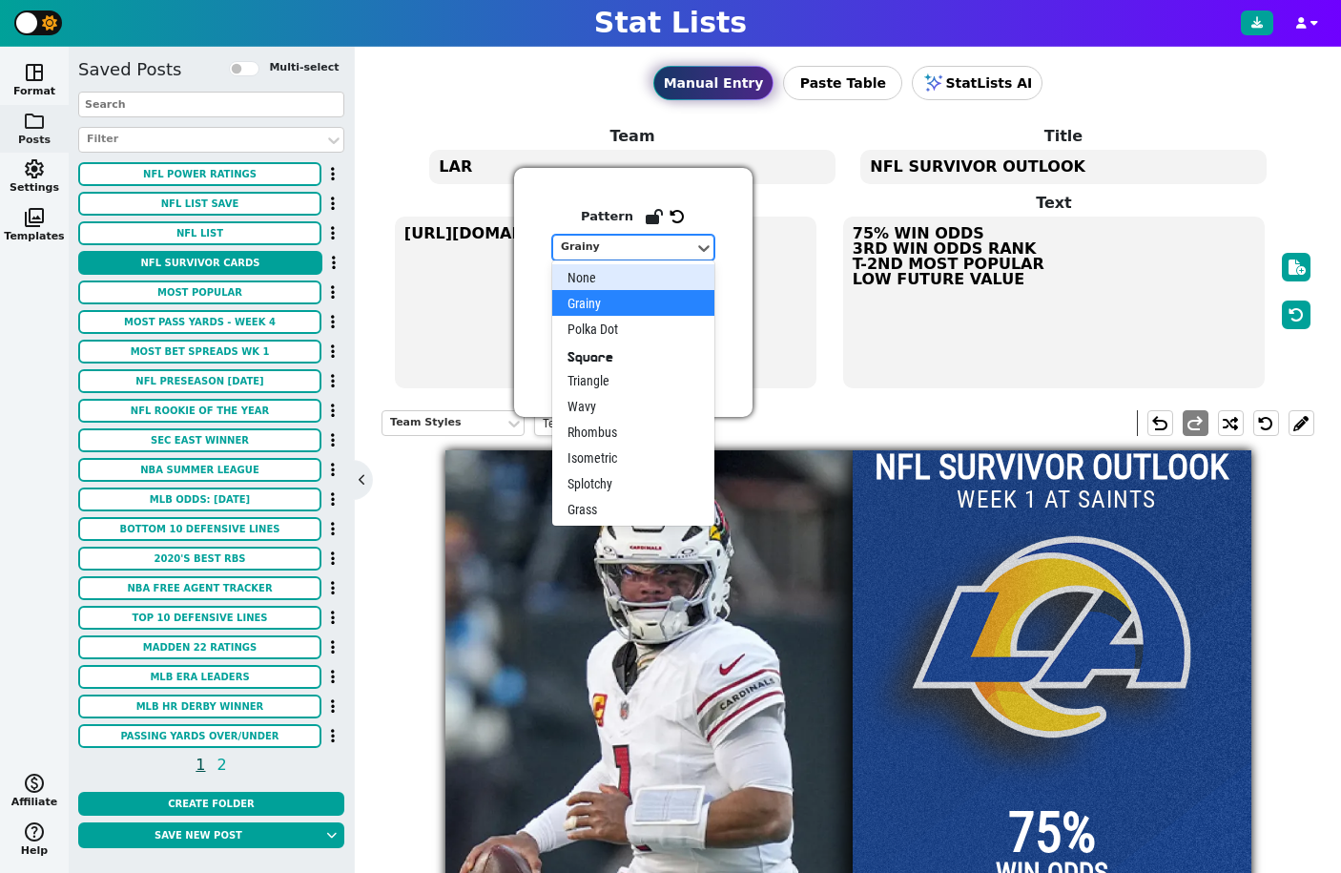
click at [594, 282] on div "None" at bounding box center [633, 277] width 162 height 26
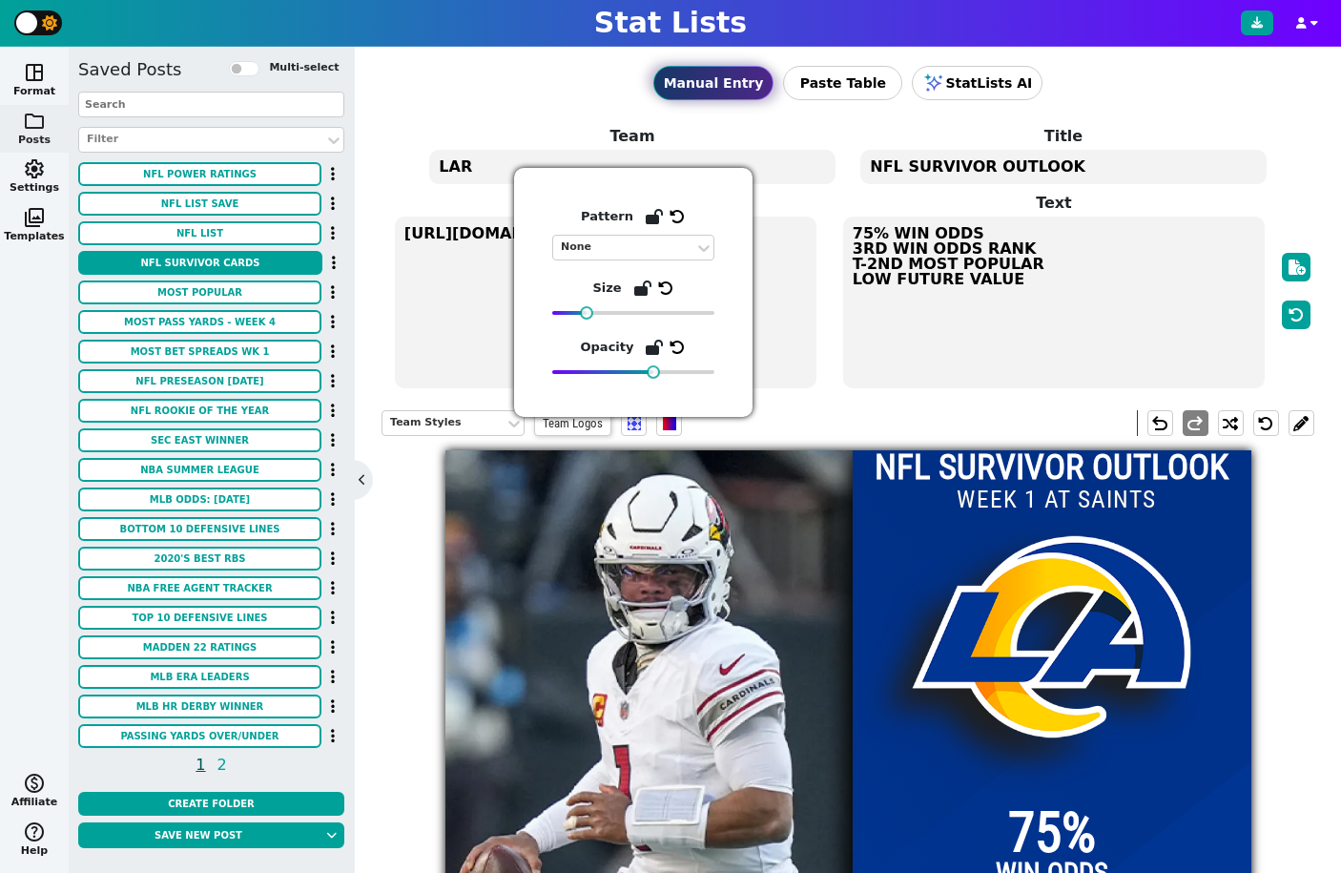
click at [823, 413] on div "Team Styles Team Logos undo redo" at bounding box center [848, 423] width 933 height 54
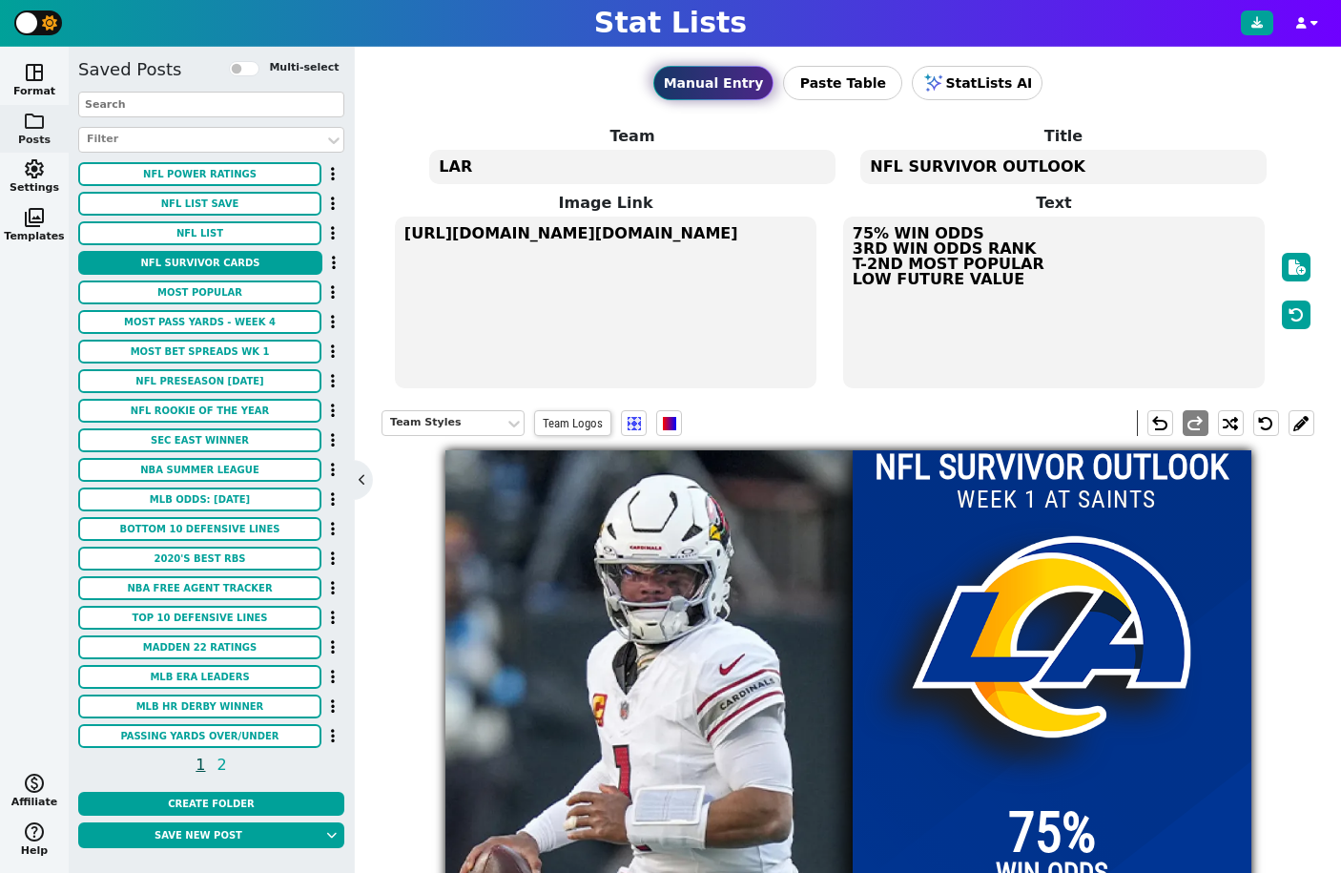
click at [558, 229] on textarea "https://firebasestorage.googleapis.com/v0/b/statlist-images.appspot.com/o/image…" at bounding box center [606, 303] width 422 height 172
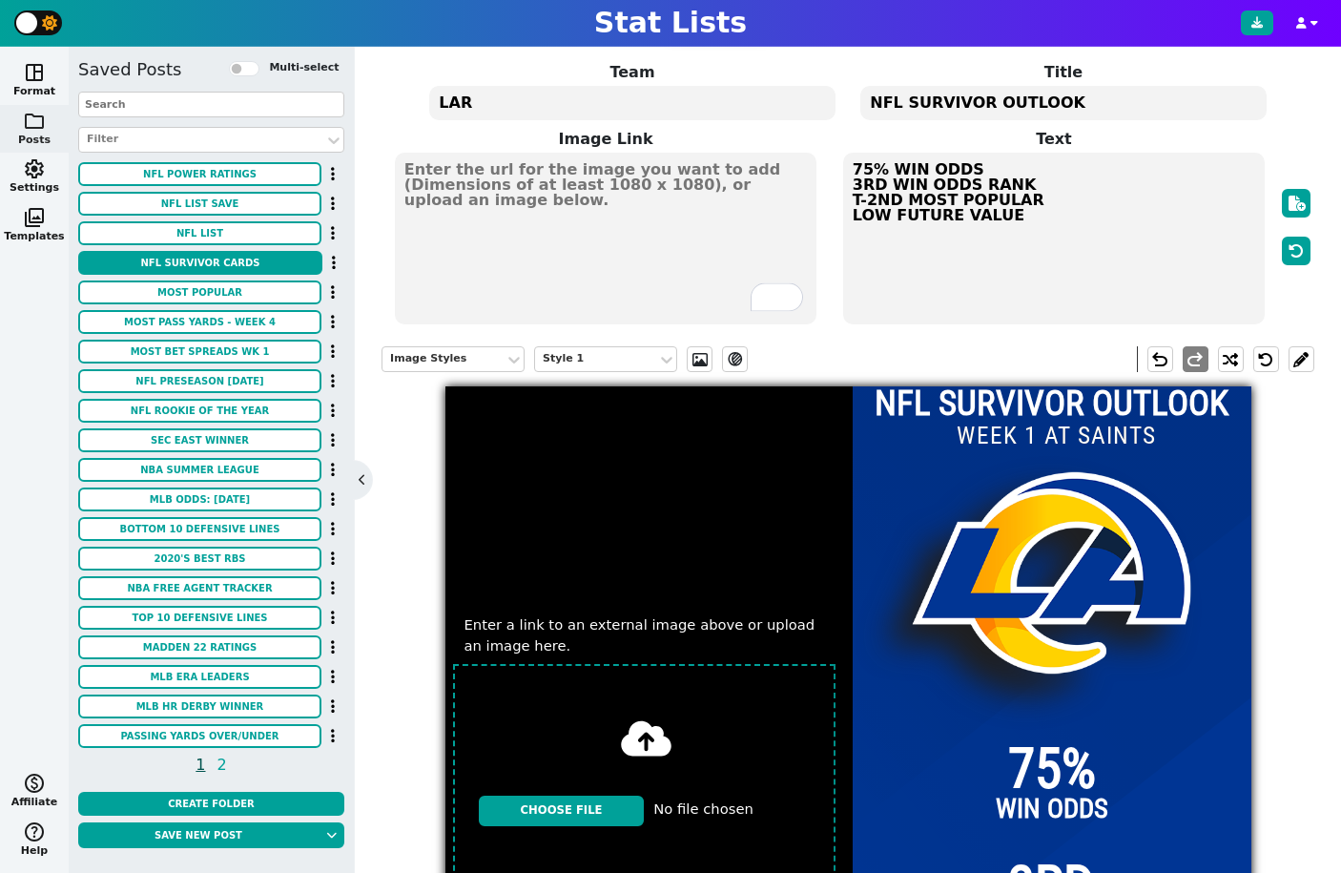
scroll to position [115, 0]
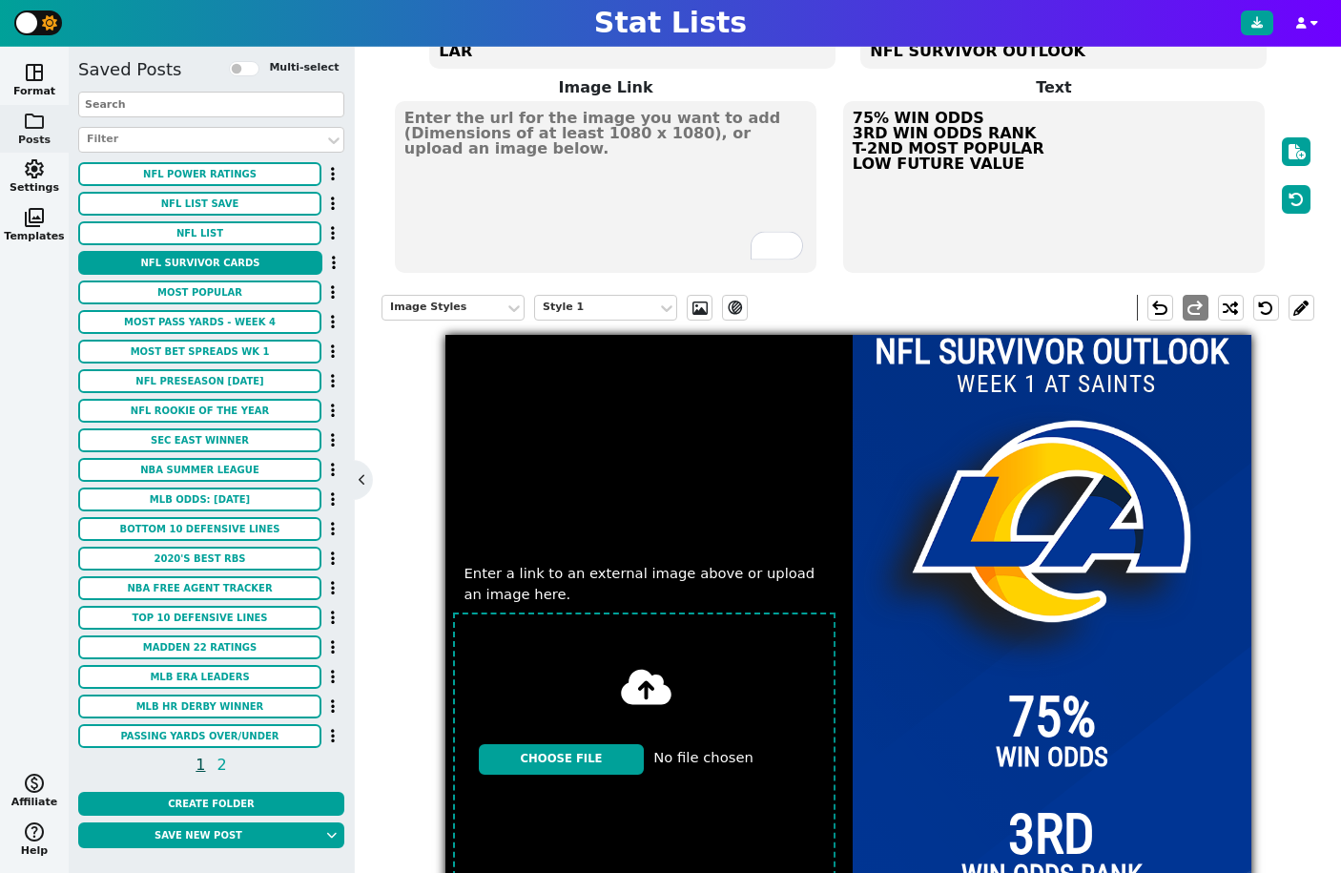
click at [573, 766] on input "file" at bounding box center [645, 759] width 398 height 309
type input "C:\fakepath\USATSI_22126481-scaled.jpg"
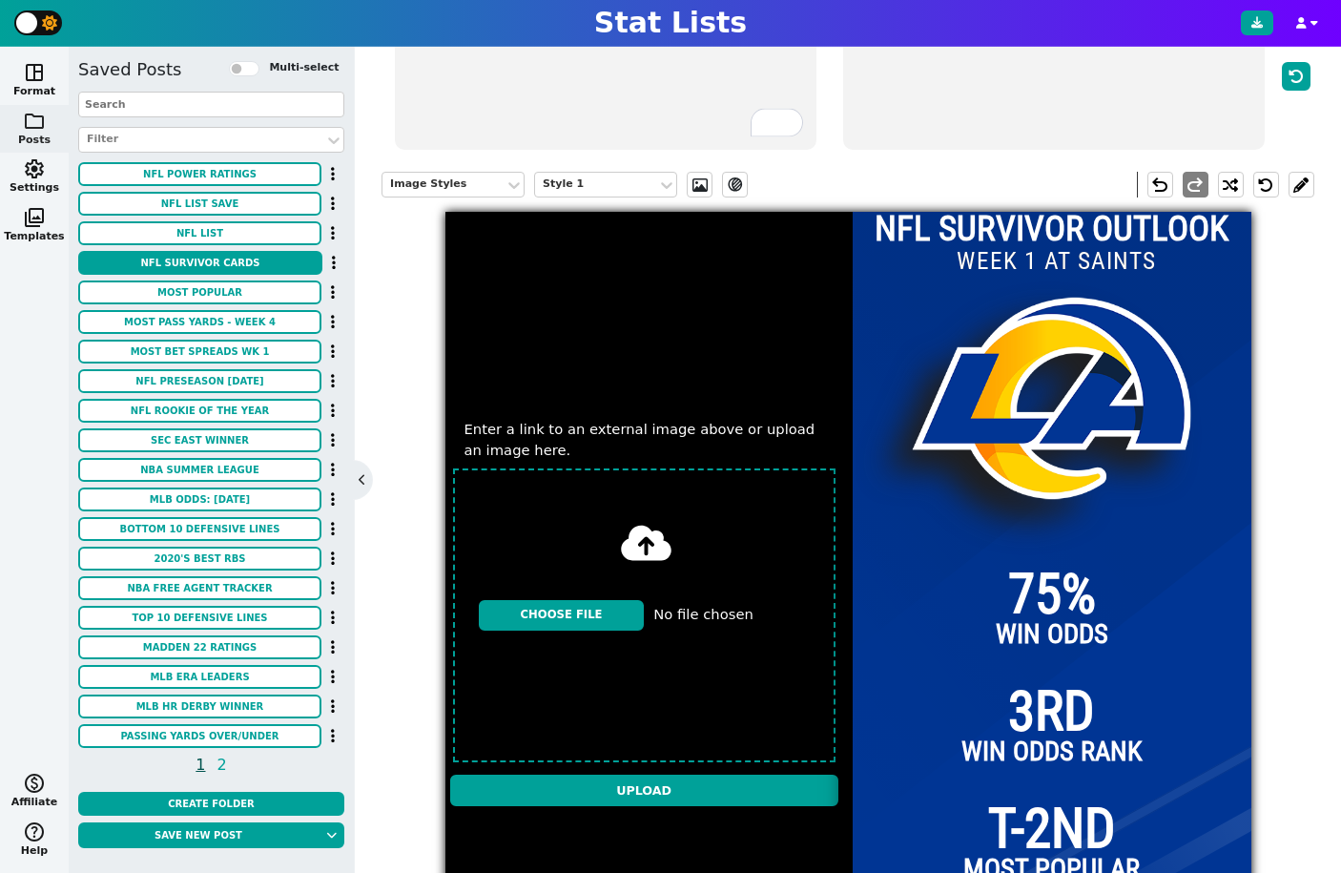
scroll to position [384, 0]
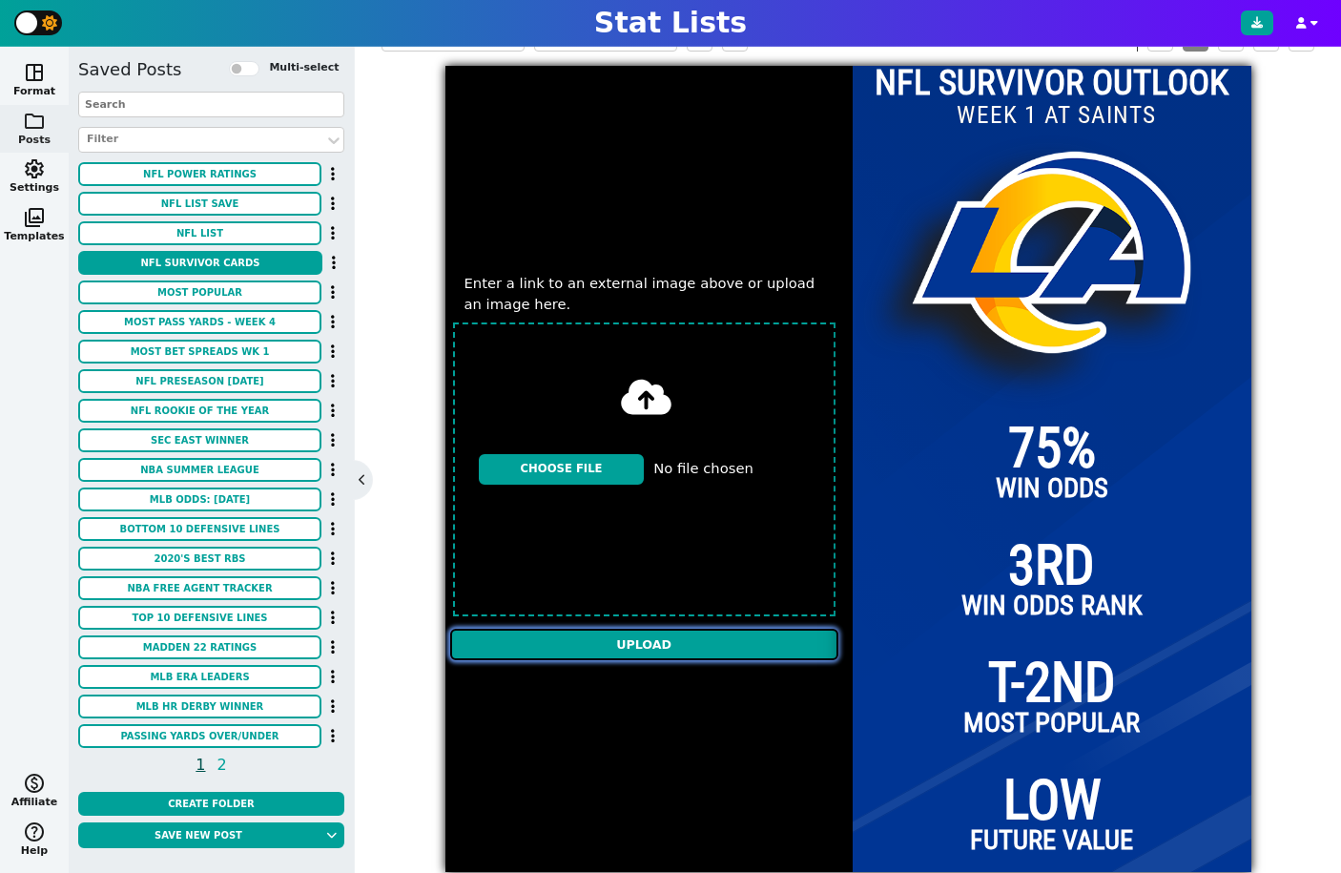
click at [686, 650] on input "Upload" at bounding box center [644, 644] width 388 height 31
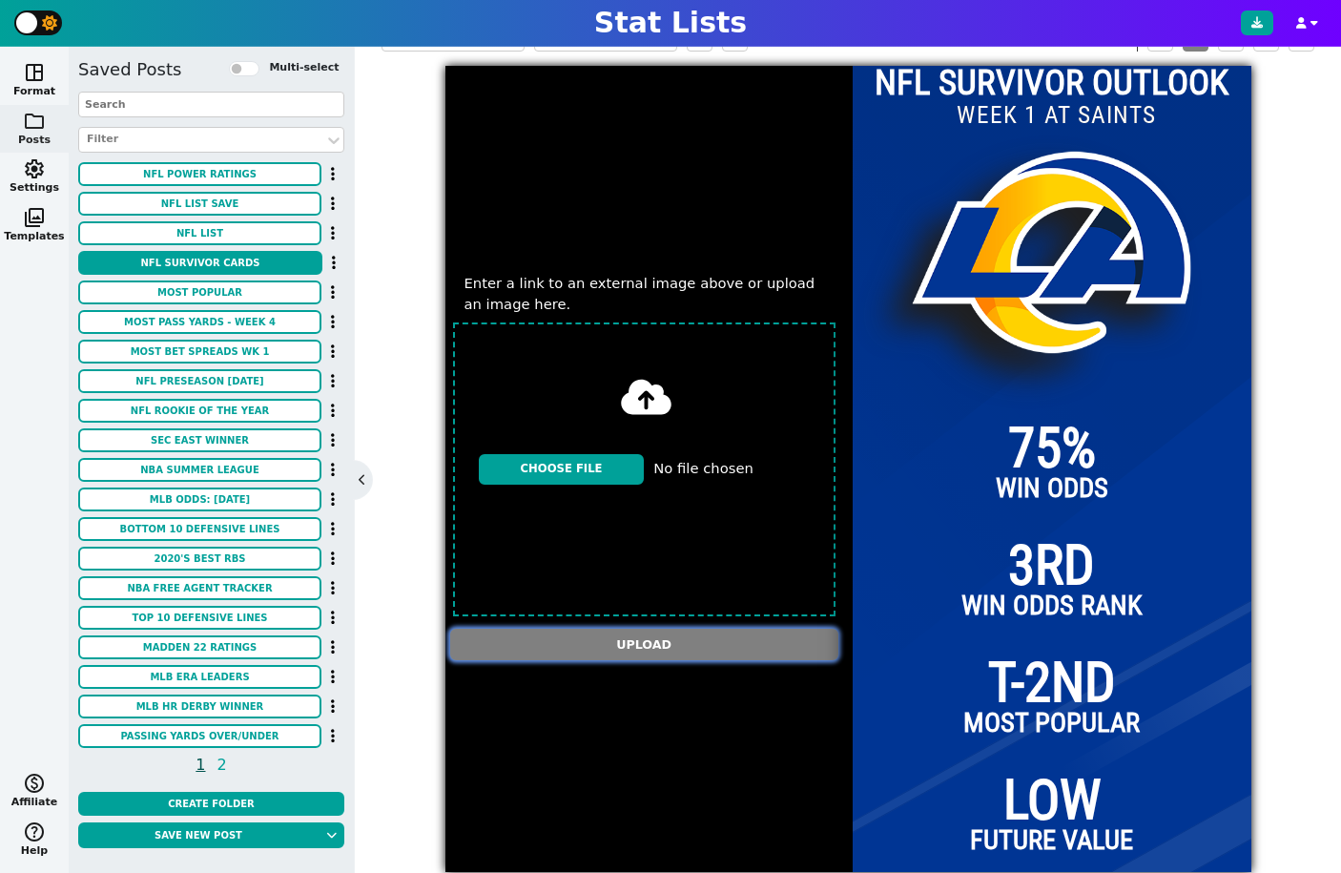
type textarea "https://firebasestorage.googleapis.com/v0/b/statlist-images.appspot.com/o/image…"
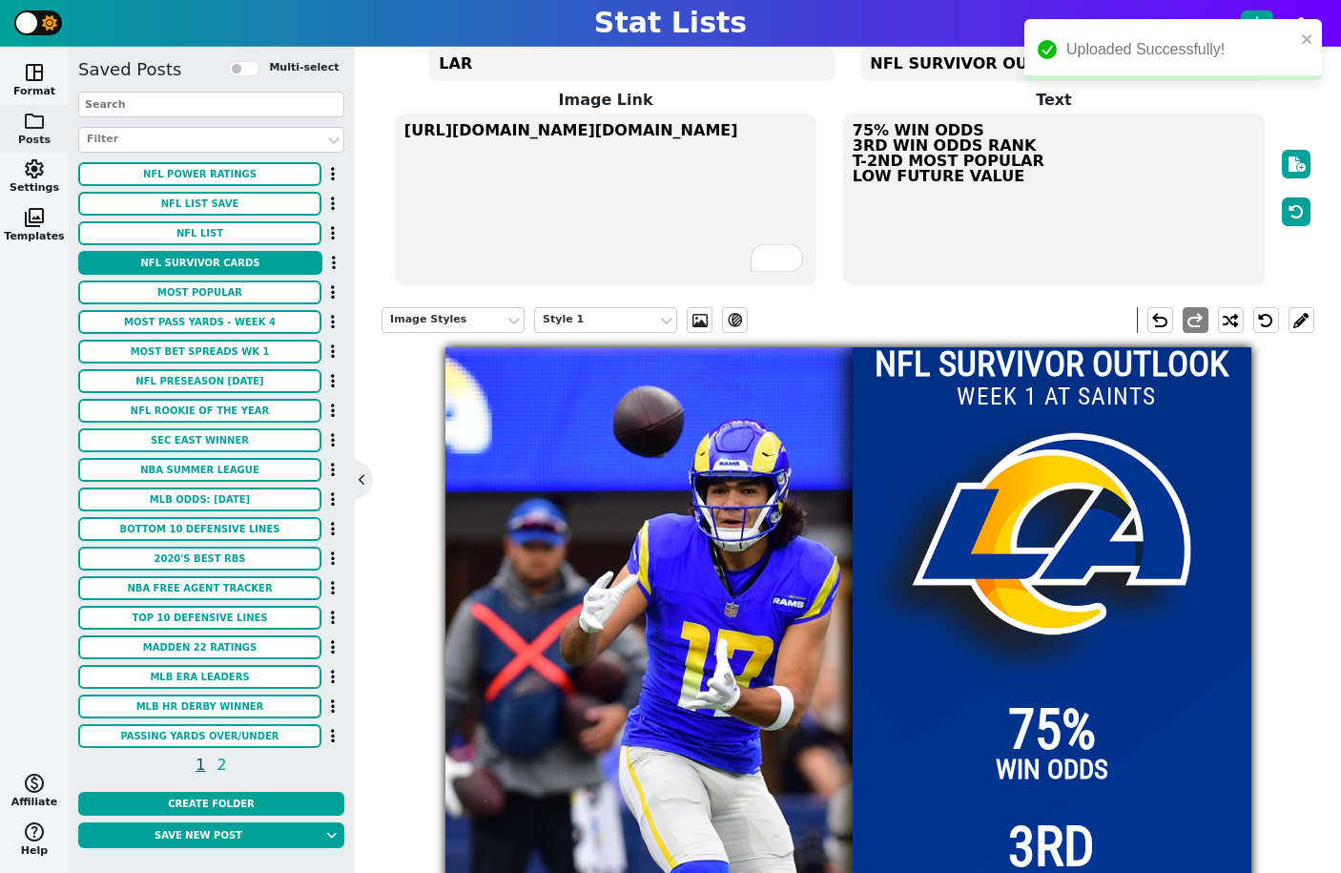
scroll to position [89, 0]
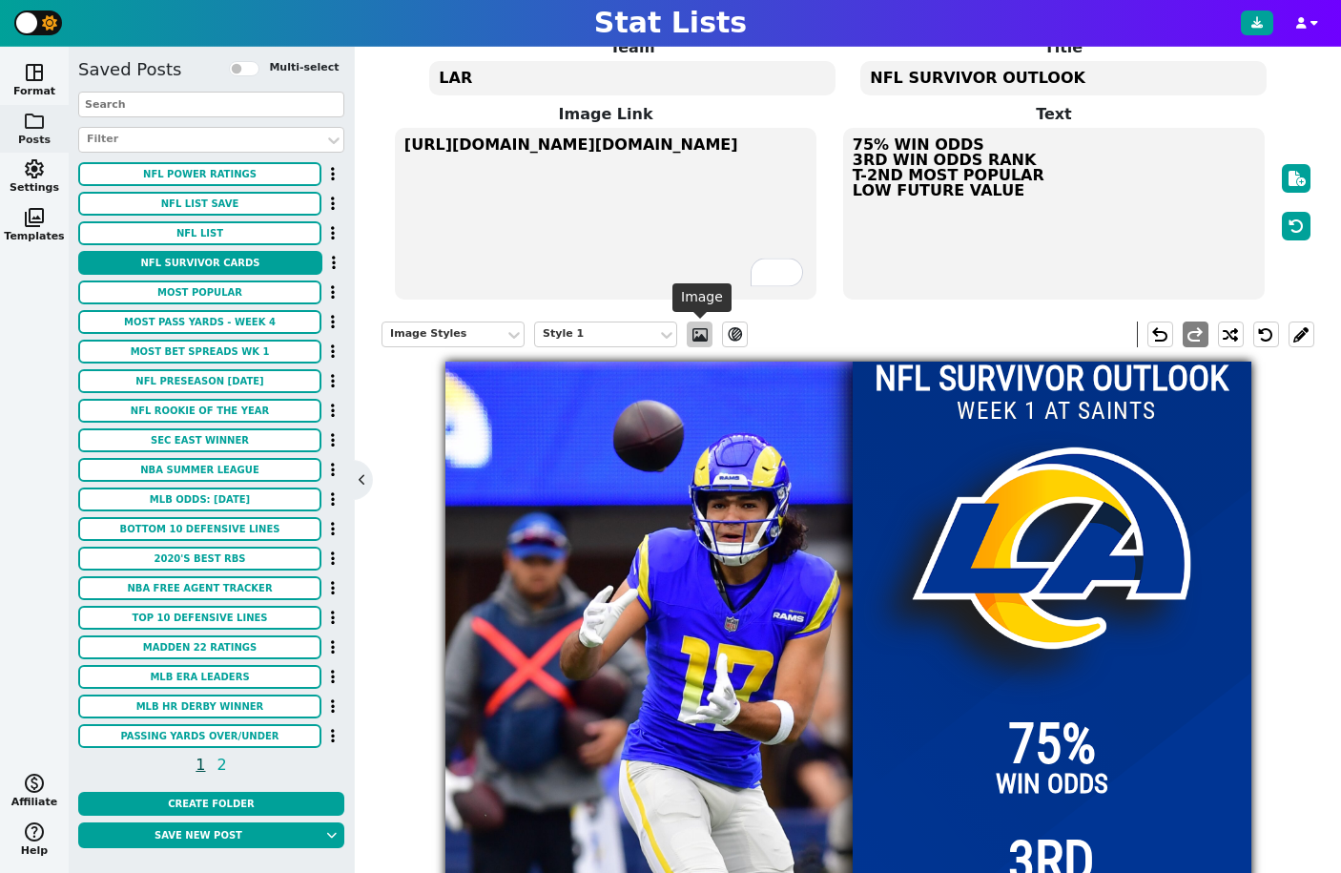
click at [698, 342] on span at bounding box center [700, 334] width 19 height 15
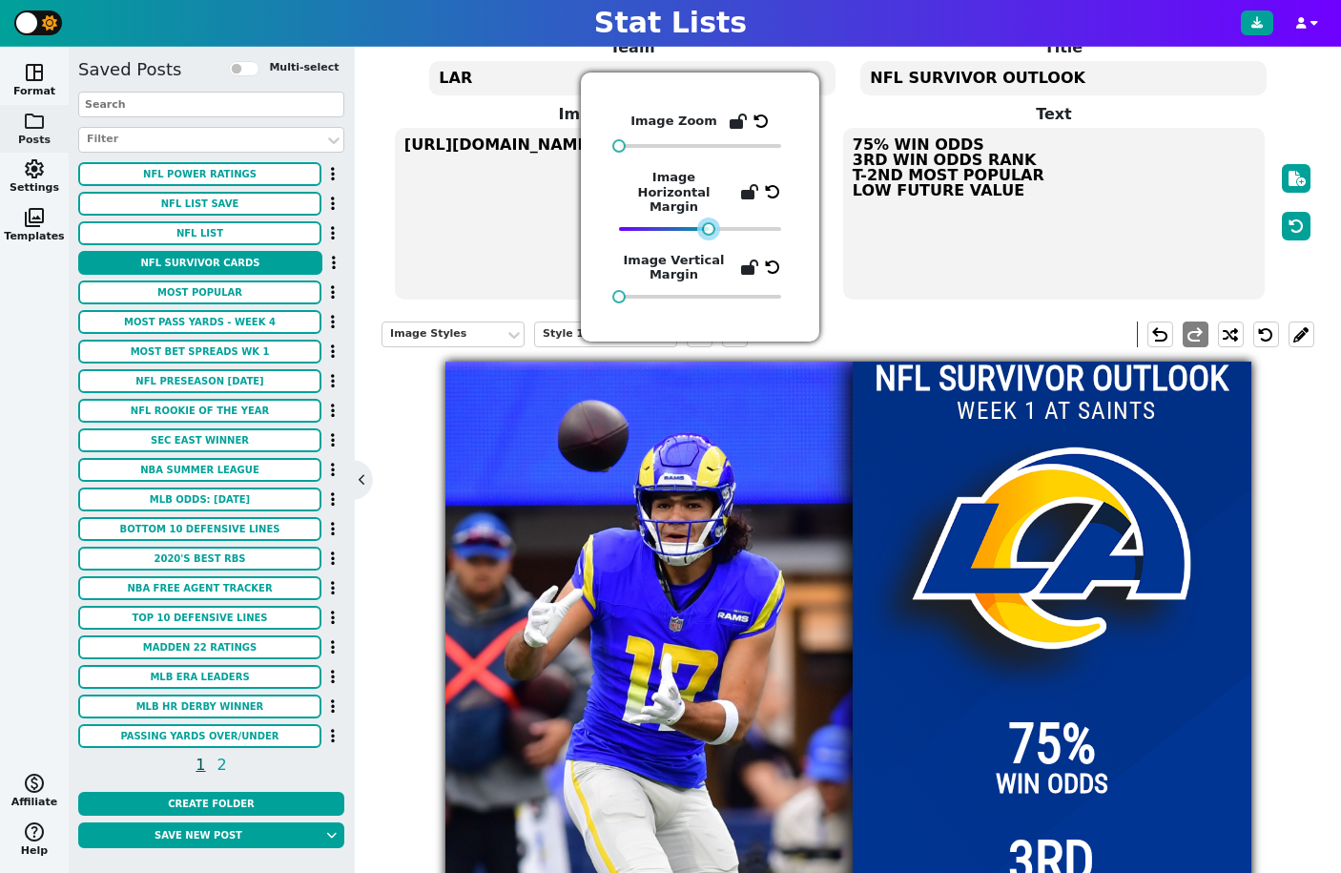
drag, startPoint x: 768, startPoint y: 215, endPoint x: 707, endPoint y: 220, distance: 61.3
click at [707, 220] on div "Image Zoom Image Horizontal Margin Image Vertical Margin" at bounding box center [700, 207] width 162 height 193
click at [890, 312] on div "Image Styles Style 1 ev_shadow undo redo" at bounding box center [848, 334] width 933 height 54
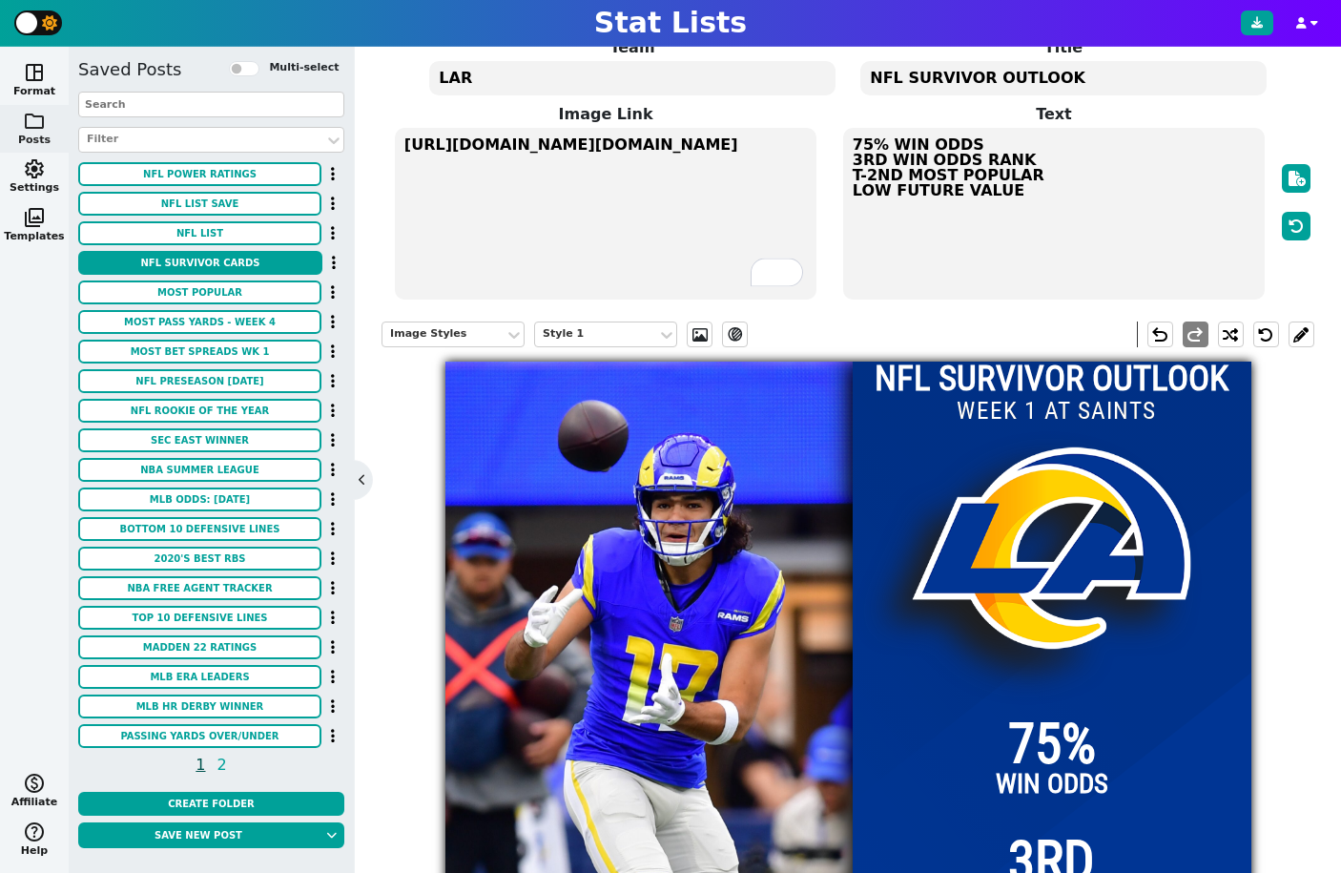
click at [871, 147] on textarea "75% WIN ODDS 3RD WIN ODDS RANK T-2ND MOST POPULAR LOW FUTURE VALUE" at bounding box center [1054, 214] width 422 height 172
click at [914, 155] on textarea "77% WIN ODDS 3RD WIN ODDS RANK T-2ND MOST POPULAR LOW FUTURE VALUE" at bounding box center [1054, 214] width 422 height 172
drag, startPoint x: 896, startPoint y: 178, endPoint x: 843, endPoint y: 176, distance: 52.5
click at [843, 176] on textarea "77% WIN ODDS 3RD WIN ODDS RANK T-2ND MOST POPULAR LOW FUTURE VALUE" at bounding box center [1054, 214] width 422 height 172
click at [903, 191] on textarea "77% WIN ODDS 3RD WIN ODDS RANK 3RD MOST POPULAR LOW FUTURE VALUE" at bounding box center [1054, 214] width 422 height 172
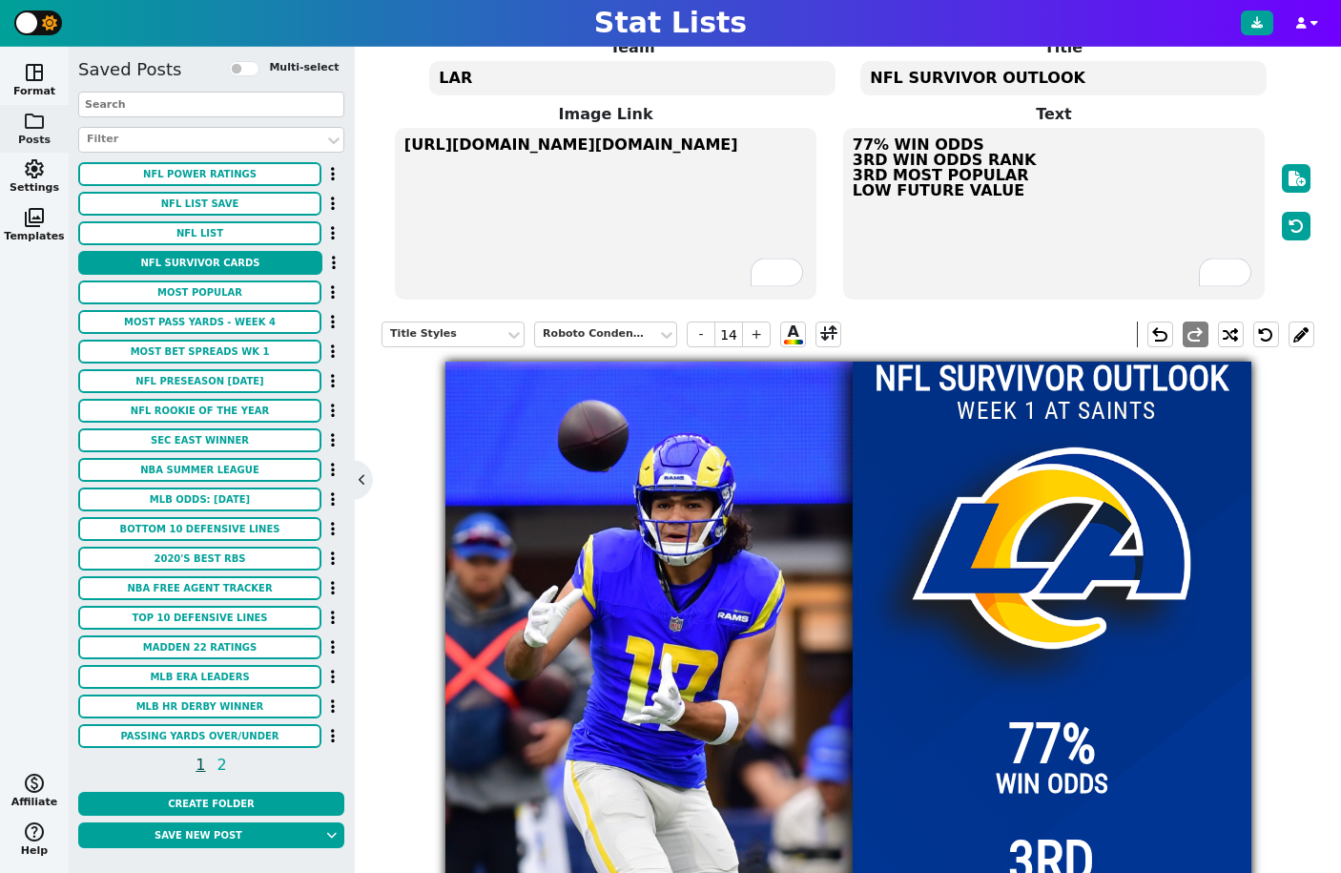
drag, startPoint x: 886, startPoint y: 192, endPoint x: 846, endPoint y: 192, distance: 40.1
click at [846, 192] on textarea "77% WIN ODDS 3RD WIN ODDS RANK 3RD MOST POPULAR LOW FUTURE VALUE" at bounding box center [1054, 214] width 422 height 172
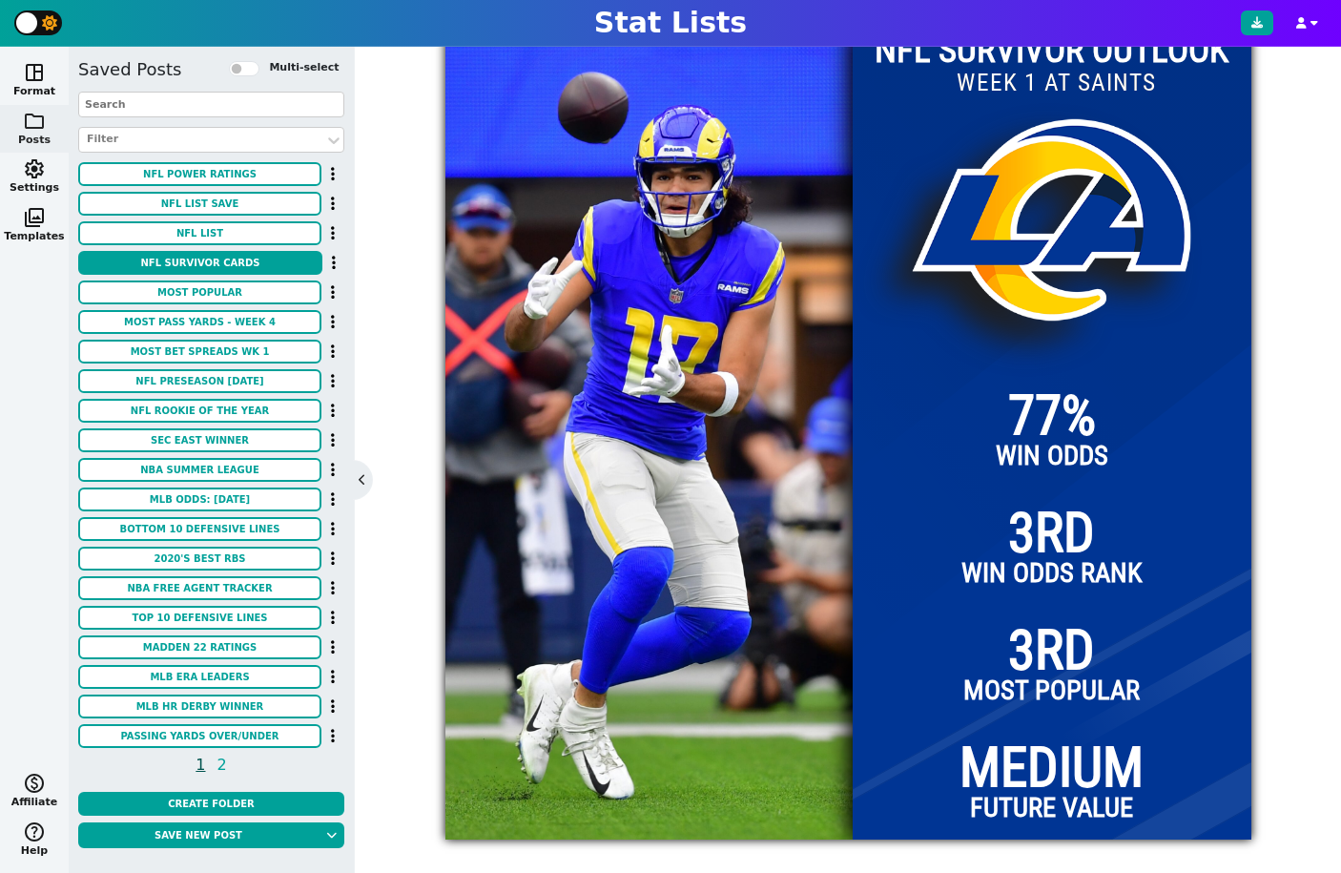
scroll to position [0, 0]
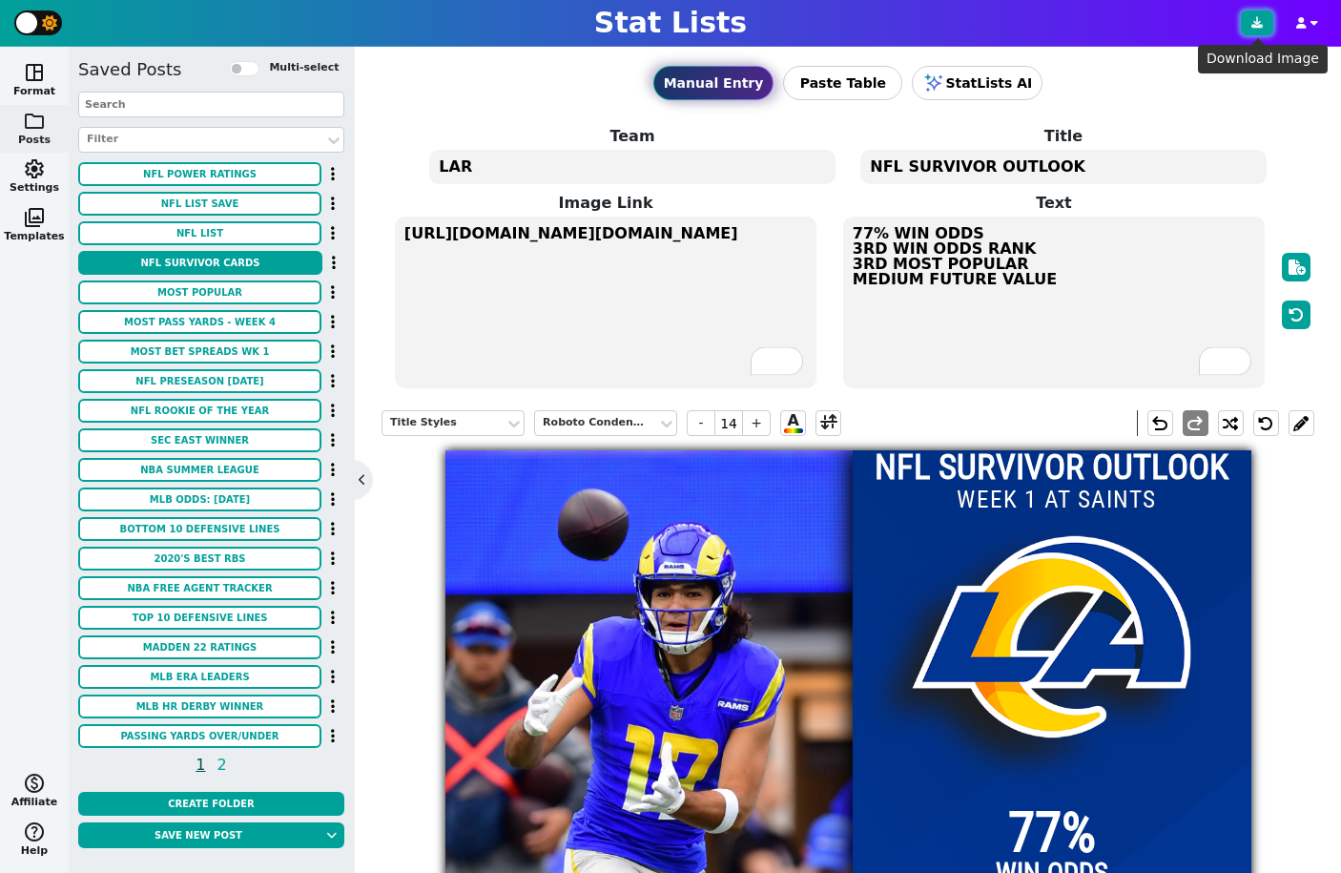
type textarea "77% WIN ODDS 3RD WIN ODDS RANK 3RD MOST POPULAR MEDIUM FUTURE VALUE"
click at [1251, 28] on button at bounding box center [1257, 22] width 32 height 25
